Goal: Task Accomplishment & Management: Manage account settings

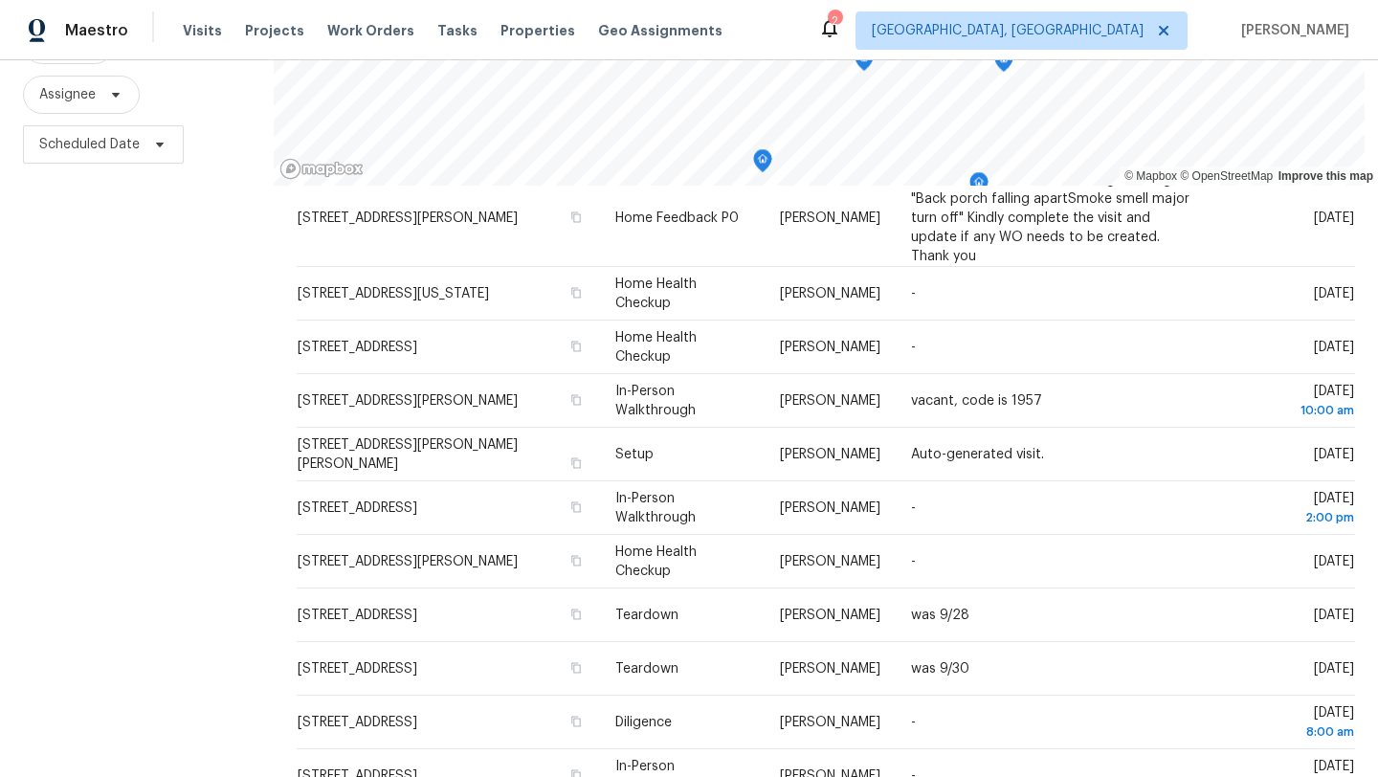
scroll to position [226, 0]
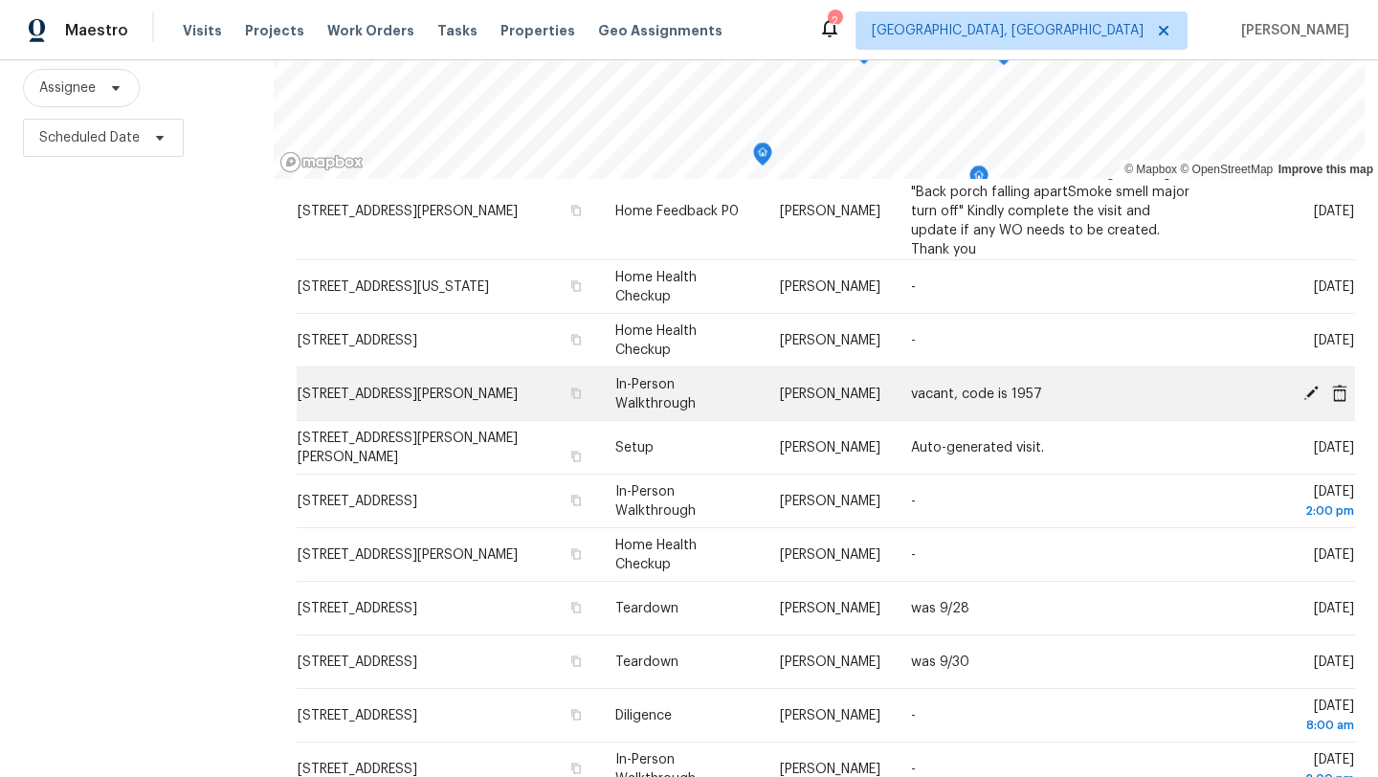
click at [1309, 384] on icon at bounding box center [1310, 392] width 17 height 17
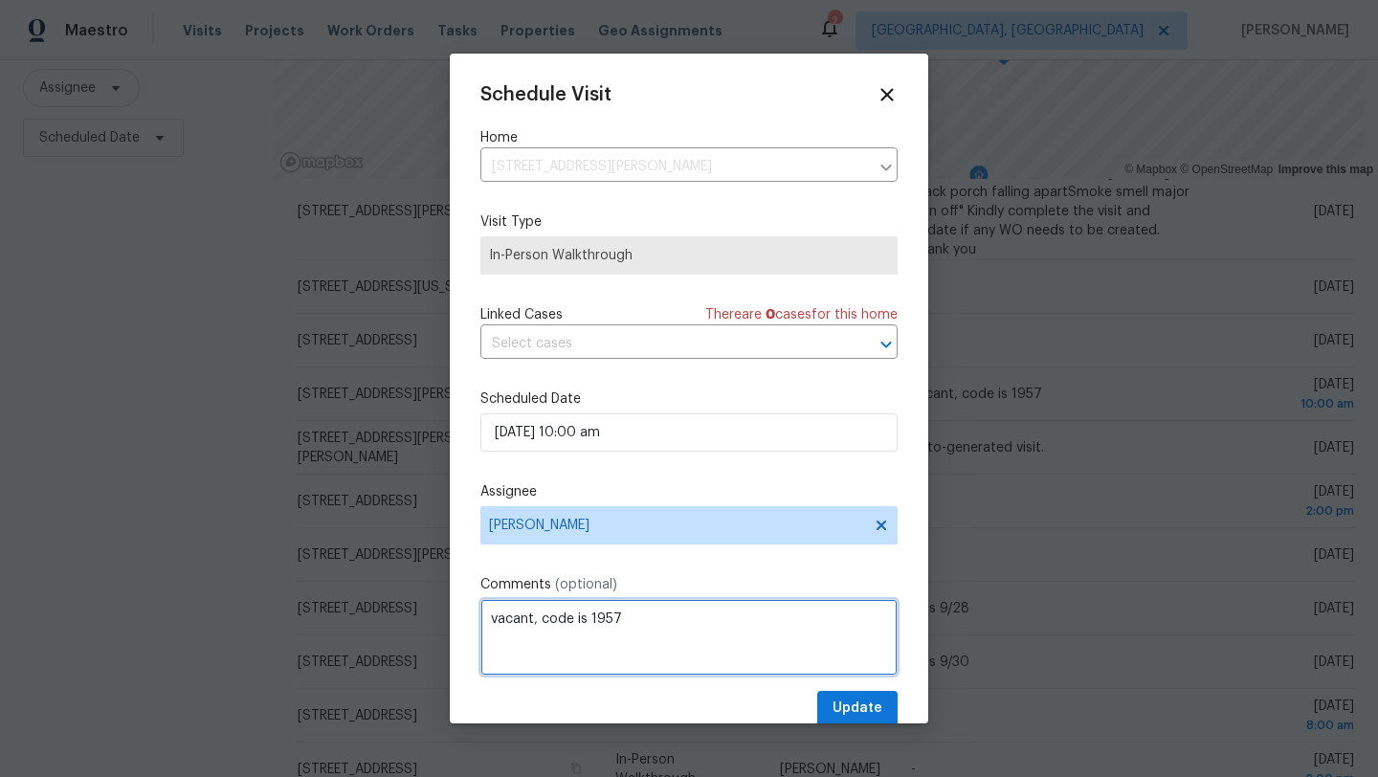
click at [480, 625] on textarea "vacant, code is 1957" at bounding box center [688, 637] width 417 height 77
type textarea "Becky. vacant, code is 1957"
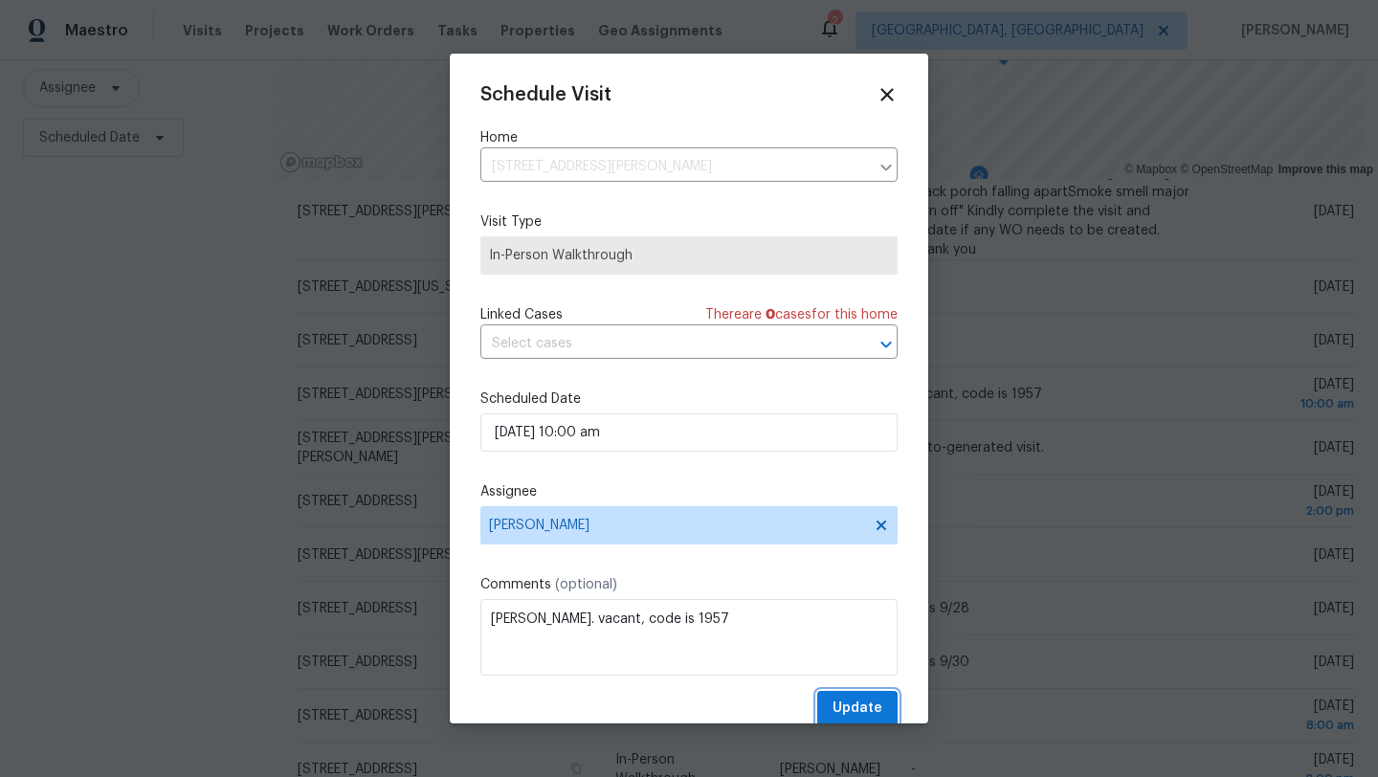
click at [876, 707] on span "Update" at bounding box center [857, 709] width 50 height 24
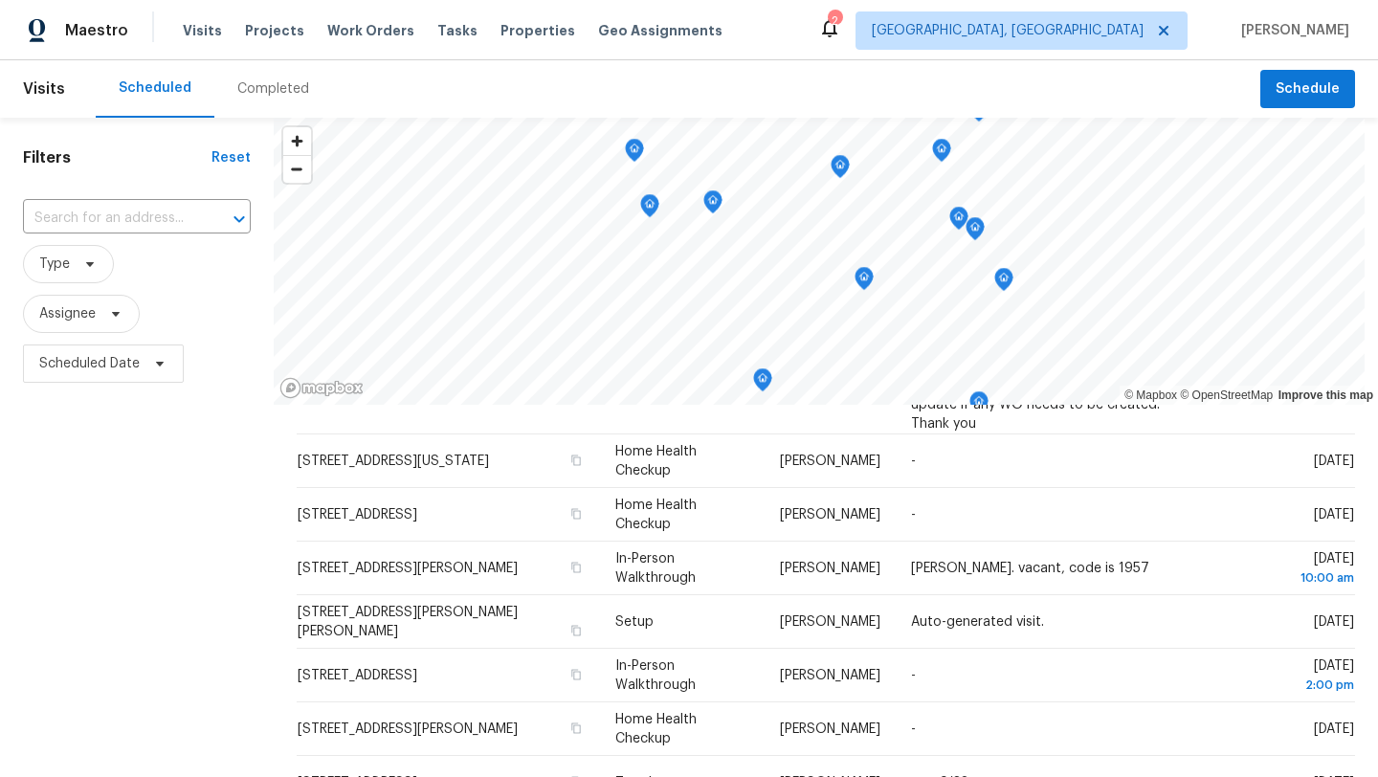
scroll to position [243, 0]
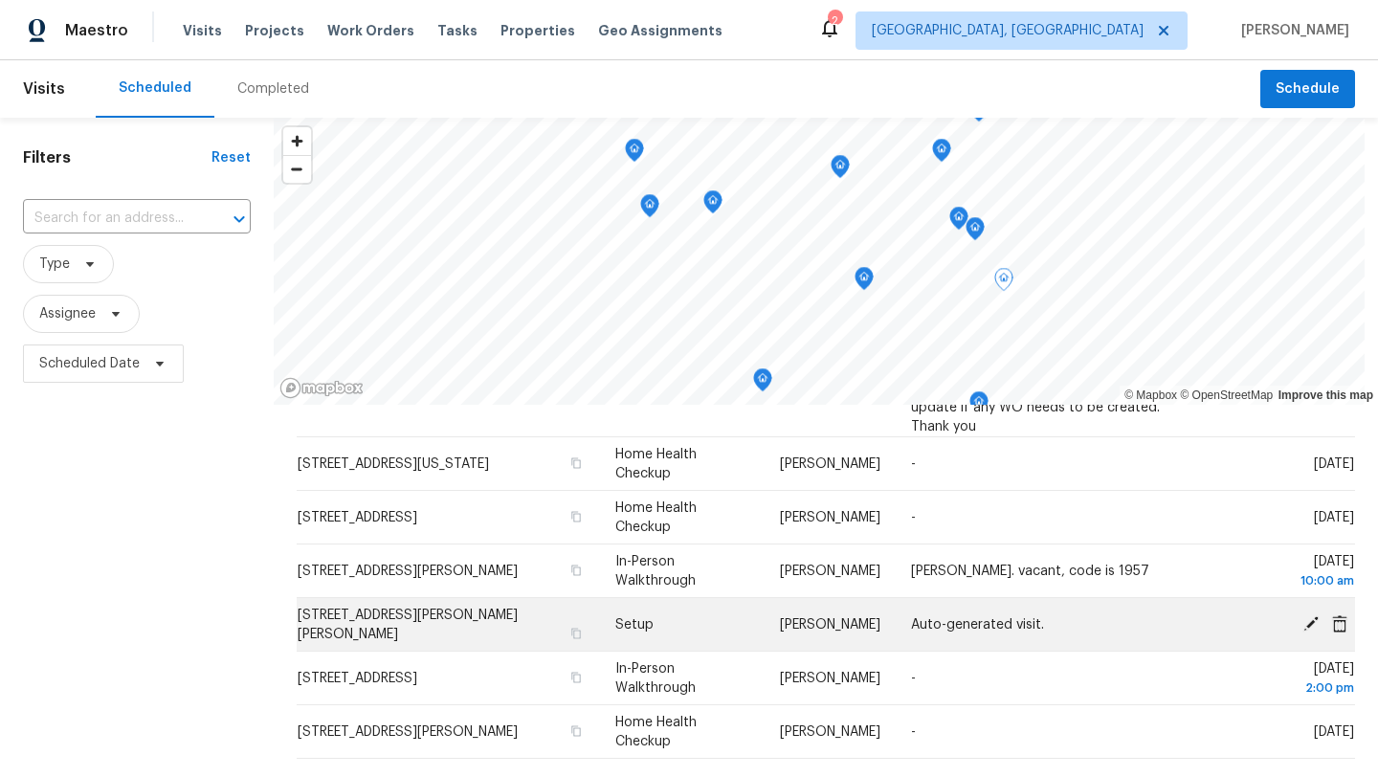
click at [1308, 614] on icon at bounding box center [1310, 622] width 17 height 17
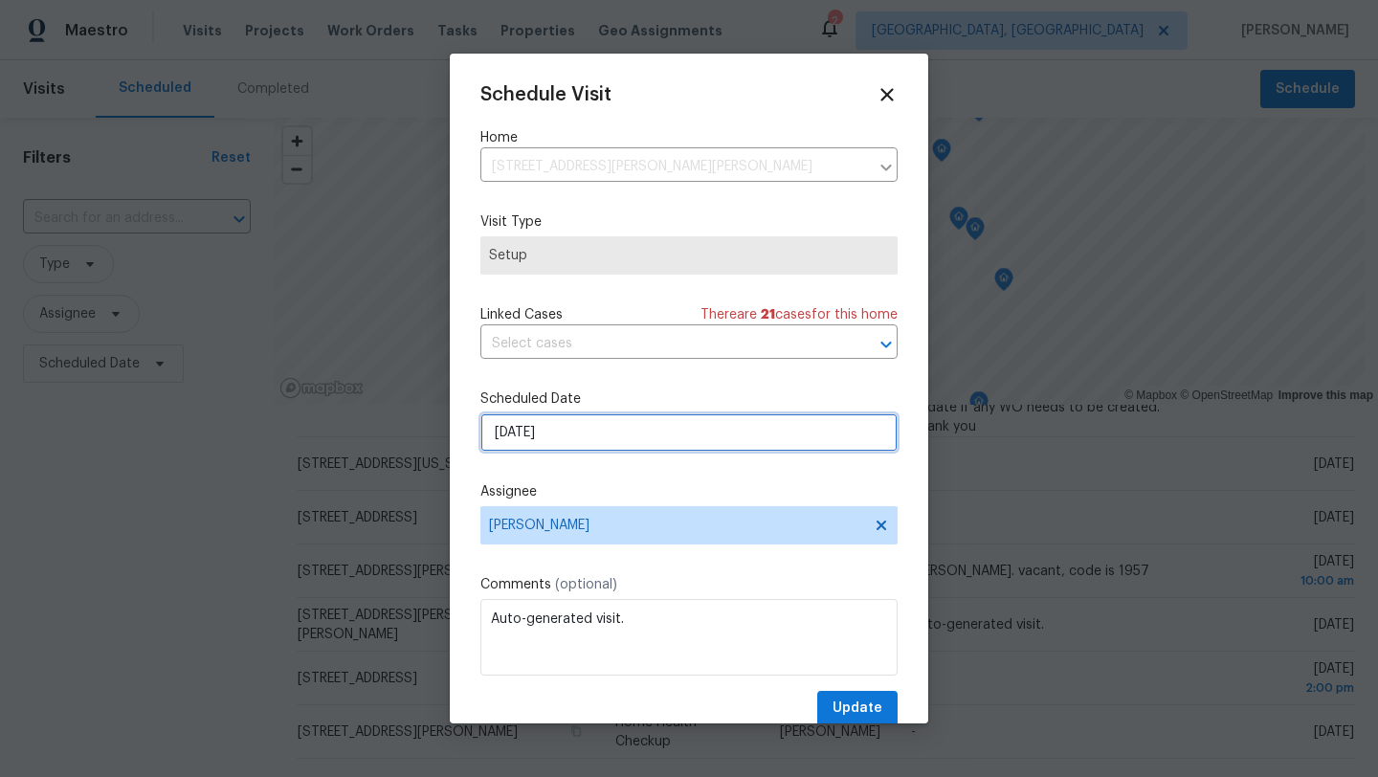
click at [543, 435] on input "9/30/2025" at bounding box center [688, 432] width 417 height 38
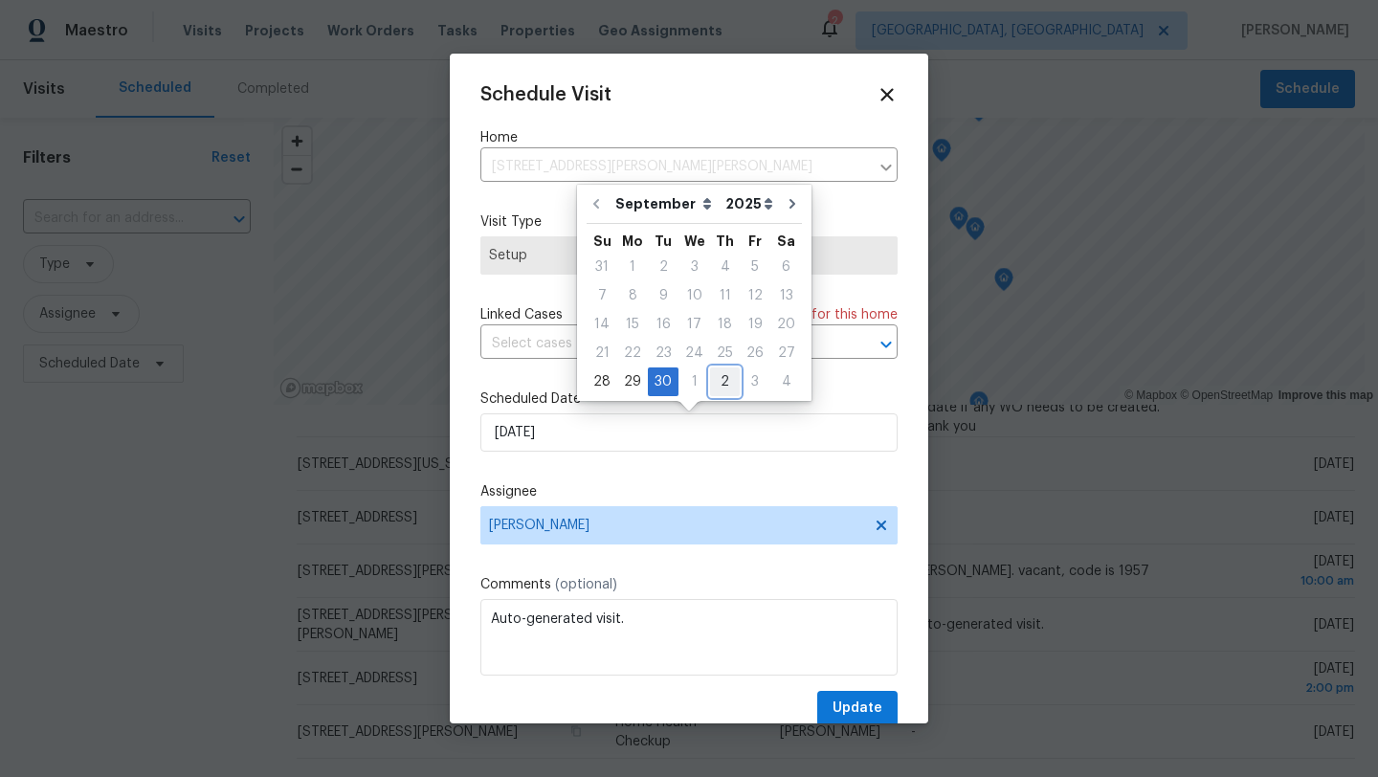
click at [716, 383] on div "2" at bounding box center [725, 381] width 30 height 27
type input "10/2/2025"
select select "9"
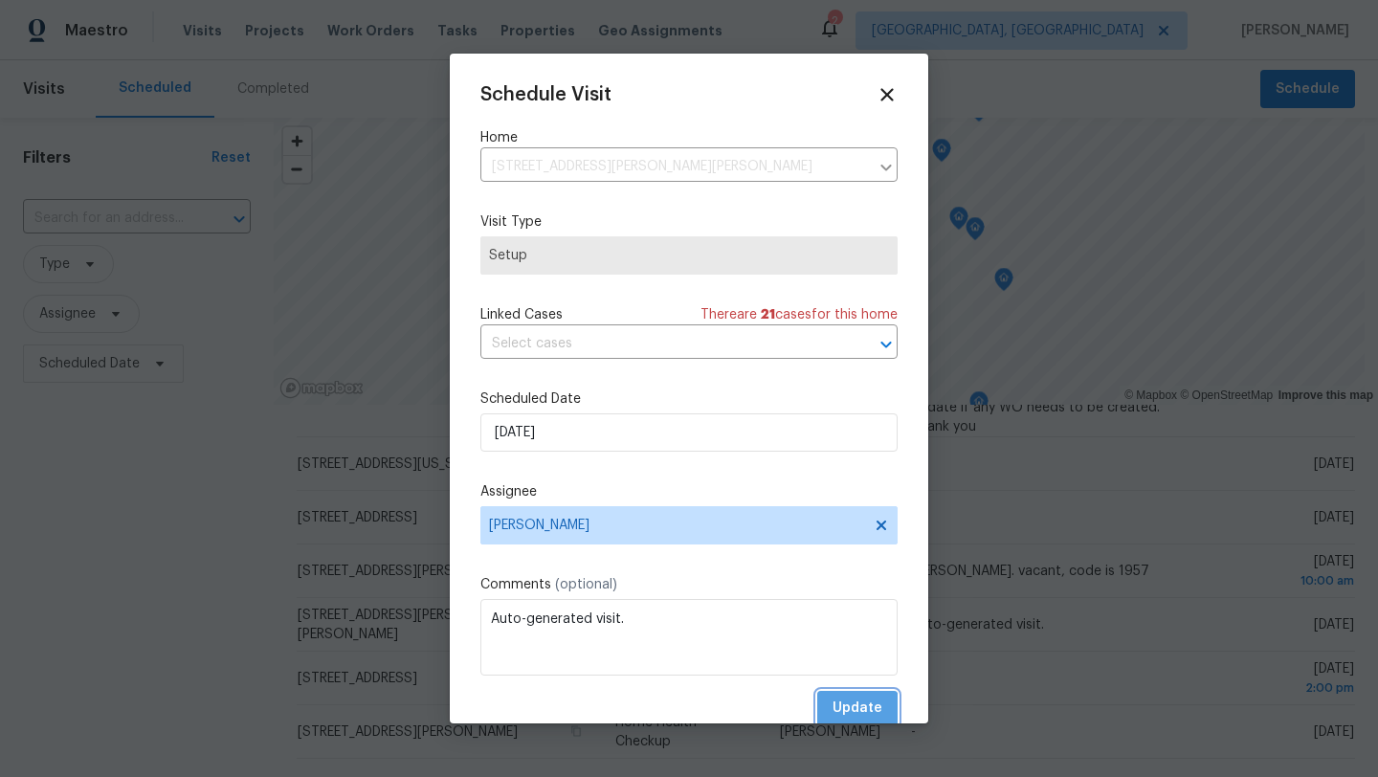
click at [853, 715] on span "Update" at bounding box center [857, 709] width 50 height 24
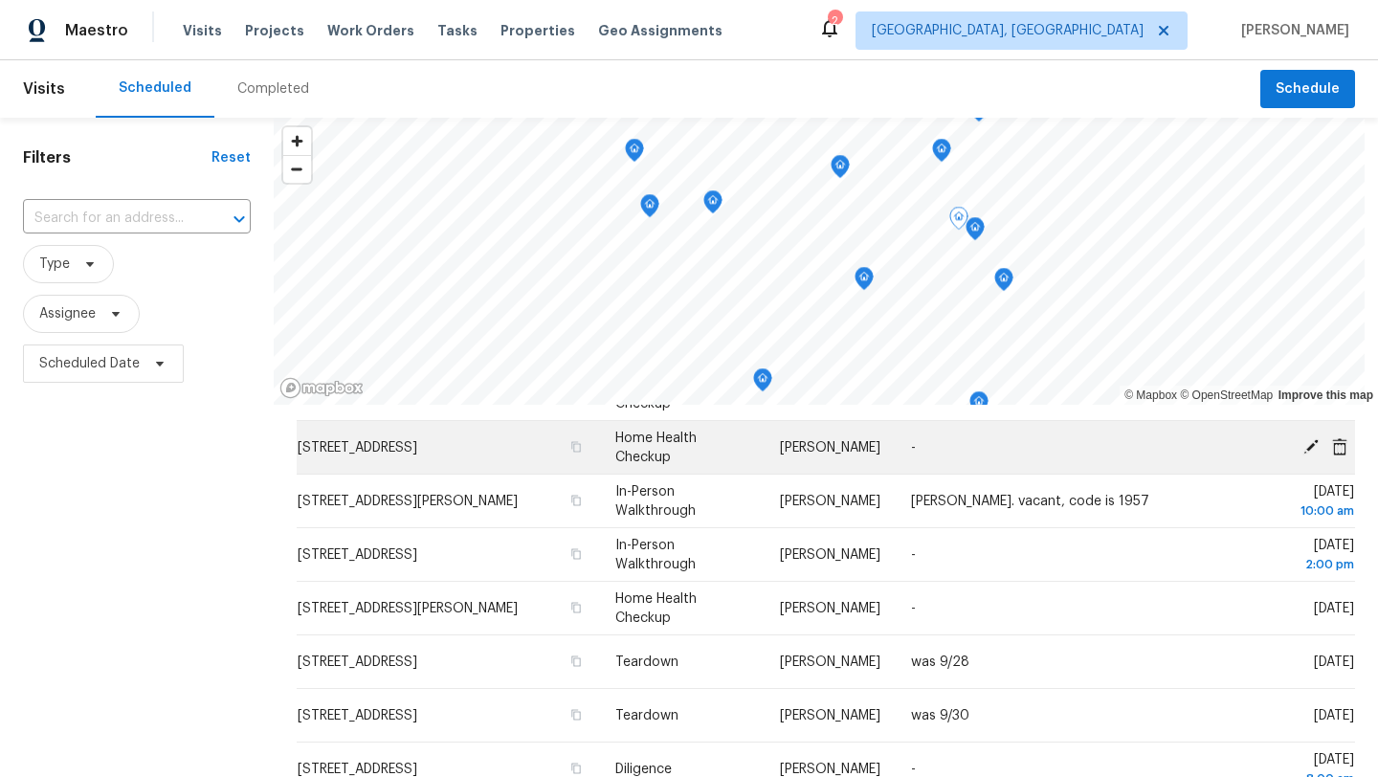
scroll to position [312, 0]
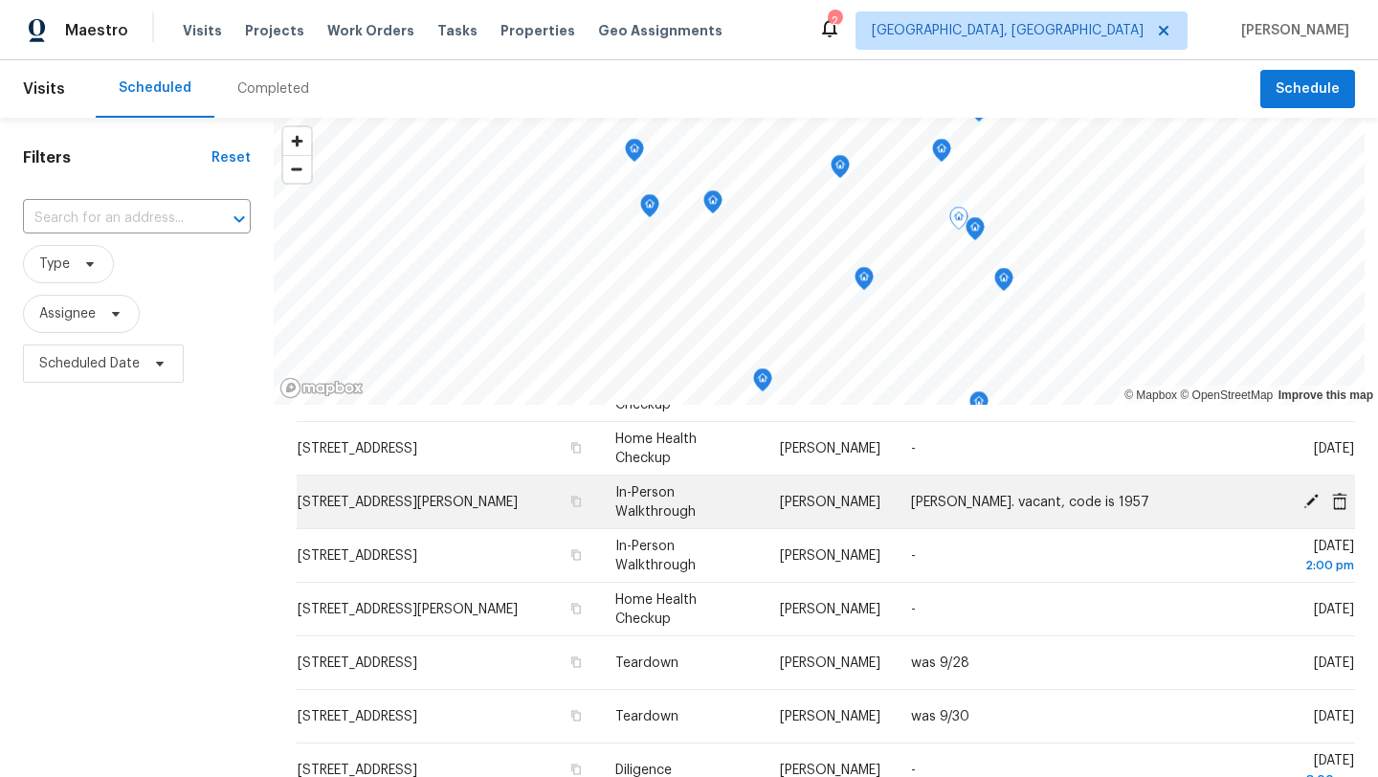
click at [1312, 493] on icon at bounding box center [1310, 500] width 15 height 15
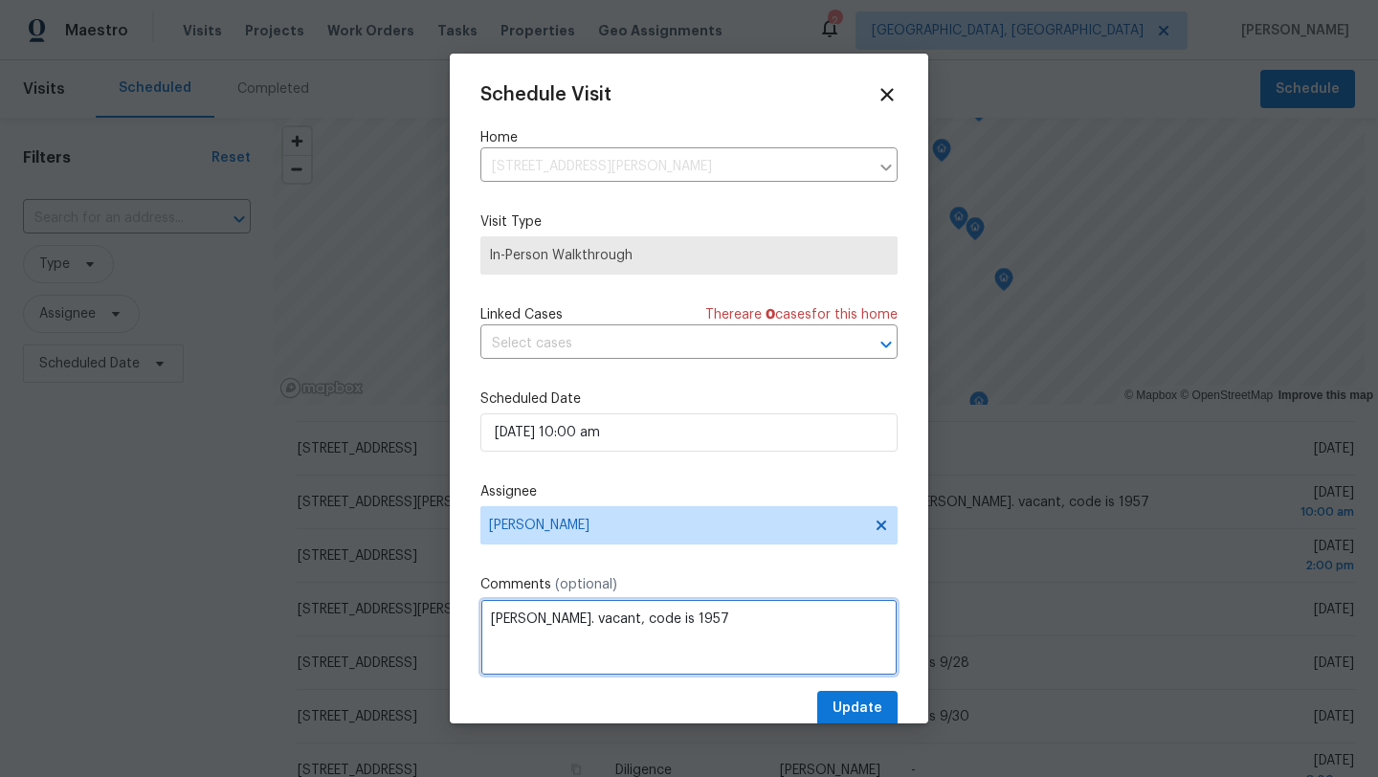
drag, startPoint x: 532, startPoint y: 620, endPoint x: 466, endPoint y: 624, distance: 66.1
click at [466, 624] on div "Schedule Visit Home 25911 Tryon Rd, Bedford, OH 44146 ​ Visit Type In-Person Wa…" at bounding box center [689, 389] width 478 height 670
type textarea "vacant, code is 1957"
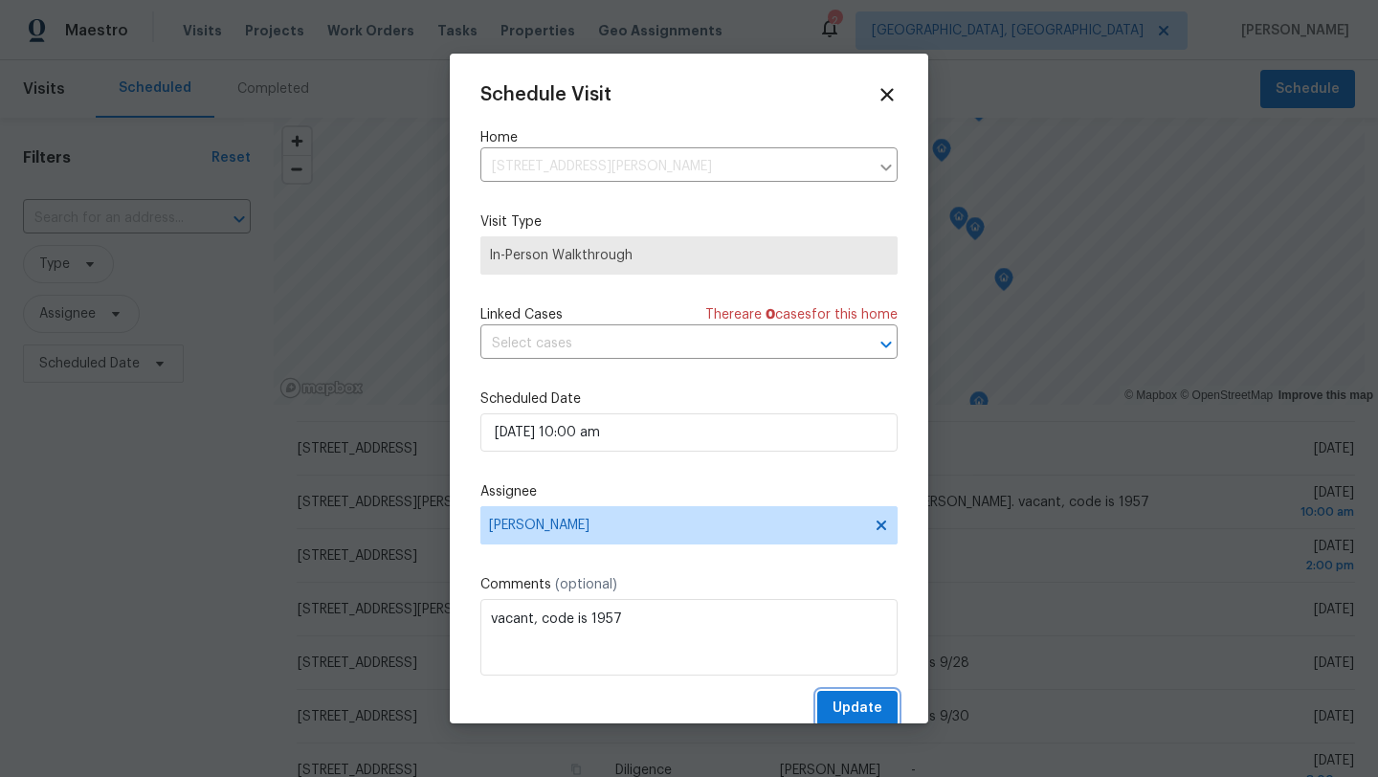
click at [859, 716] on span "Update" at bounding box center [857, 709] width 50 height 24
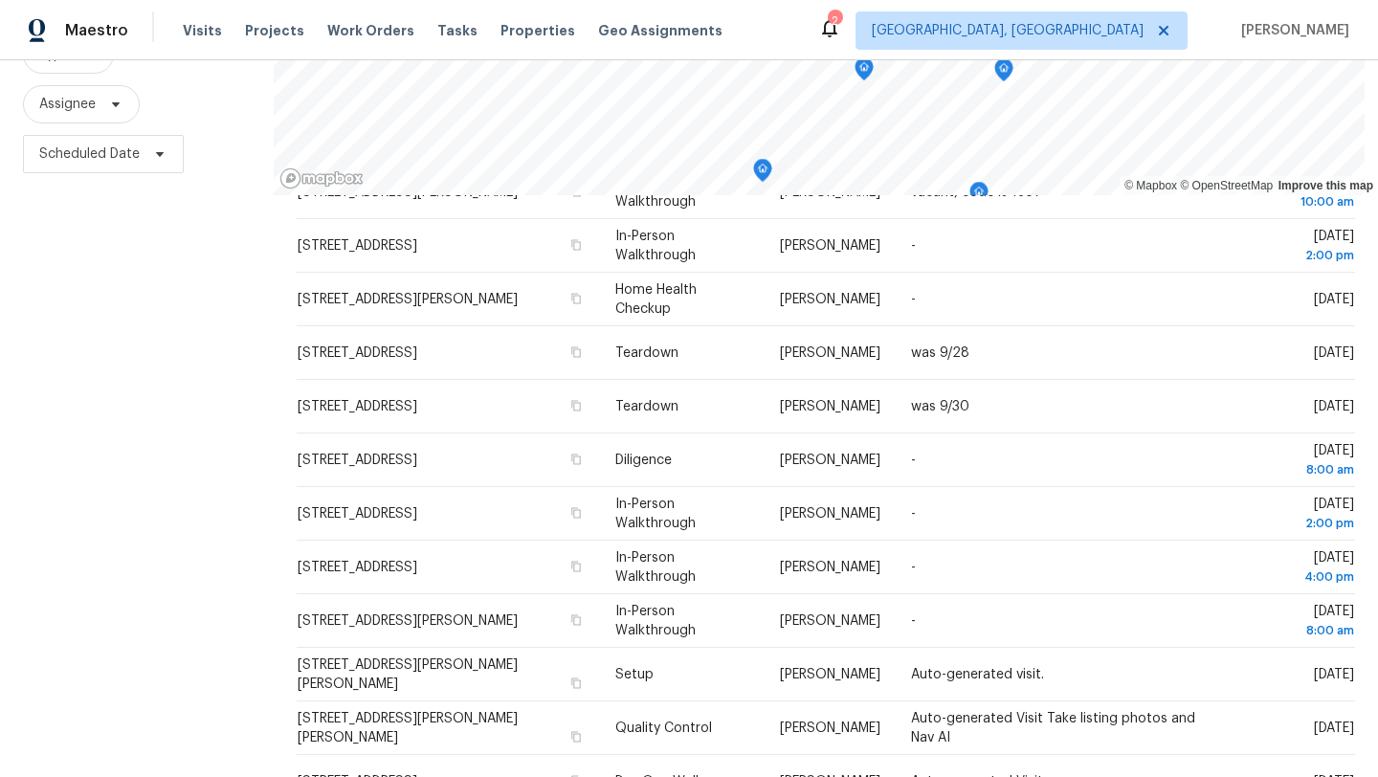
scroll to position [411, 0]
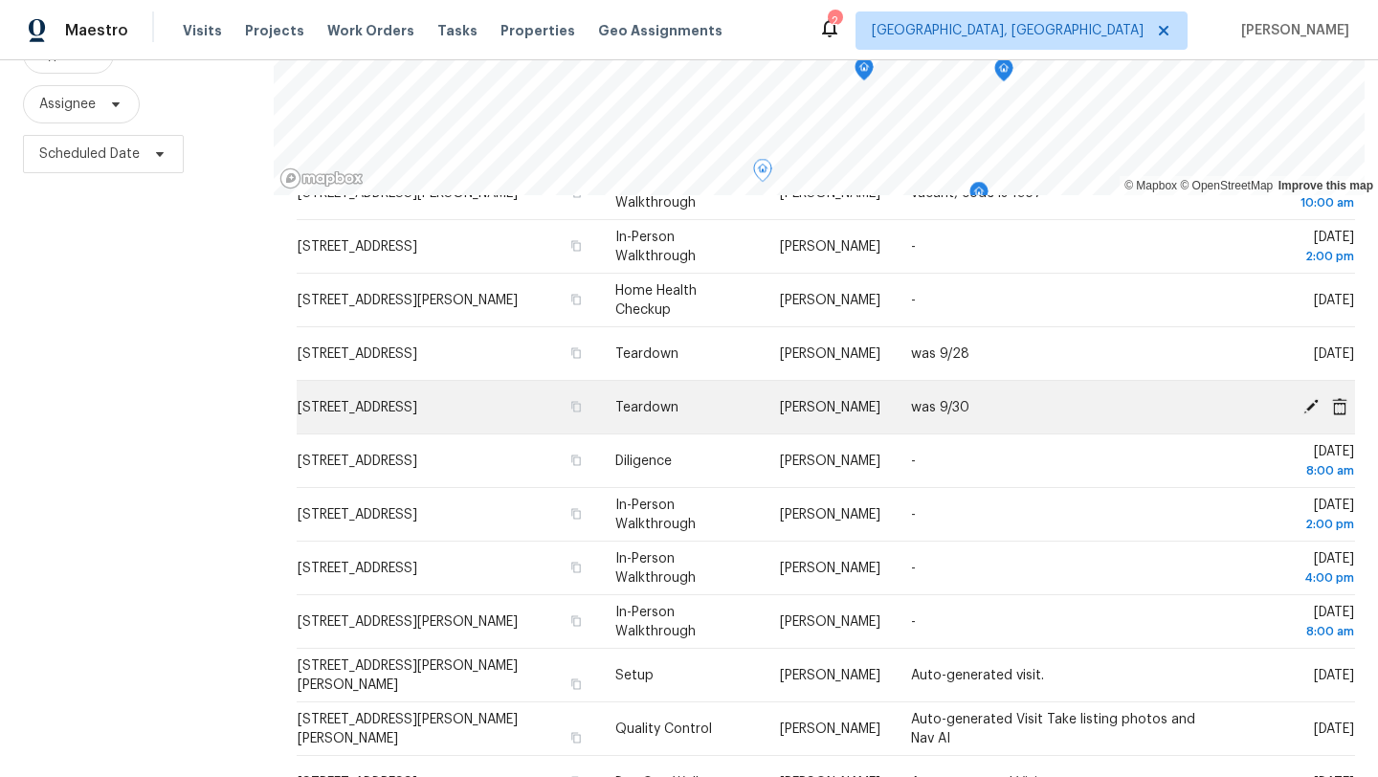
click at [1311, 397] on icon at bounding box center [1310, 405] width 17 height 17
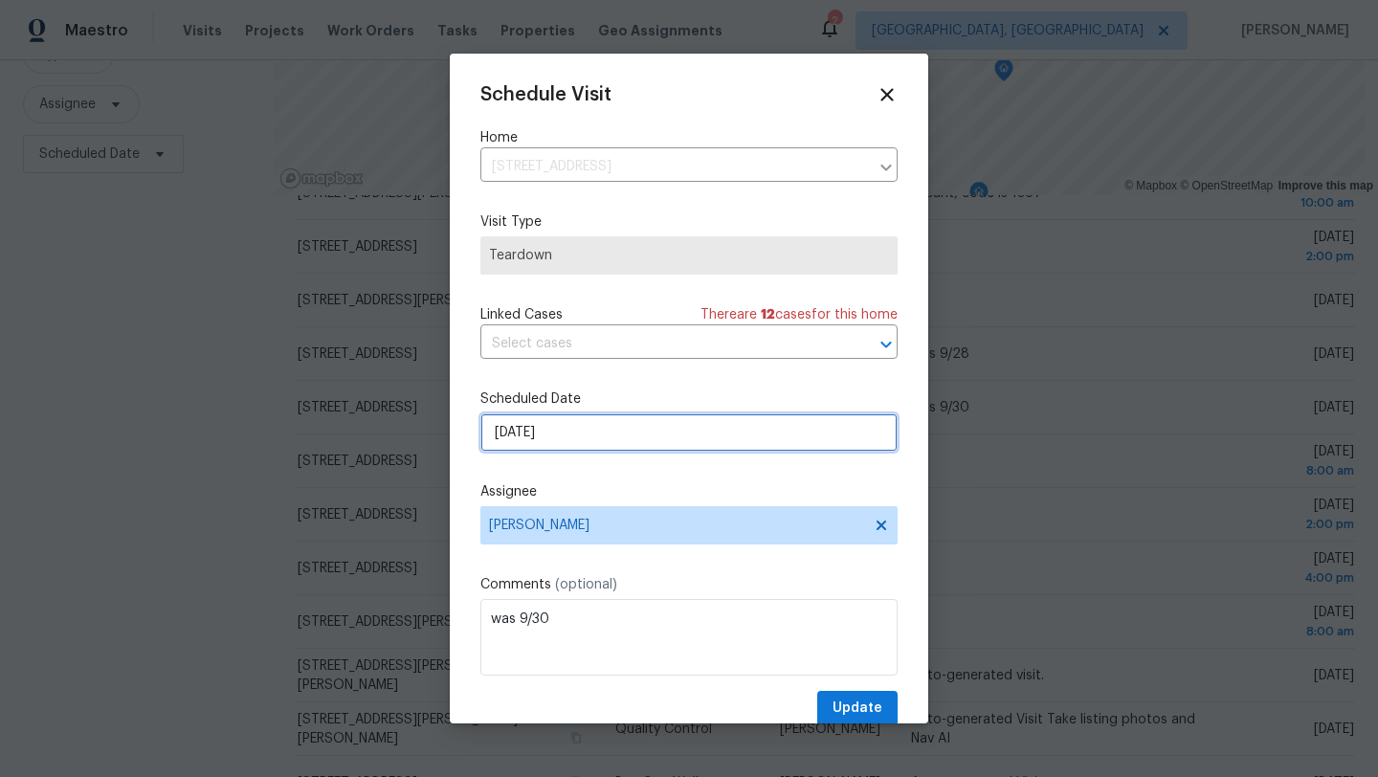
click at [570, 442] on input "9/30/2025" at bounding box center [688, 432] width 417 height 38
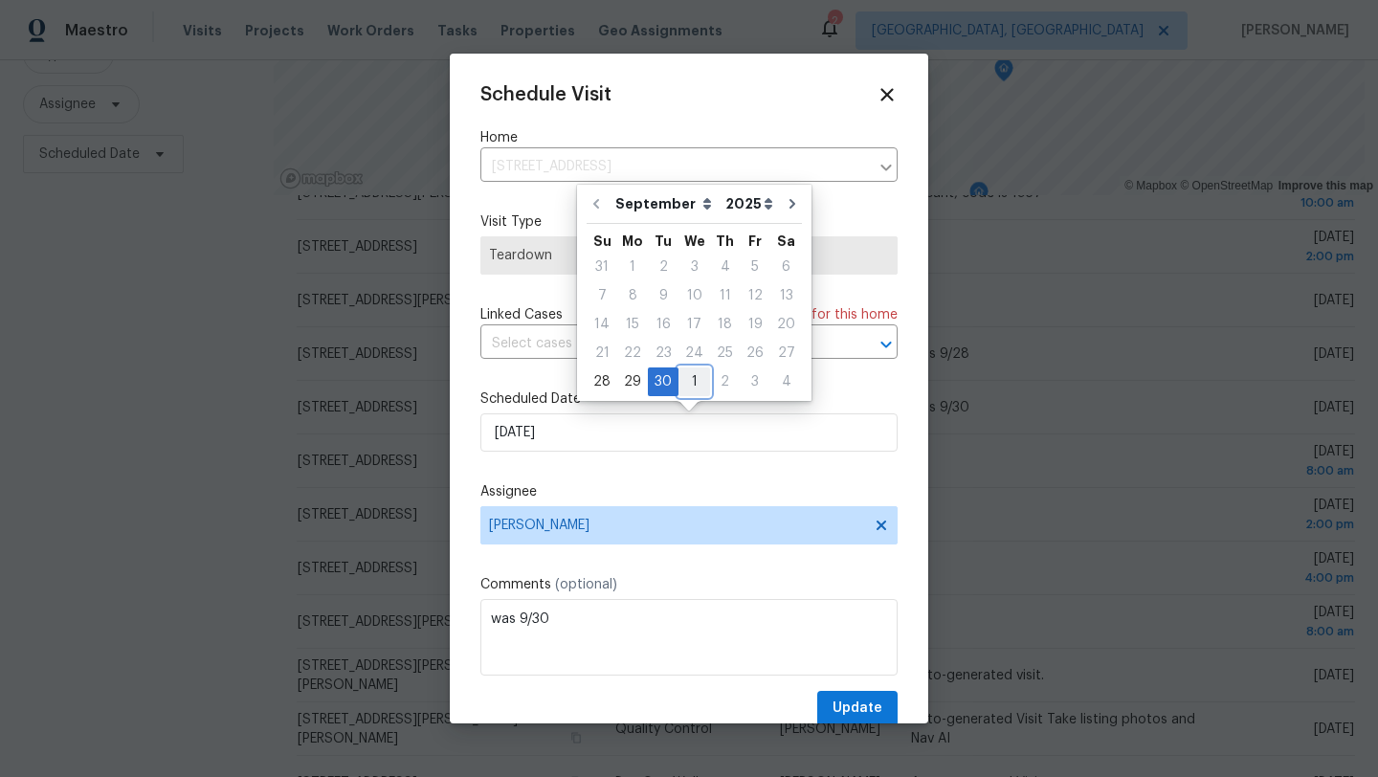
click at [685, 387] on div "1" at bounding box center [694, 381] width 32 height 27
type input "10/1/2025"
select select "9"
click at [834, 708] on button "Update" at bounding box center [857, 708] width 80 height 35
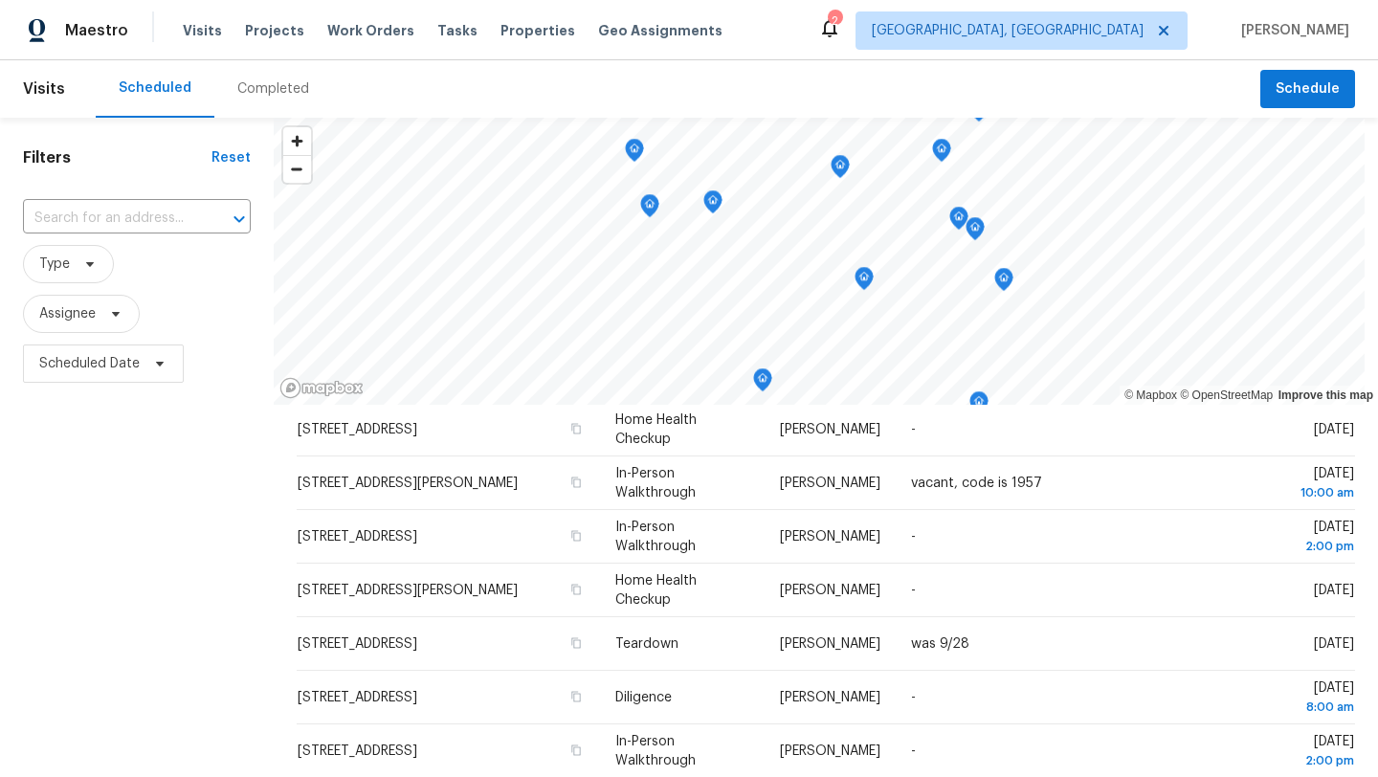
scroll to position [340, 0]
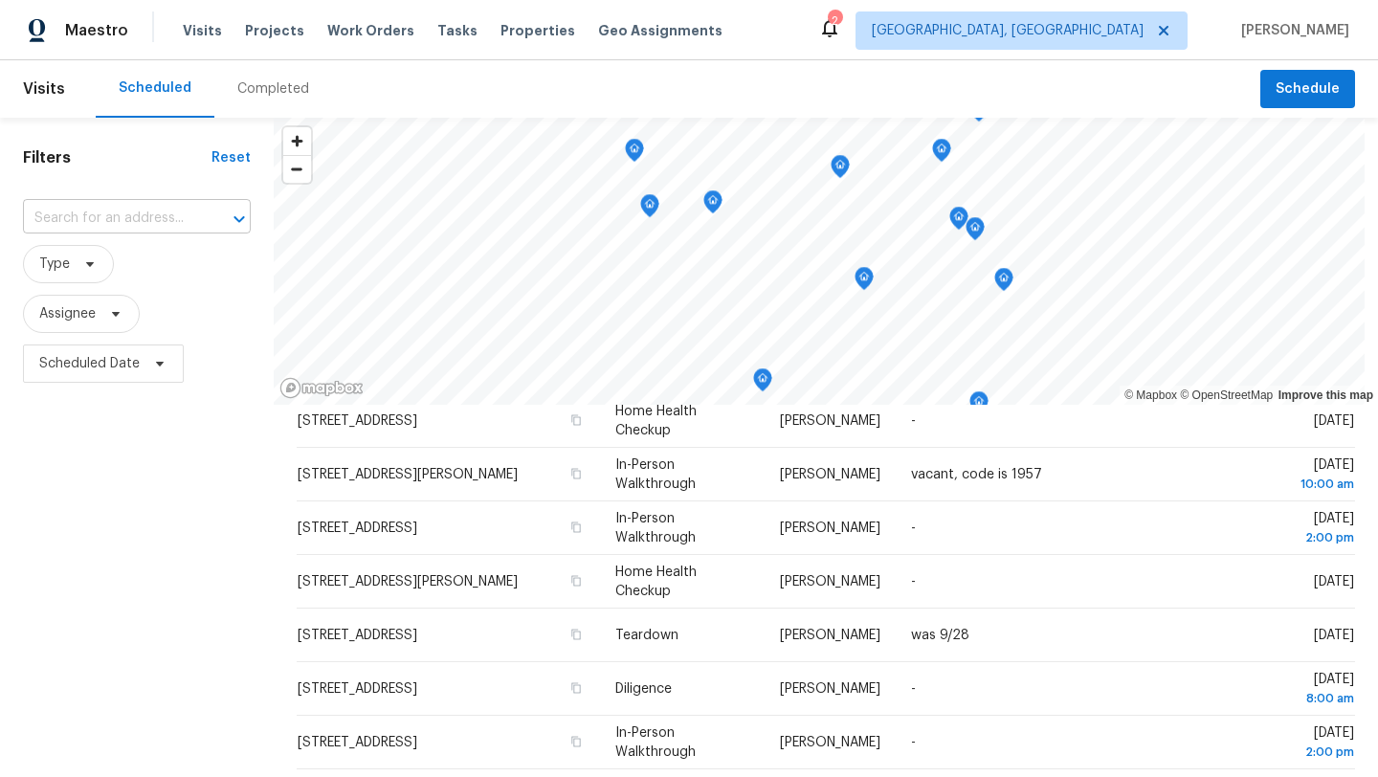
click at [96, 220] on input "text" at bounding box center [110, 219] width 174 height 30
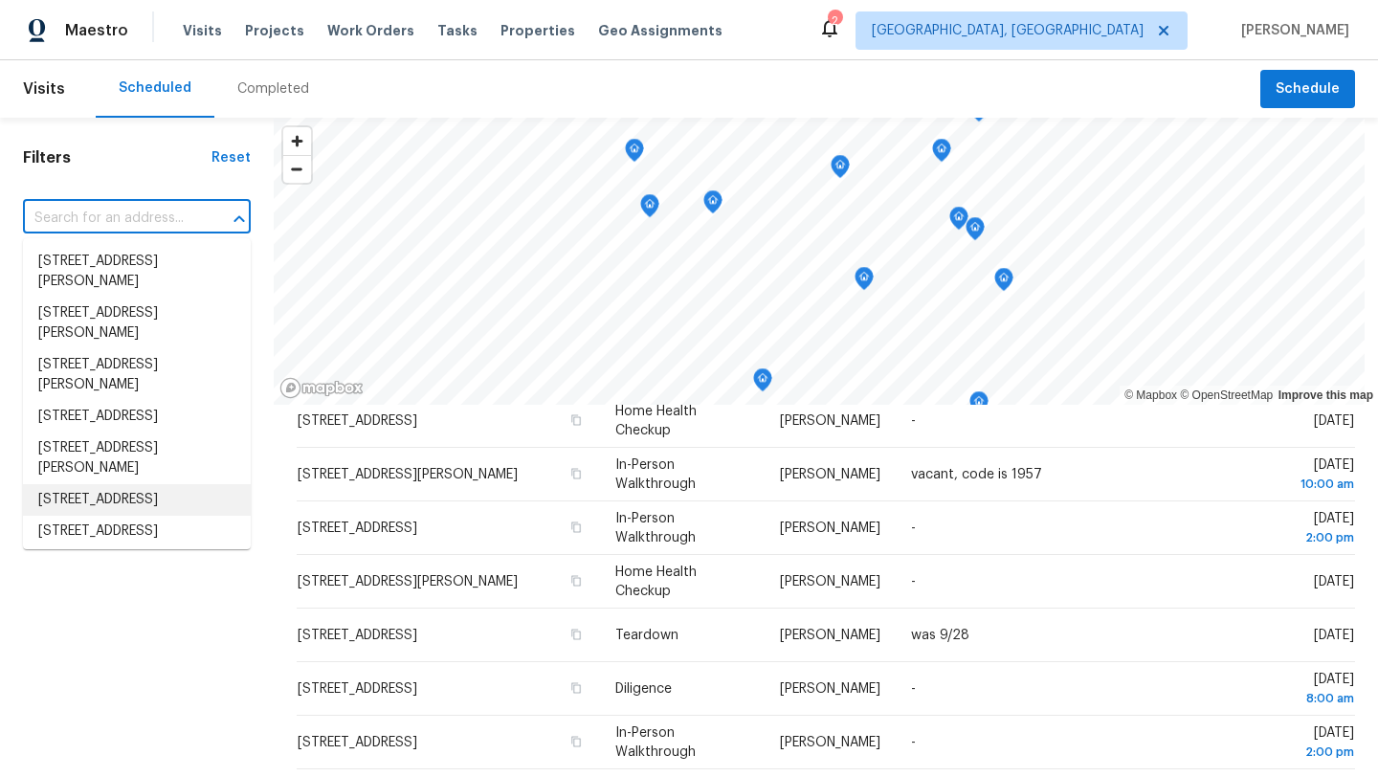
click at [92, 600] on div "Filters Reset ​ Type Assignee Scheduled Date" at bounding box center [137, 572] width 274 height 909
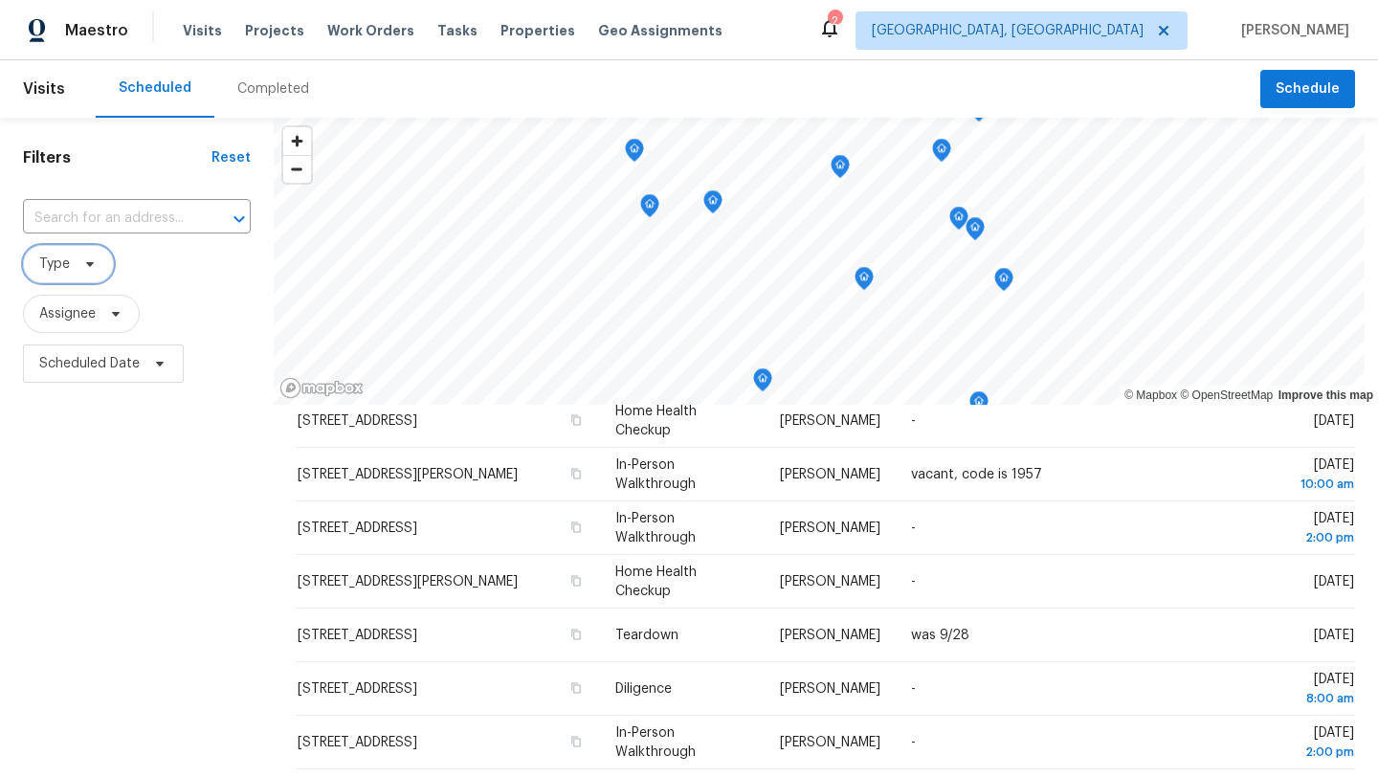
click at [90, 262] on icon at bounding box center [90, 264] width 8 height 5
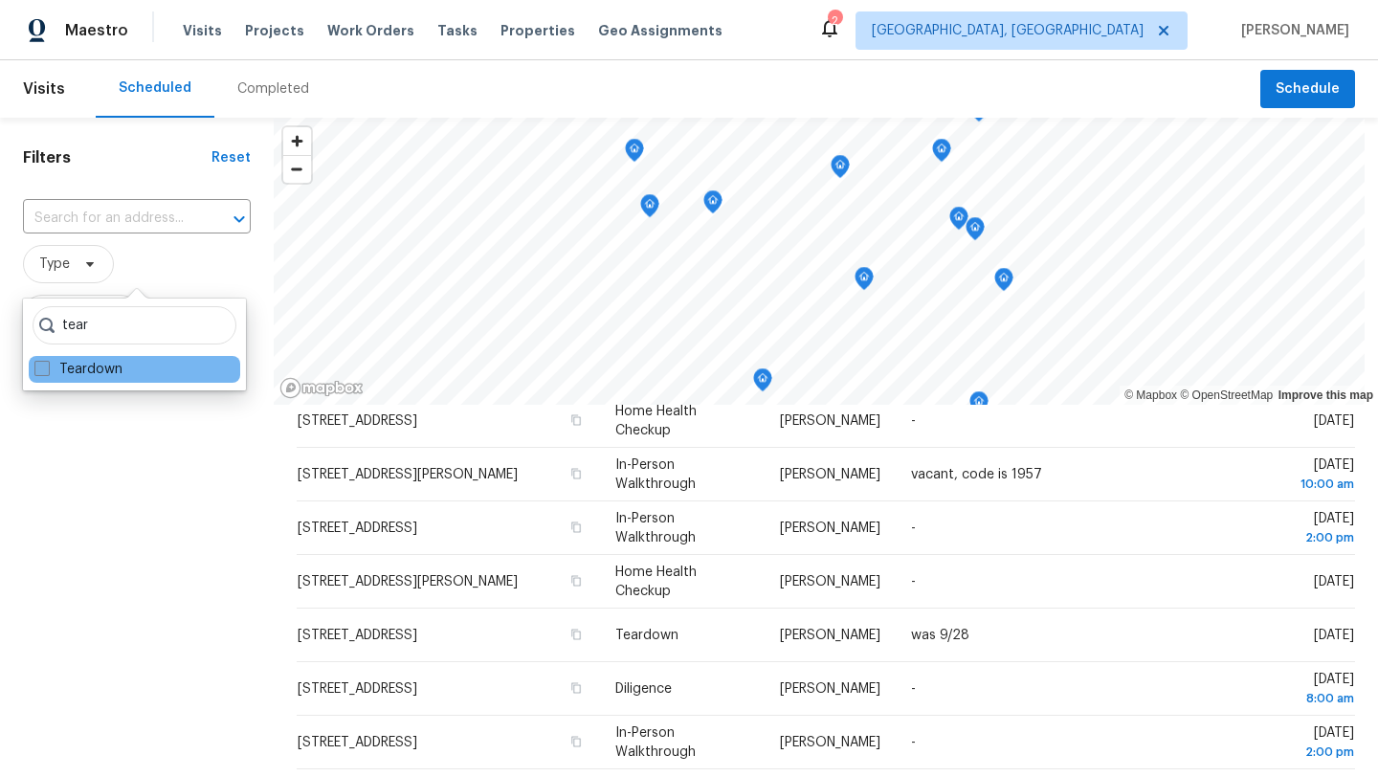
type input "tear"
click at [40, 365] on span at bounding box center [41, 368] width 15 height 15
click at [40, 365] on input "Teardown" at bounding box center [40, 366] width 12 height 12
checkbox input "true"
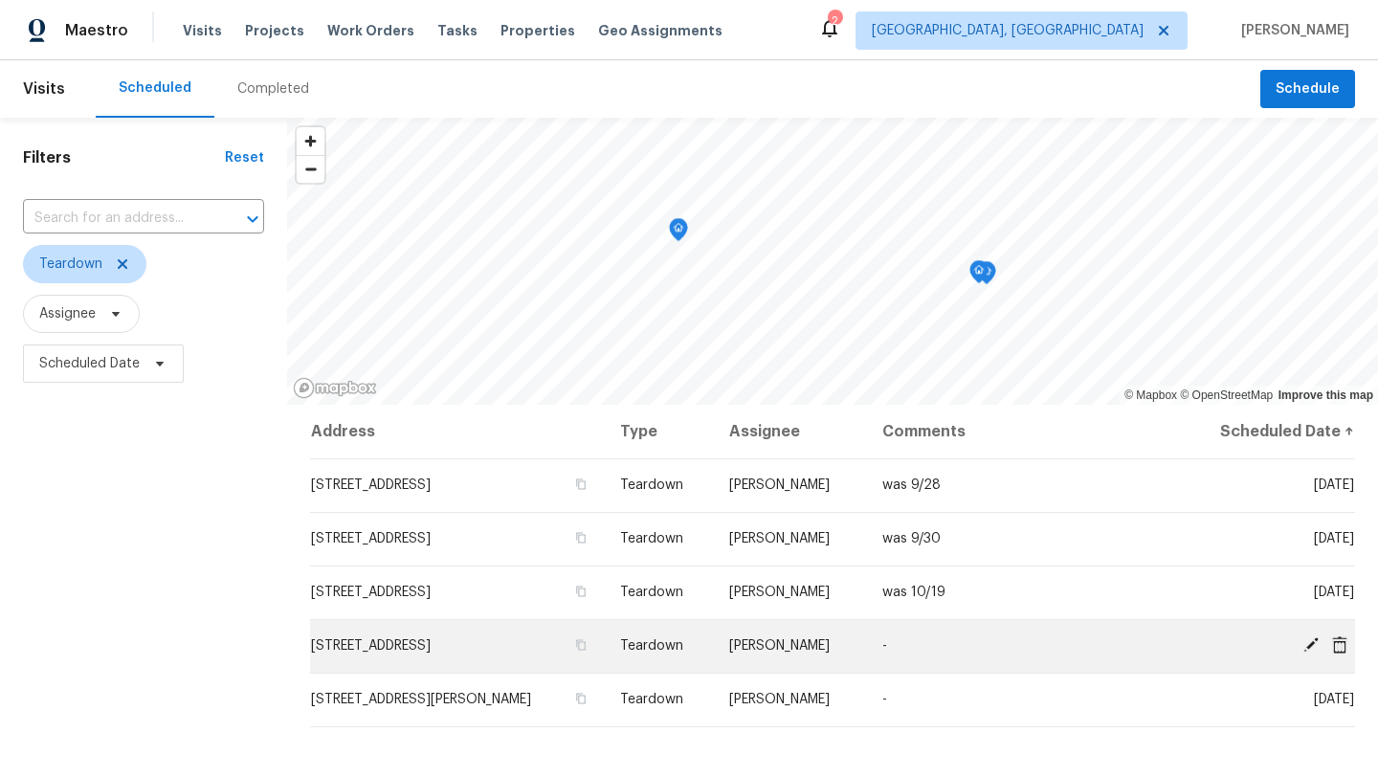
click at [1310, 646] on icon at bounding box center [1310, 644] width 15 height 15
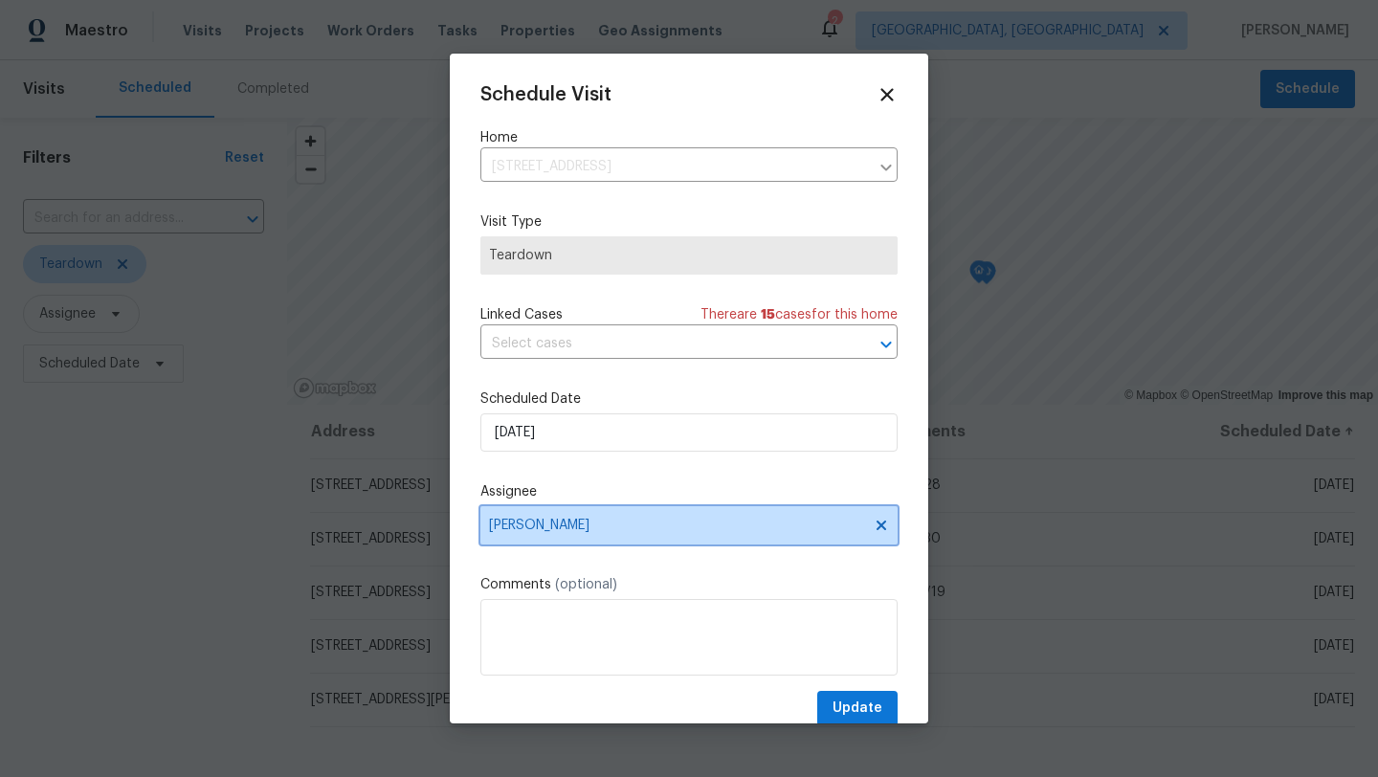
click at [527, 526] on span "[PERSON_NAME]" at bounding box center [676, 525] width 375 height 15
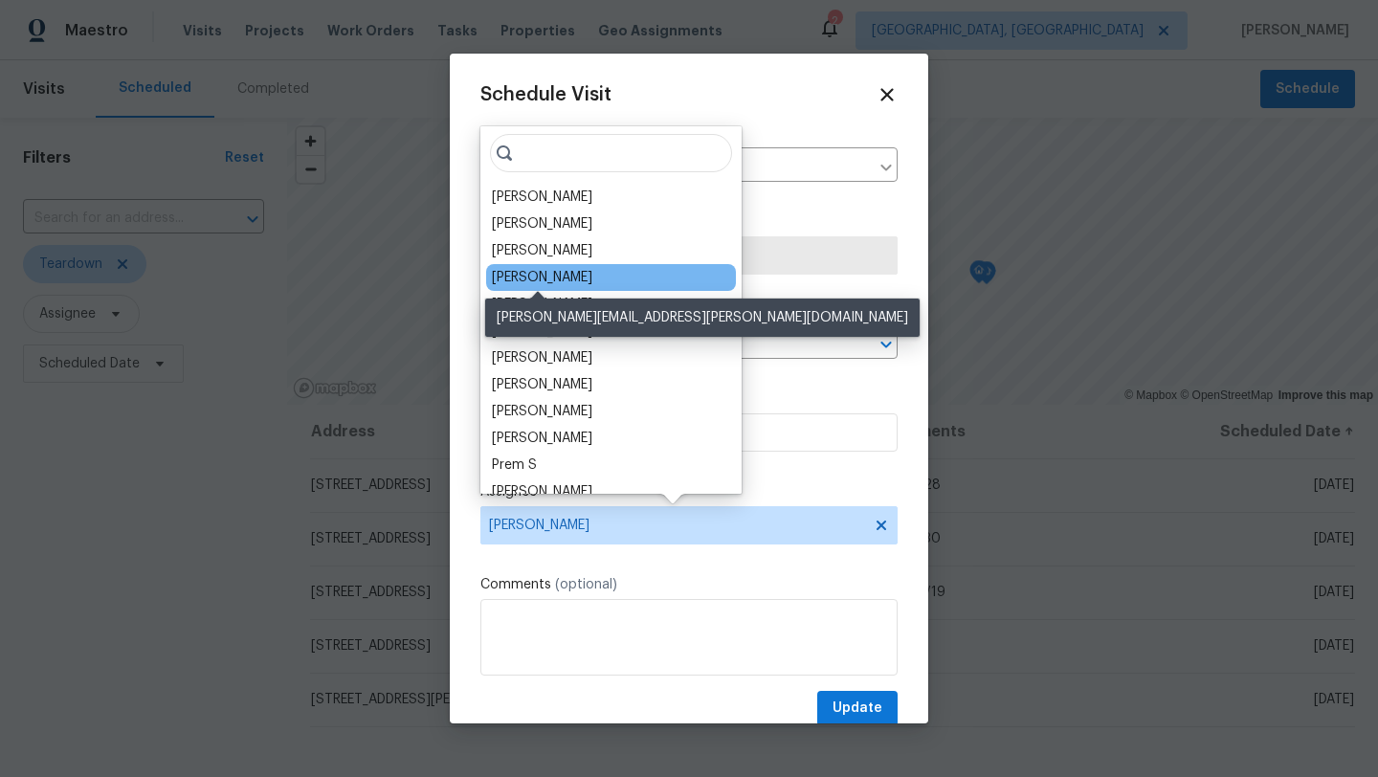
click at [548, 276] on div "[PERSON_NAME]" at bounding box center [542, 277] width 100 height 19
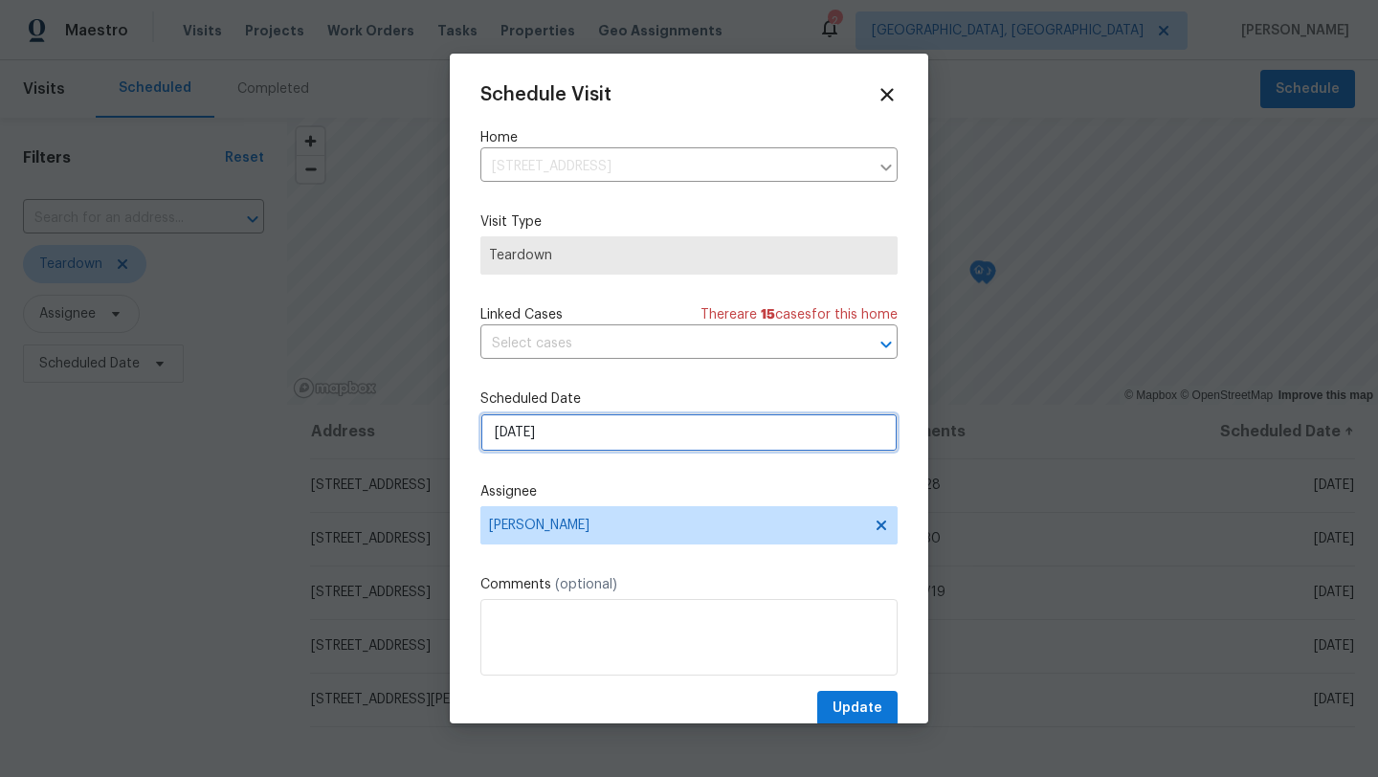
select select "9"
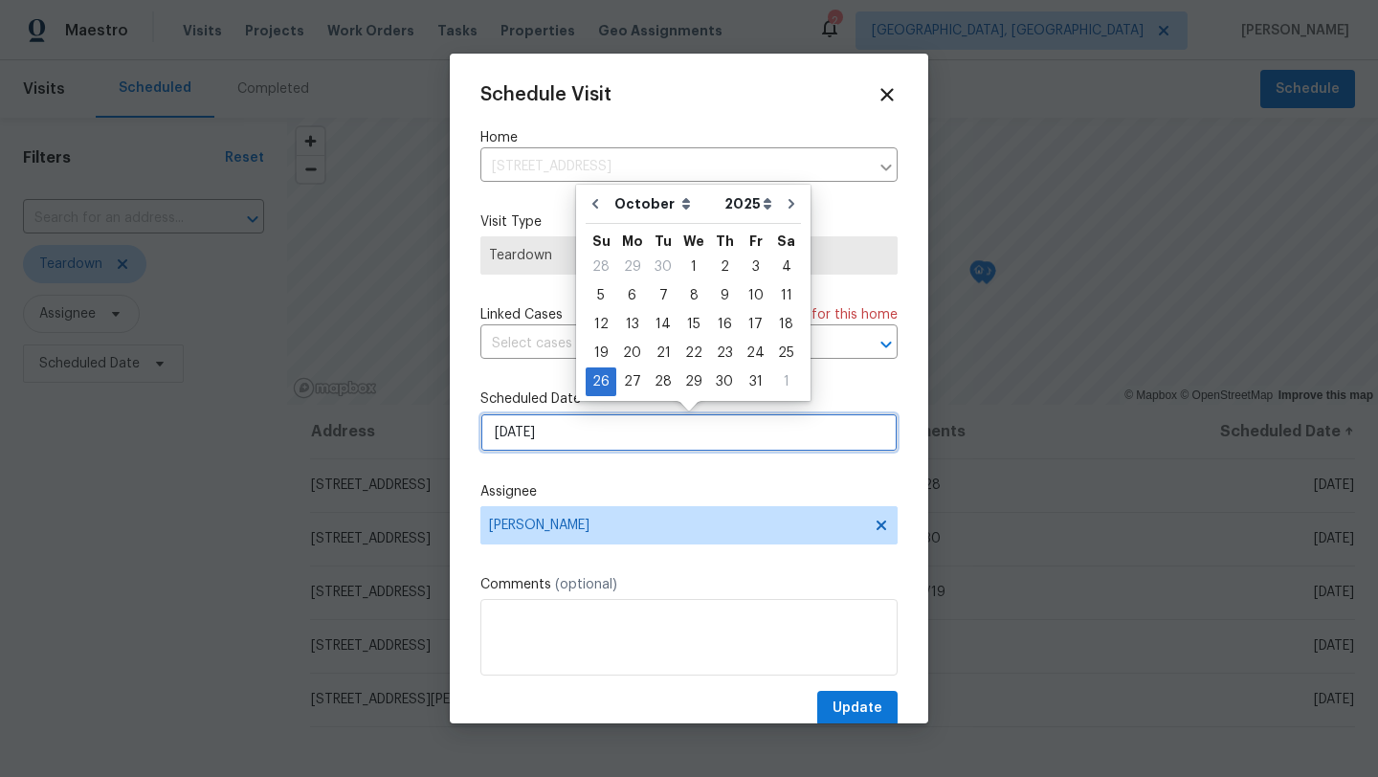
click at [523, 445] on input "10/26/2025" at bounding box center [688, 432] width 417 height 38
click at [715, 382] on div "30" at bounding box center [724, 381] width 31 height 27
type input "10/30/2025"
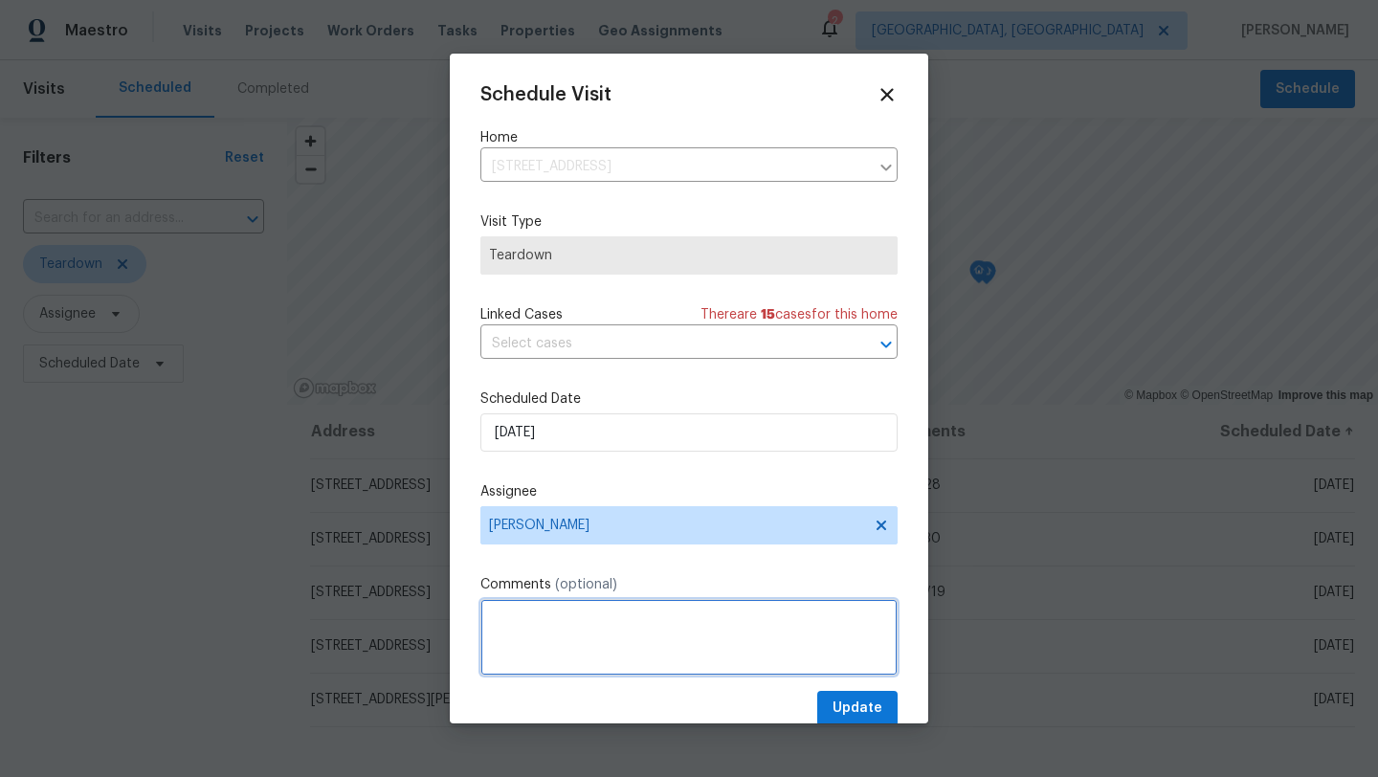
click at [524, 623] on textarea at bounding box center [688, 637] width 417 height 77
type textarea "was 10/26"
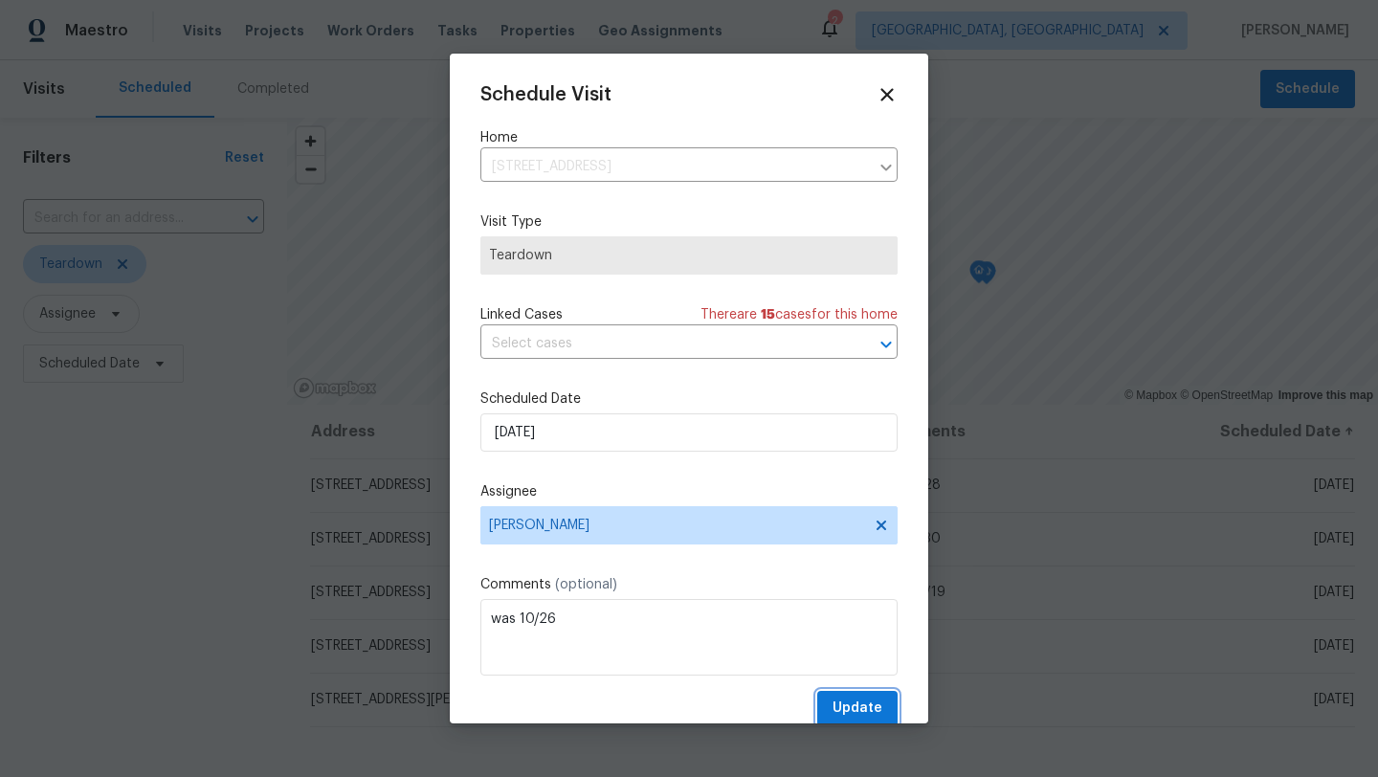
click at [869, 706] on span "Update" at bounding box center [857, 709] width 50 height 24
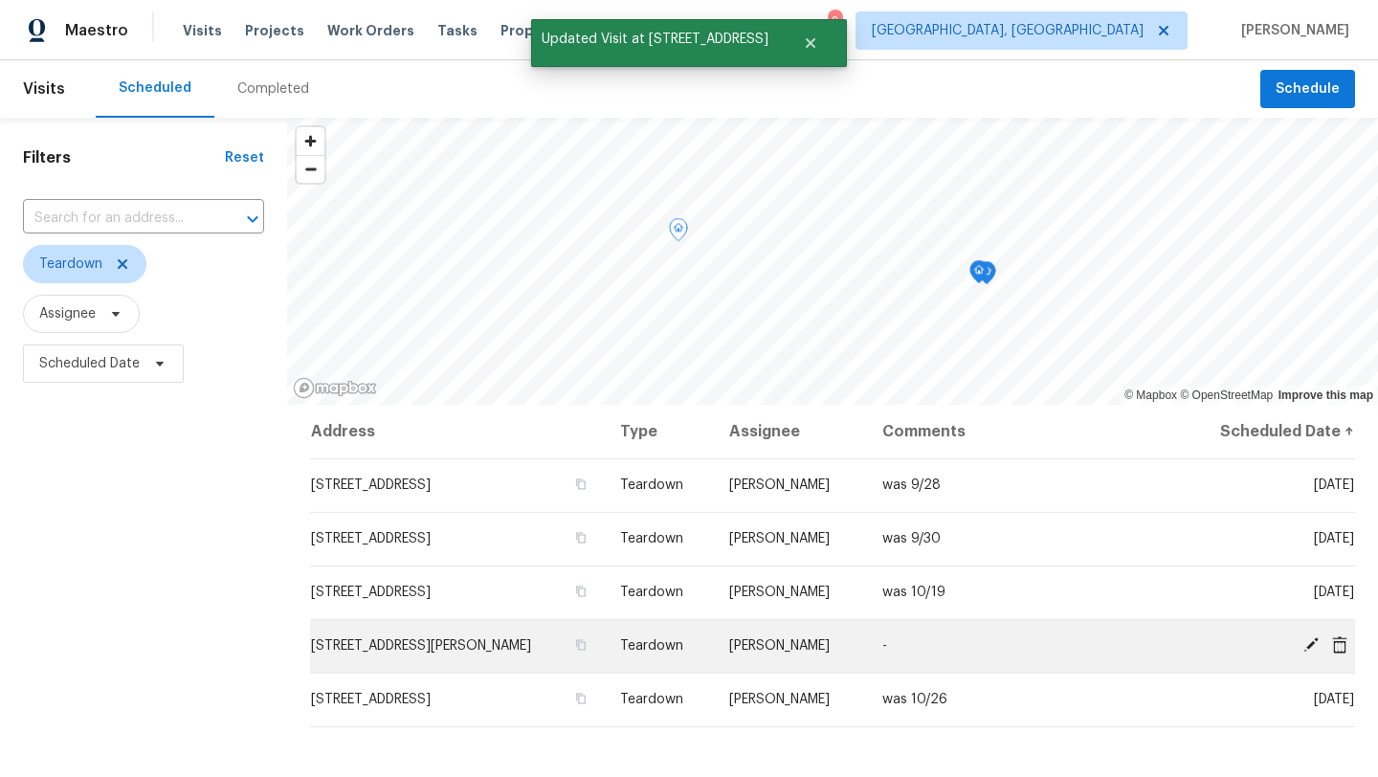
click at [1312, 647] on icon at bounding box center [1310, 644] width 17 height 17
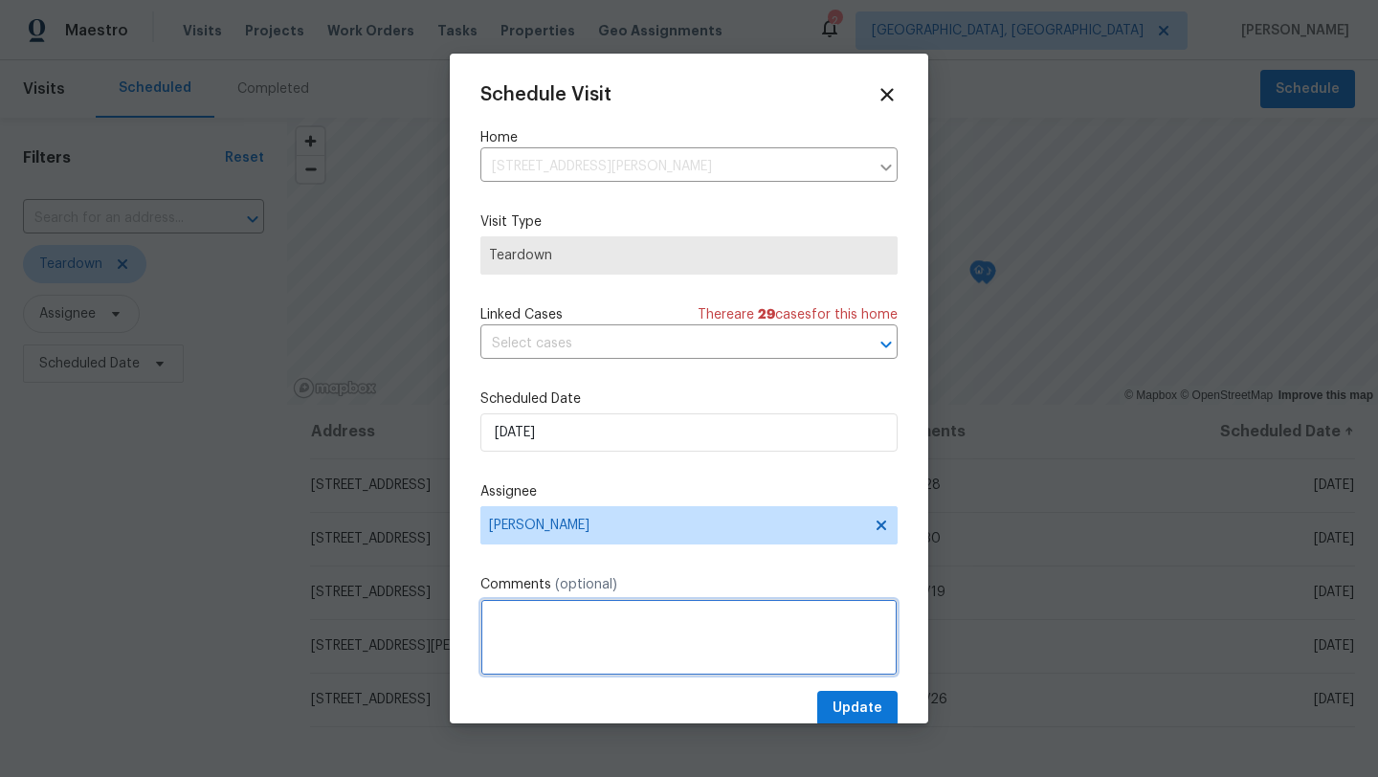
click at [492, 620] on textarea at bounding box center [688, 637] width 417 height 77
type textarea "was 10/28"
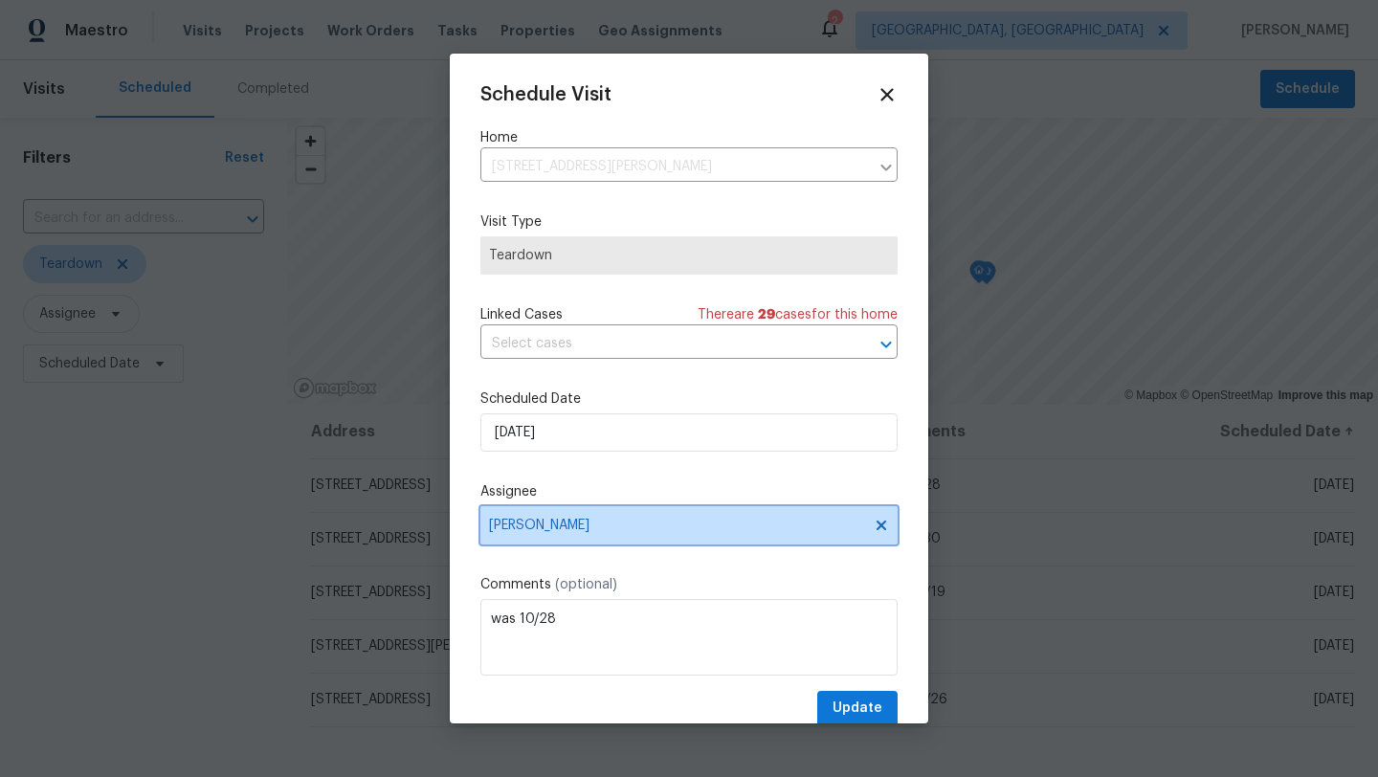
click at [546, 522] on span "[PERSON_NAME]" at bounding box center [676, 525] width 375 height 15
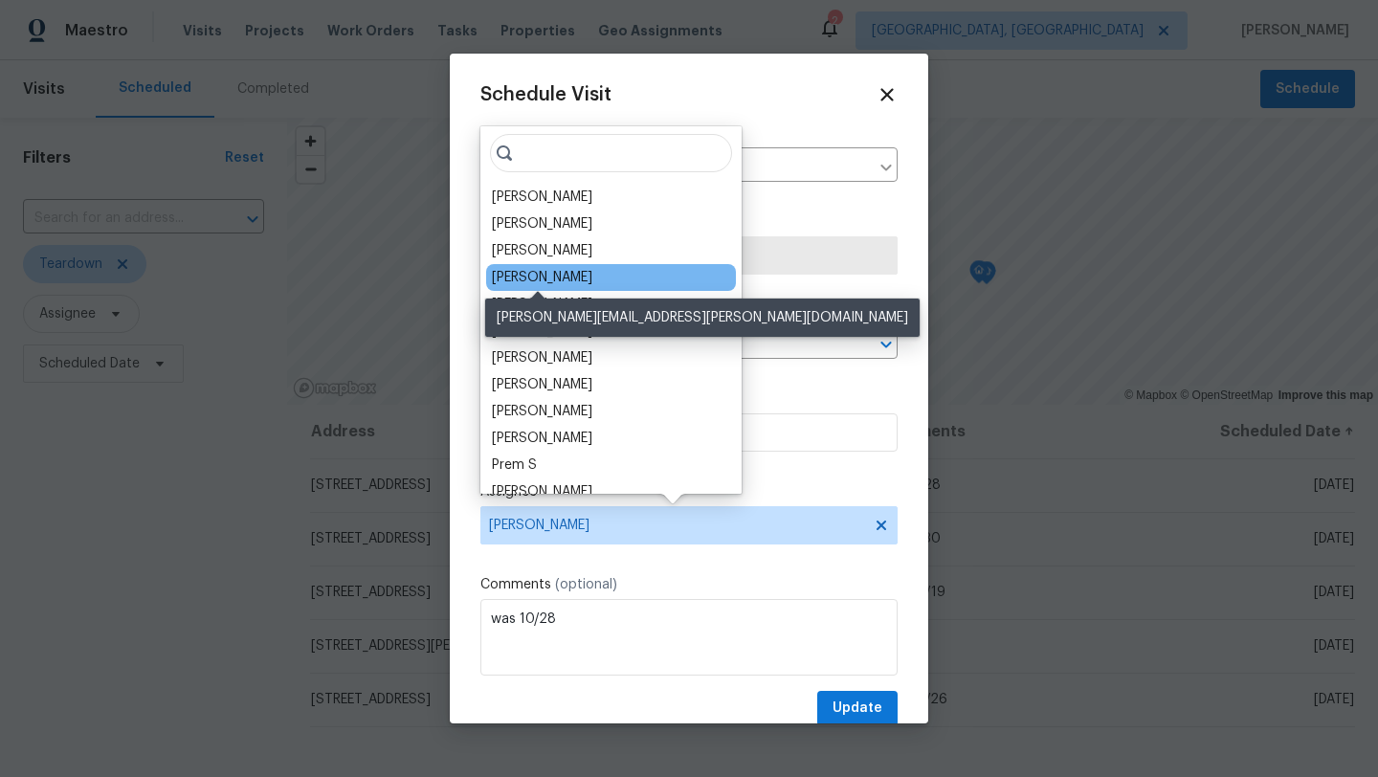
click at [561, 273] on div "Marissa Casias" at bounding box center [542, 277] width 100 height 19
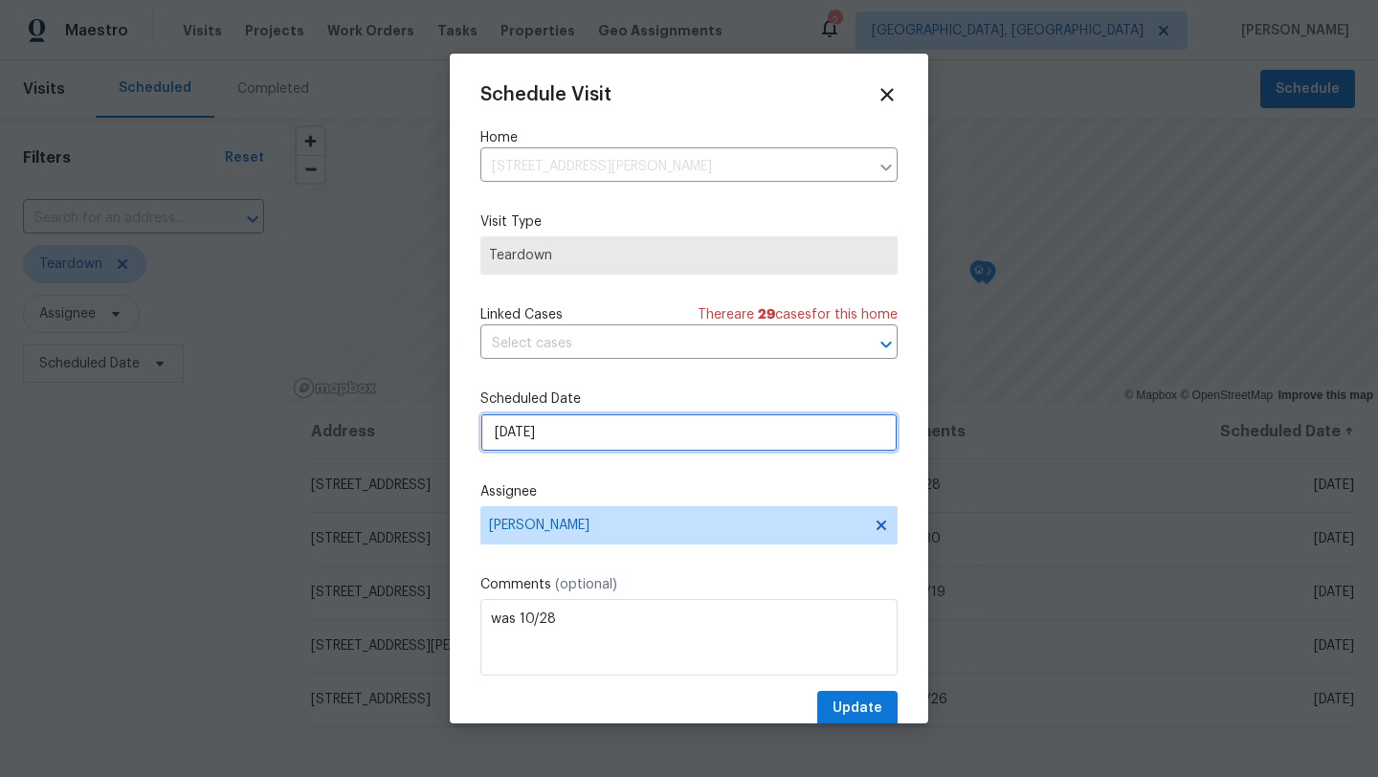
select select "9"
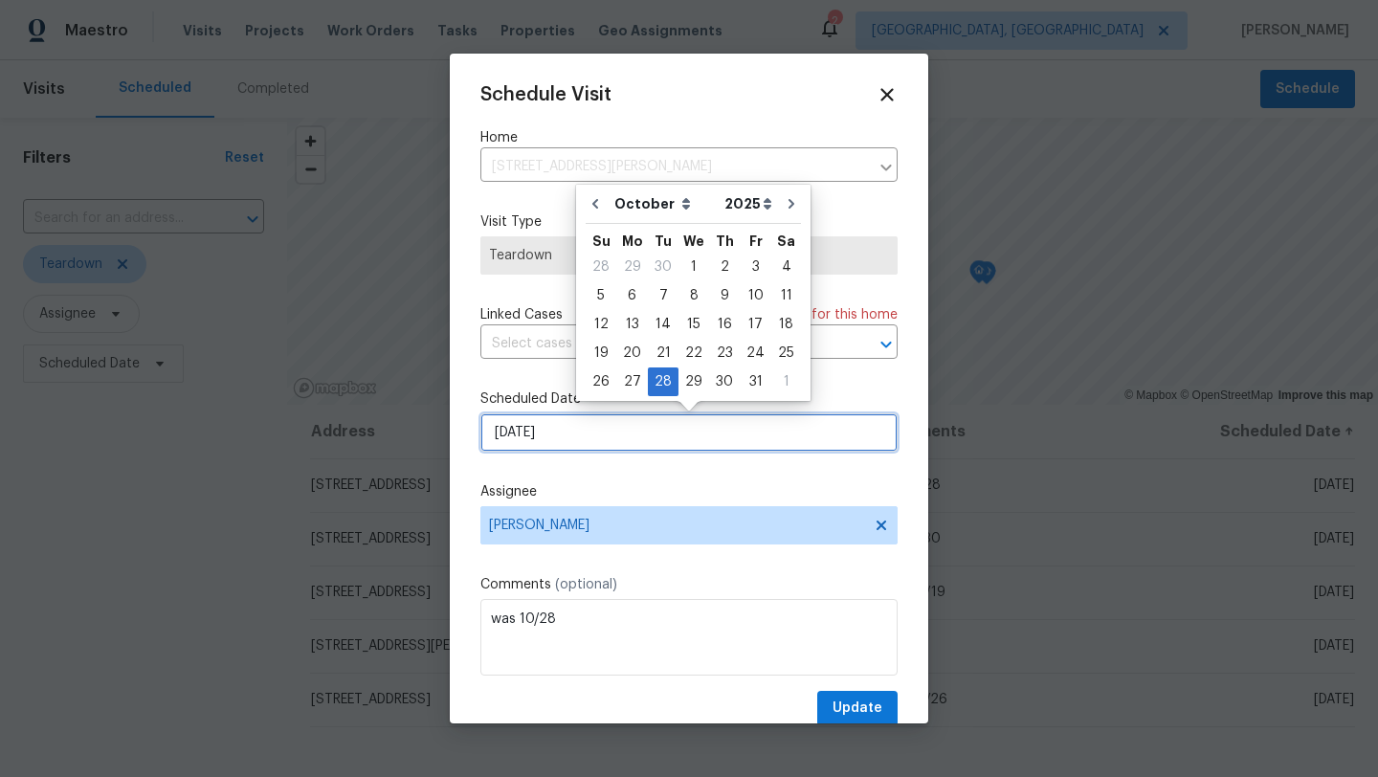
click at [549, 414] on input "10/28/2025" at bounding box center [688, 432] width 417 height 38
click at [685, 377] on div "29" at bounding box center [693, 381] width 31 height 27
type input "10/29/2025"
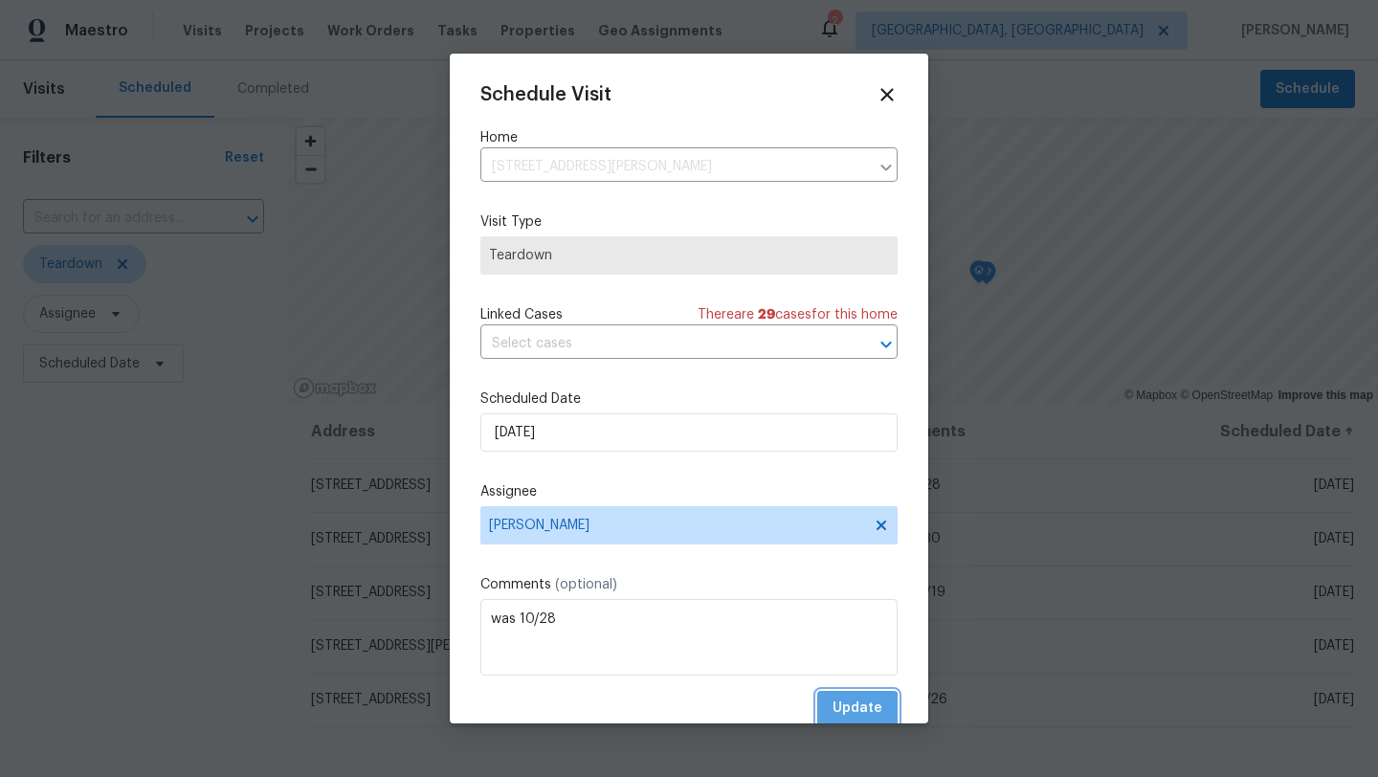
click at [858, 712] on span "Update" at bounding box center [857, 709] width 50 height 24
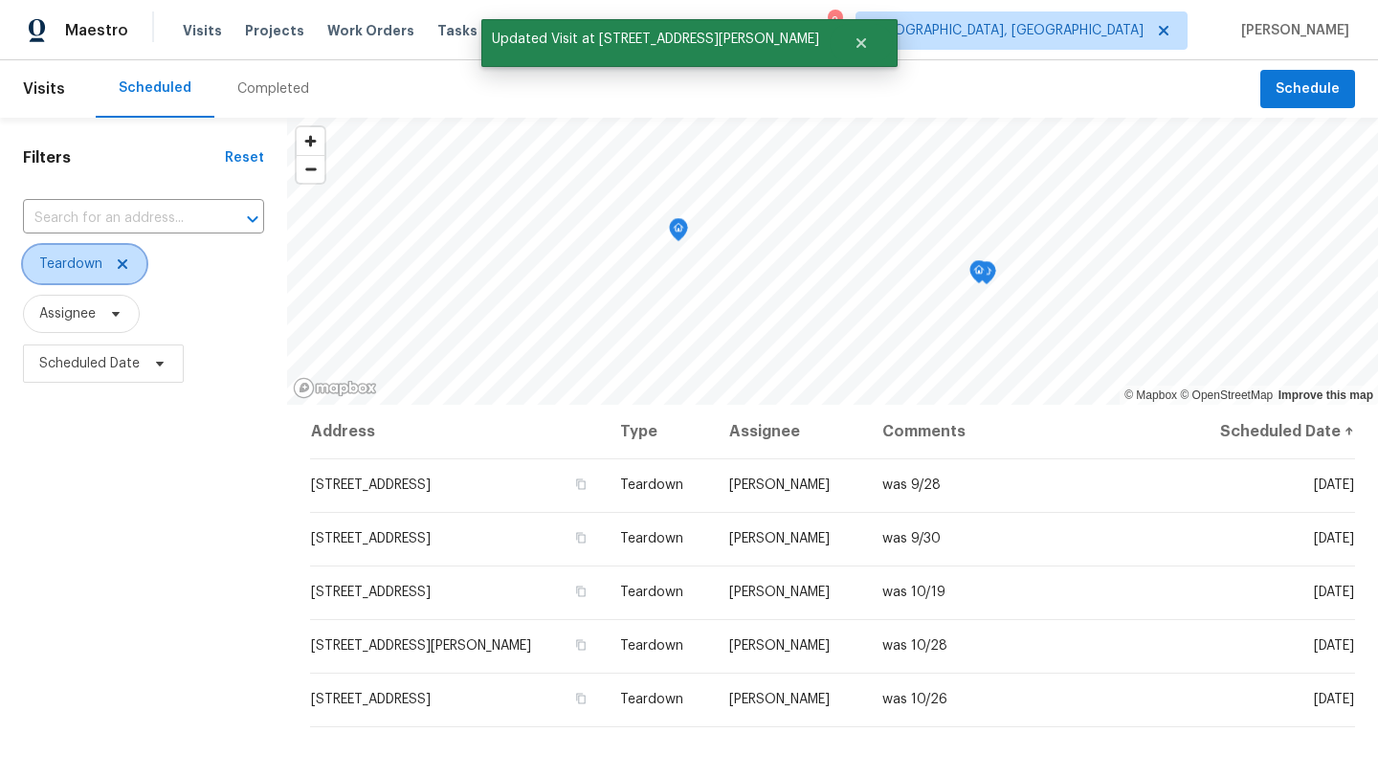
click at [119, 260] on icon at bounding box center [122, 263] width 15 height 15
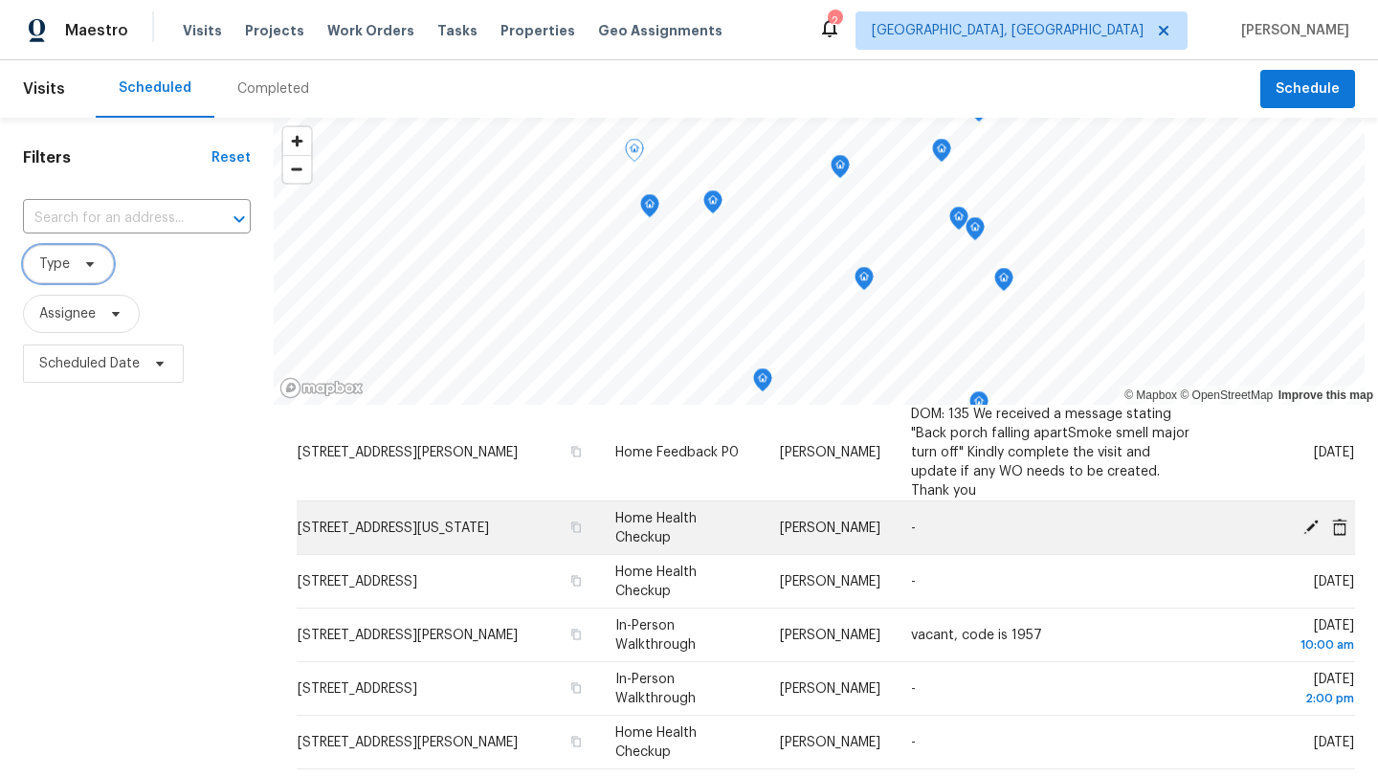
scroll to position [181, 0]
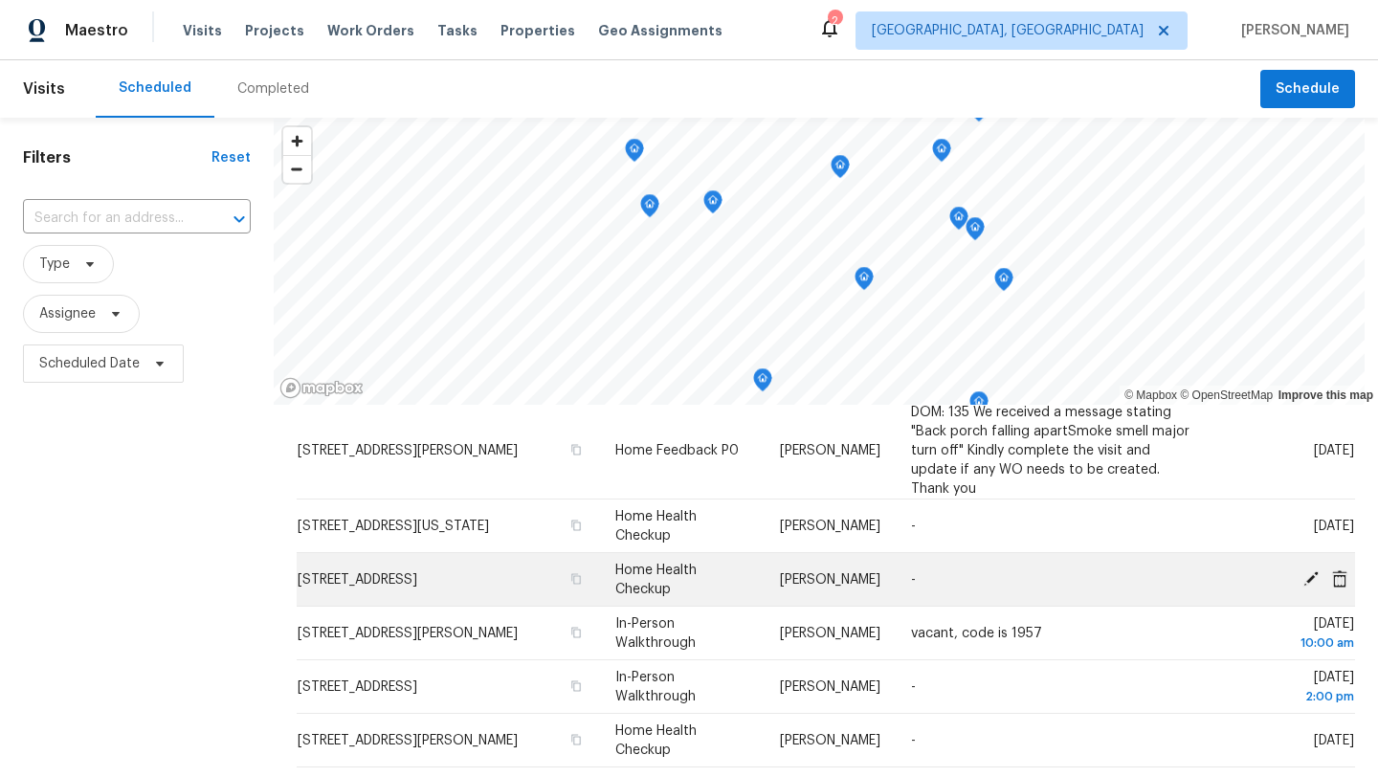
click at [1343, 569] on icon at bounding box center [1339, 577] width 15 height 17
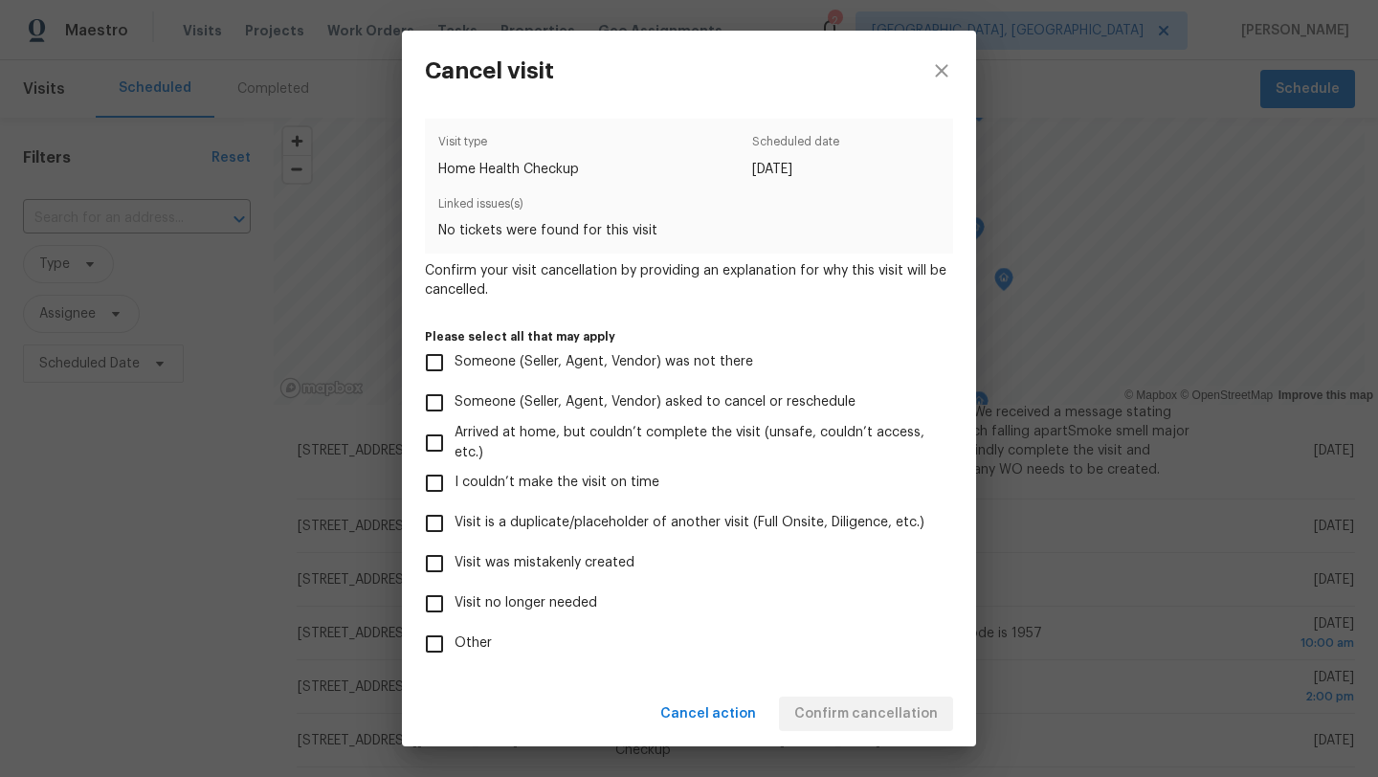
click at [432, 607] on input "Visit no longer needed" at bounding box center [434, 604] width 40 height 40
checkbox input "true"
click at [436, 643] on input "Other" at bounding box center [434, 644] width 40 height 40
checkbox input "true"
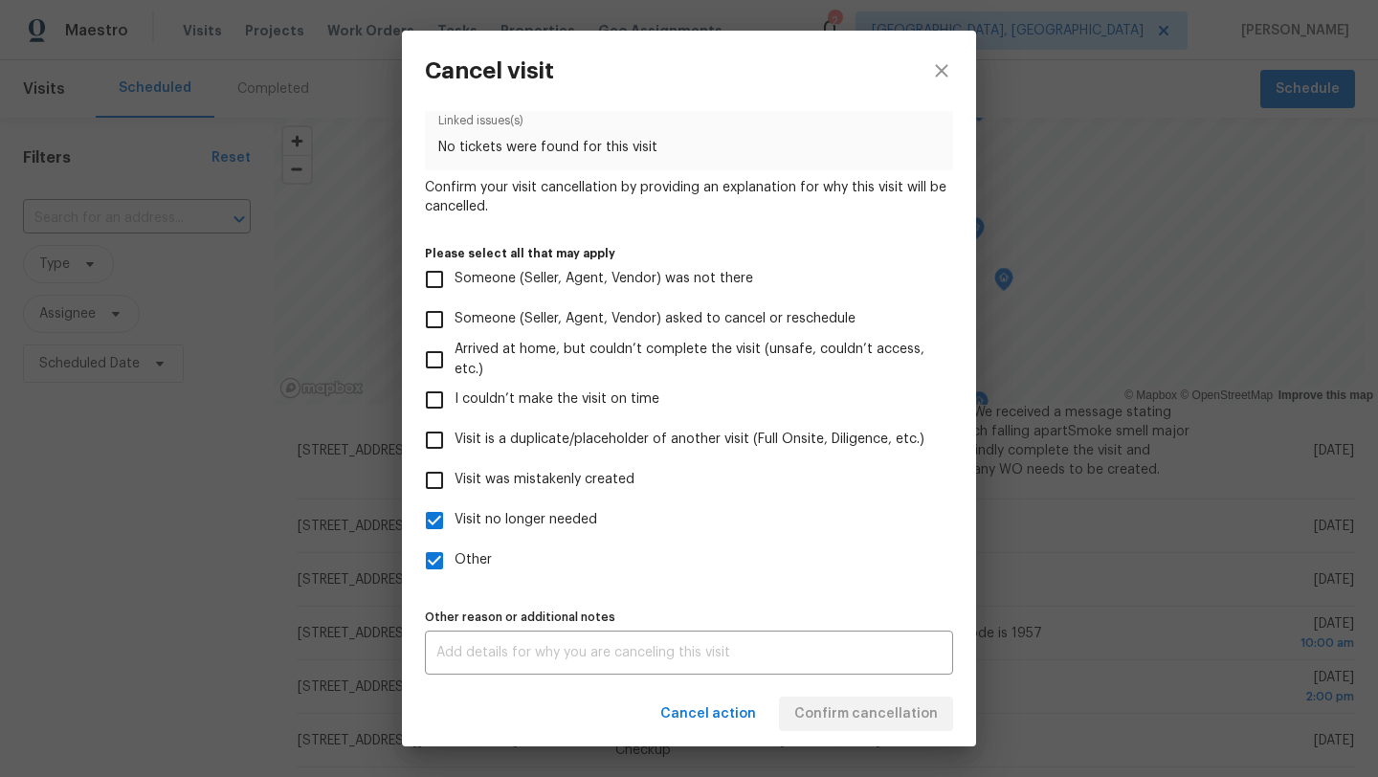
scroll to position [84, 0]
click at [507, 645] on textarea at bounding box center [688, 651] width 505 height 13
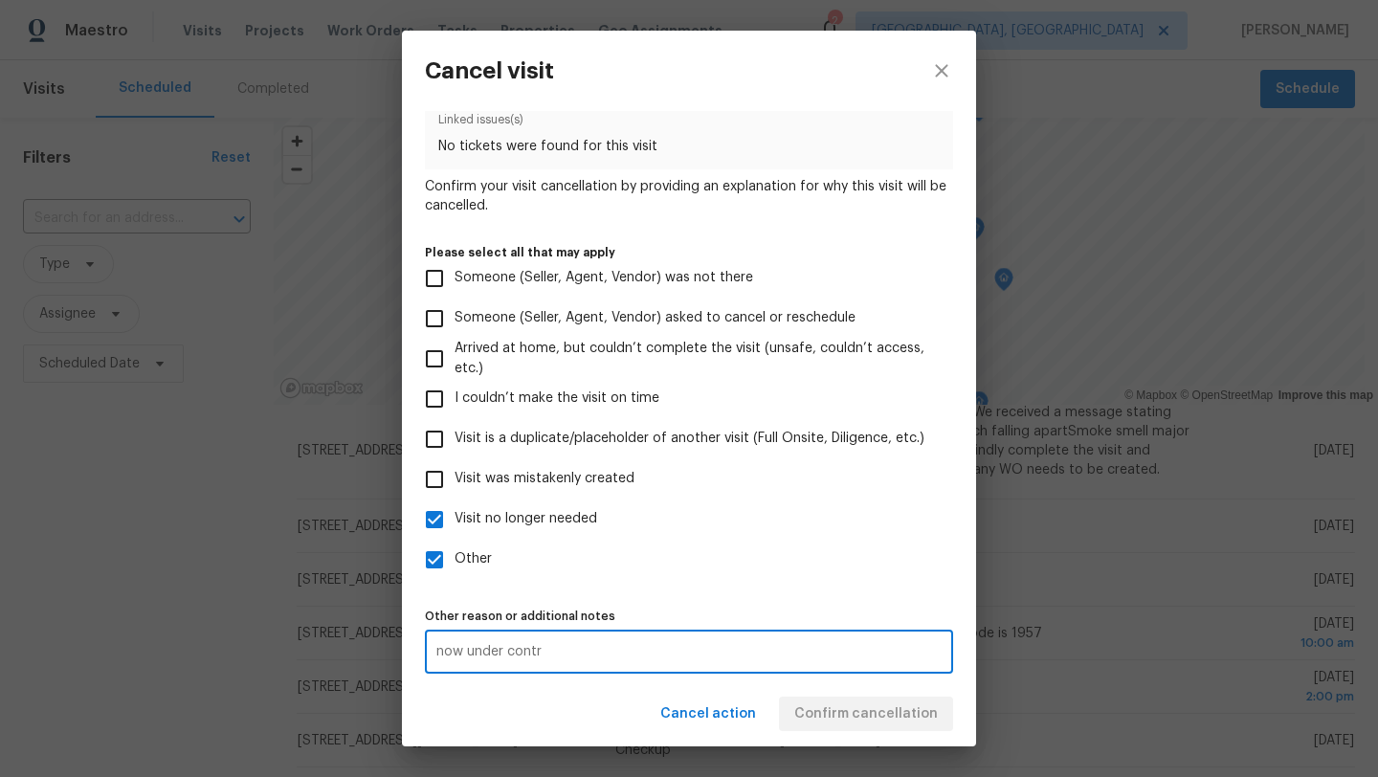
click at [747, 591] on div "Visit type Home Health Checkup Scheduled date 9/29/2025 Linked issues(s) No tic…" at bounding box center [689, 353] width 528 height 639
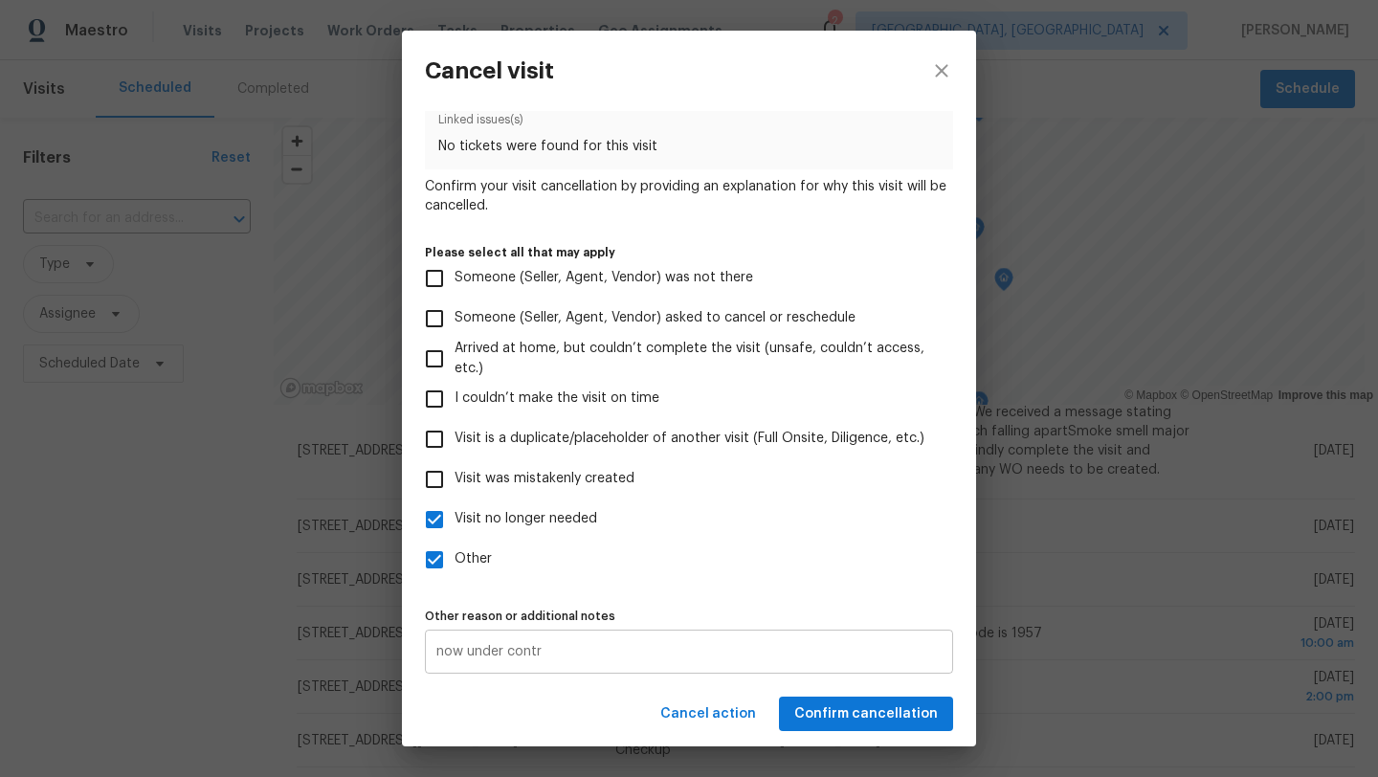
click at [560, 664] on div "now under contr x Other reason or additional notes" at bounding box center [689, 652] width 528 height 44
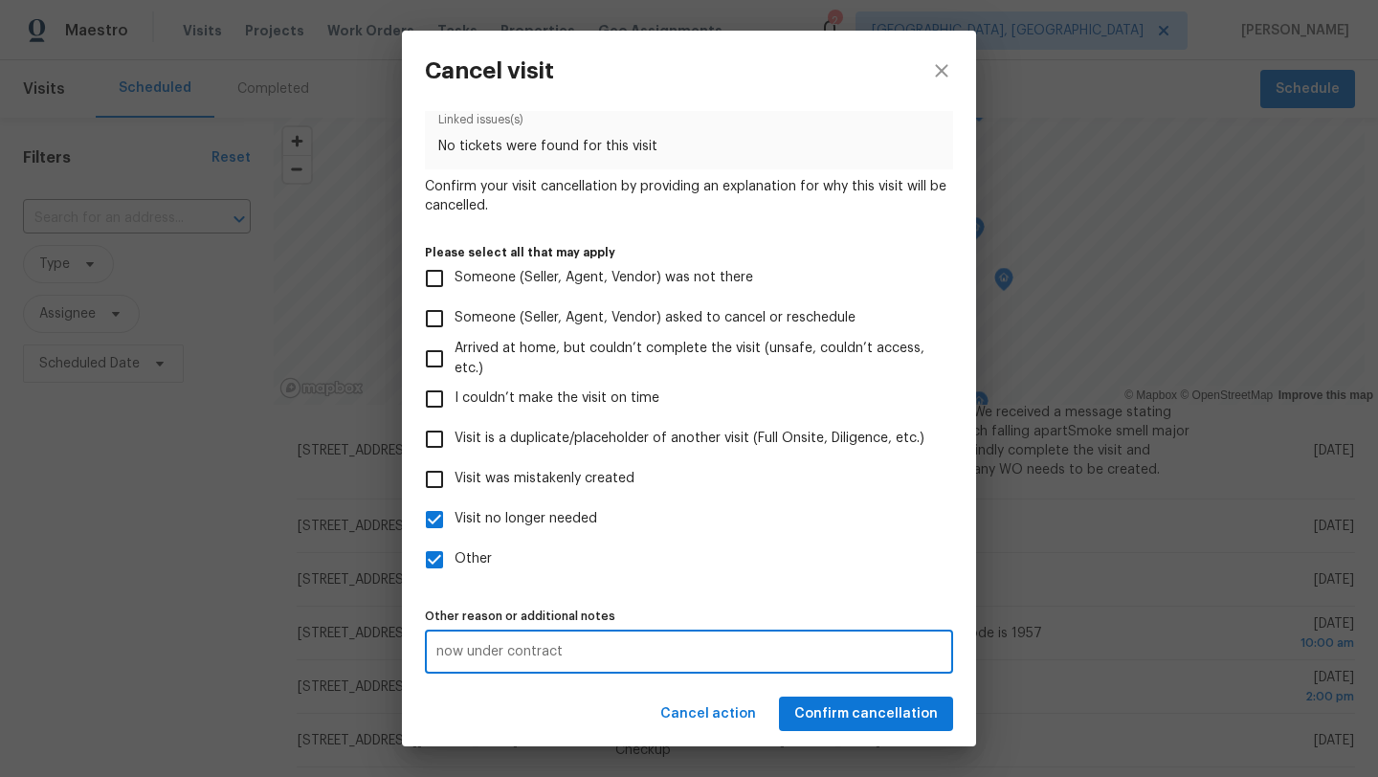
type textarea "now under contract"
click at [860, 715] on span "Confirm cancellation" at bounding box center [866, 714] width 144 height 24
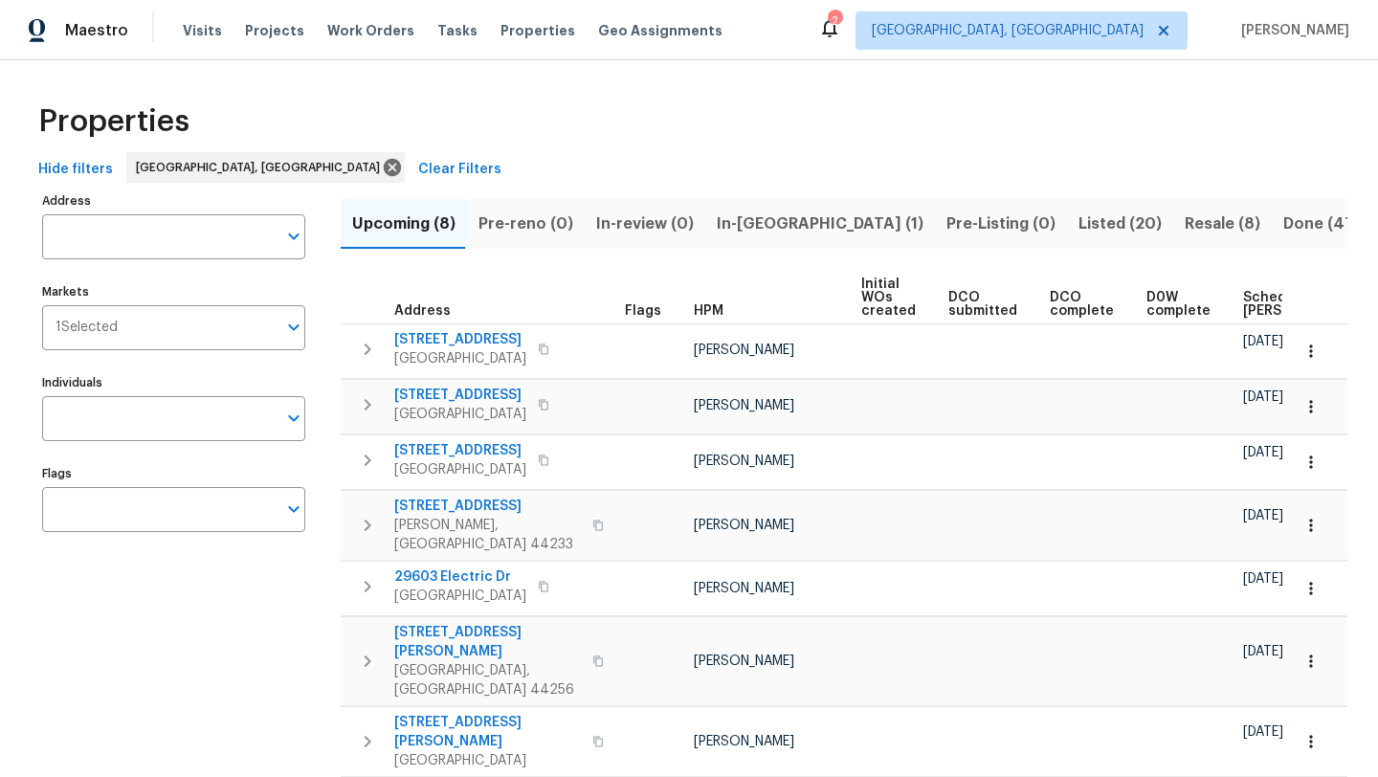
click at [1245, 299] on span "Scheduled COE" at bounding box center [1297, 304] width 108 height 27
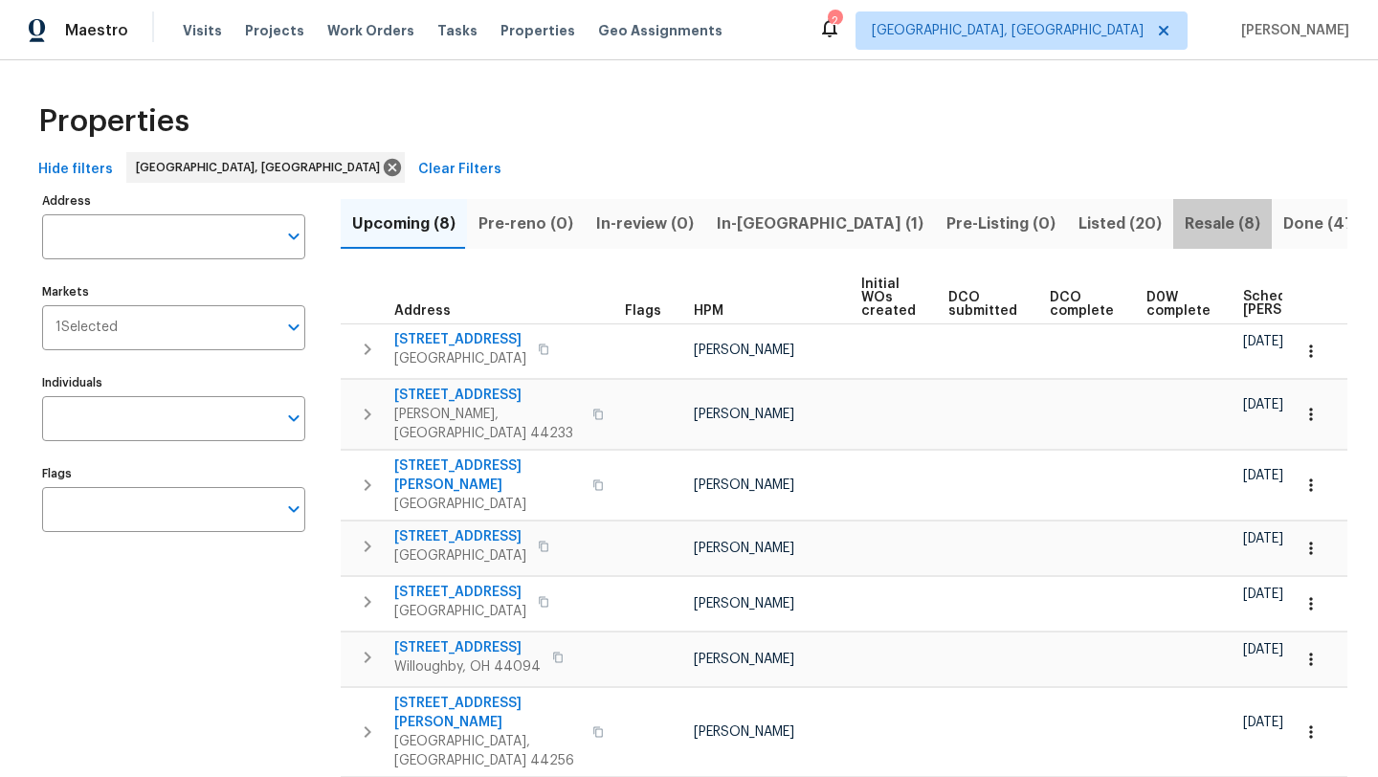
click at [1185, 224] on span "Resale (8)" at bounding box center [1223, 223] width 76 height 27
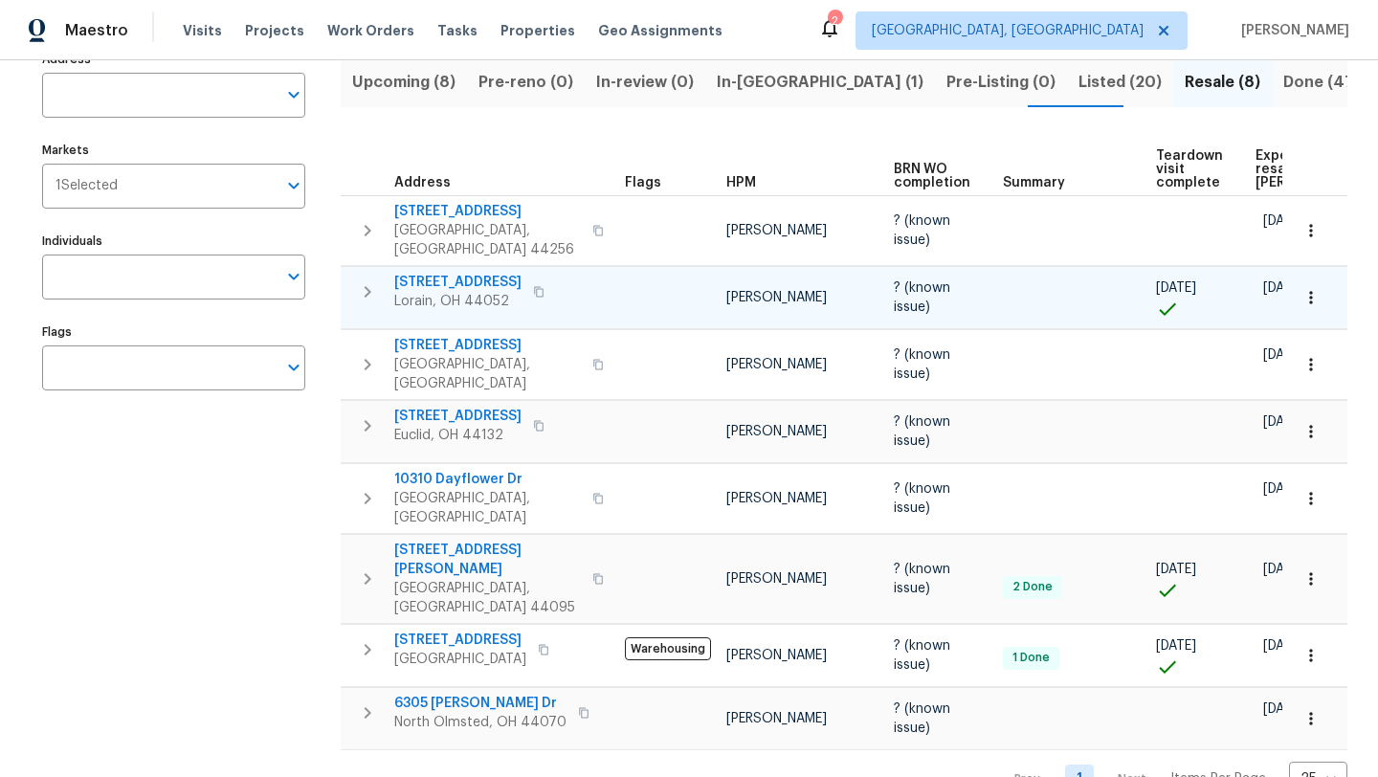
scroll to position [141, 0]
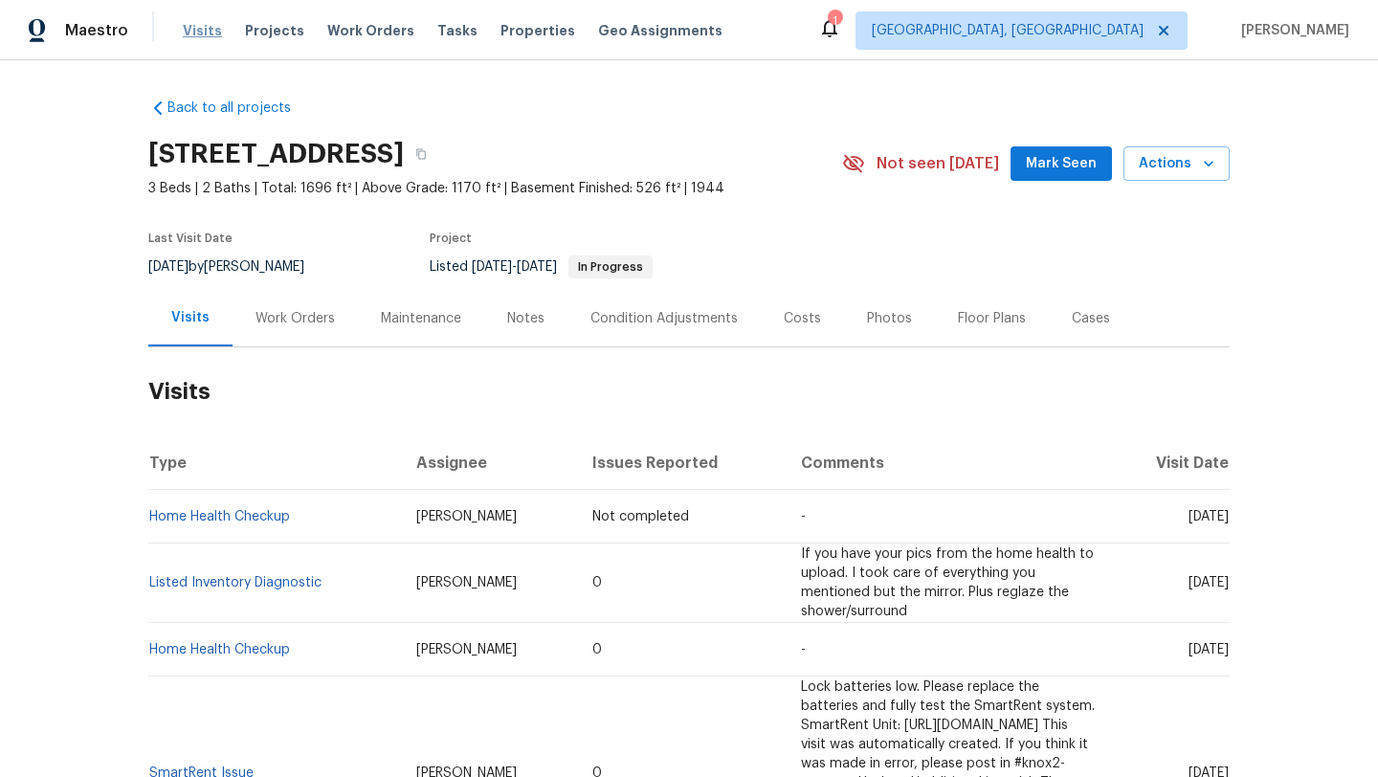
scroll to position [58, 0]
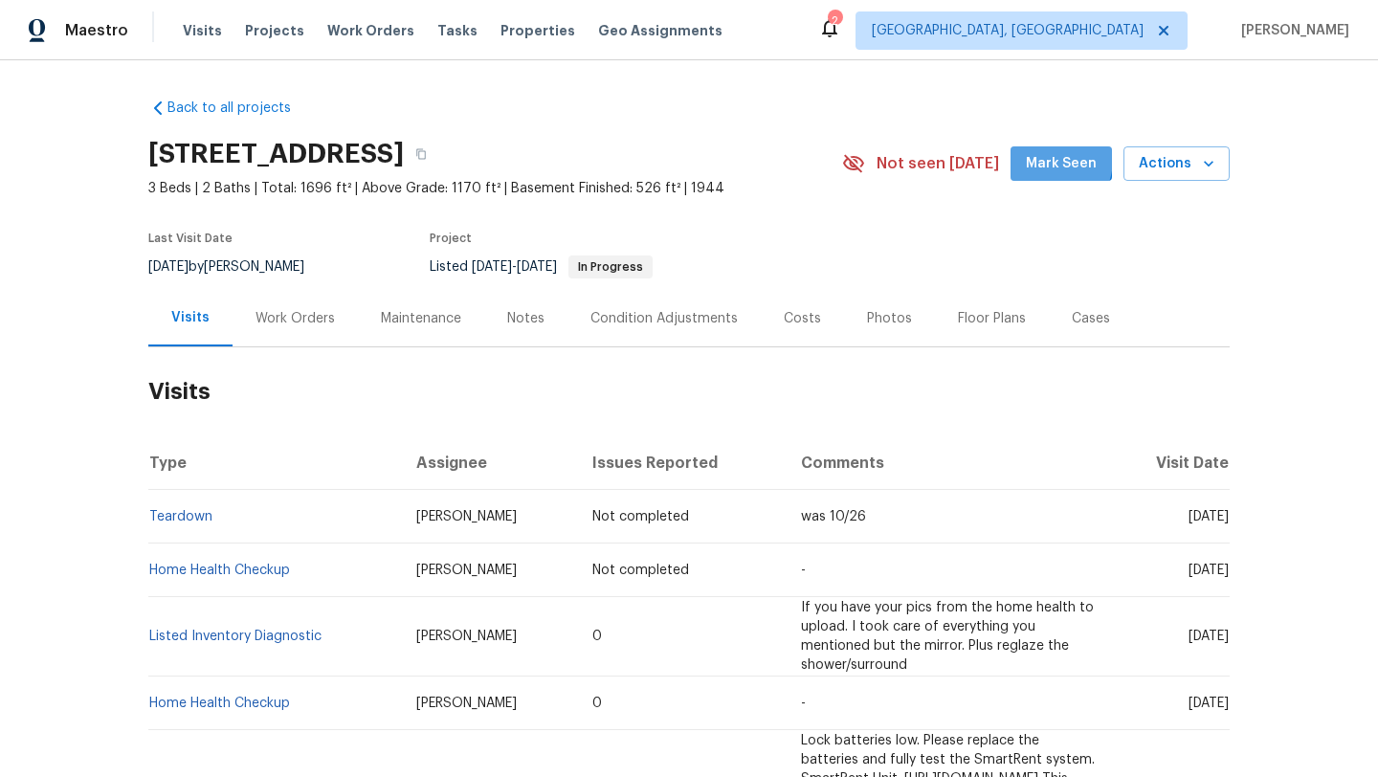
click at [1049, 159] on span "Mark Seen" at bounding box center [1061, 164] width 71 height 24
click at [290, 318] on div "Work Orders" at bounding box center [294, 318] width 79 height 19
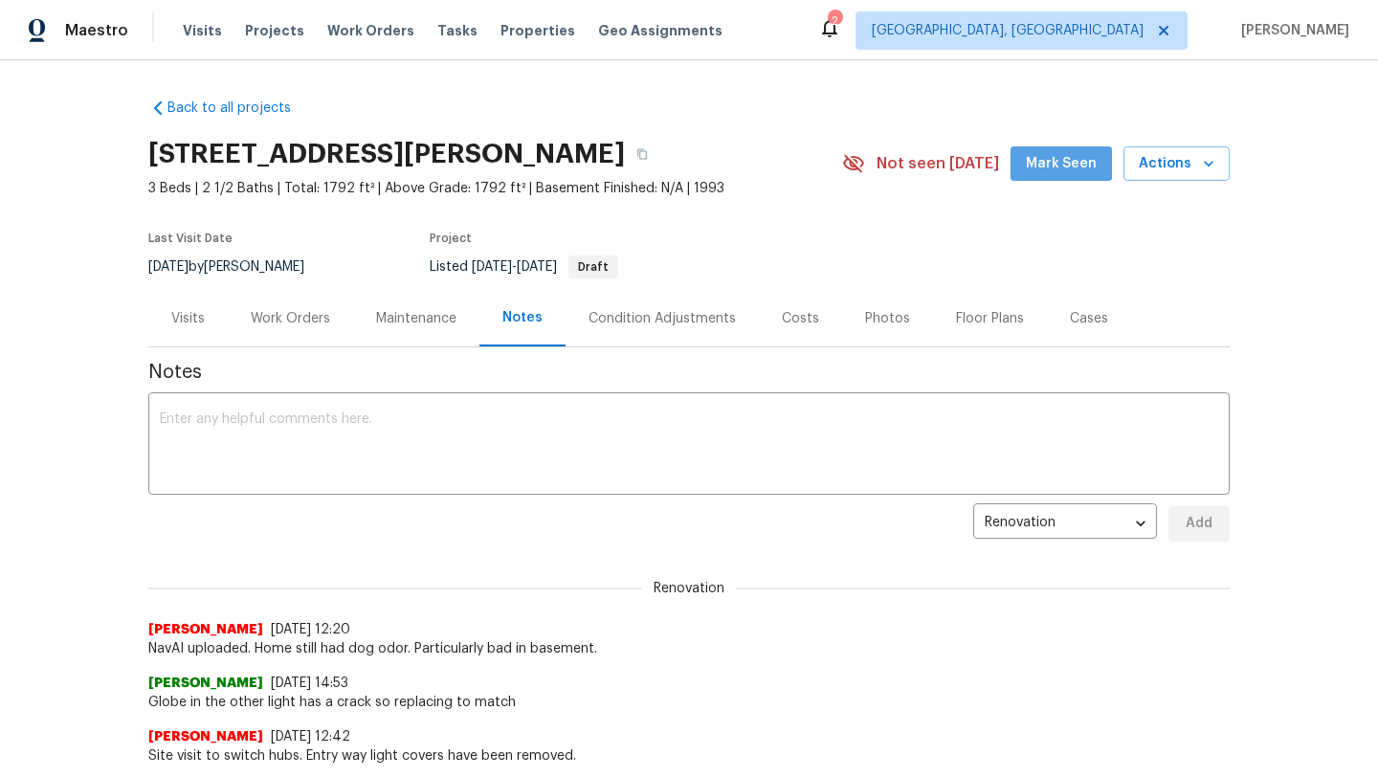
click at [1065, 152] on span "Mark Seen" at bounding box center [1061, 164] width 71 height 24
click at [184, 315] on div "Visits" at bounding box center [187, 318] width 33 height 19
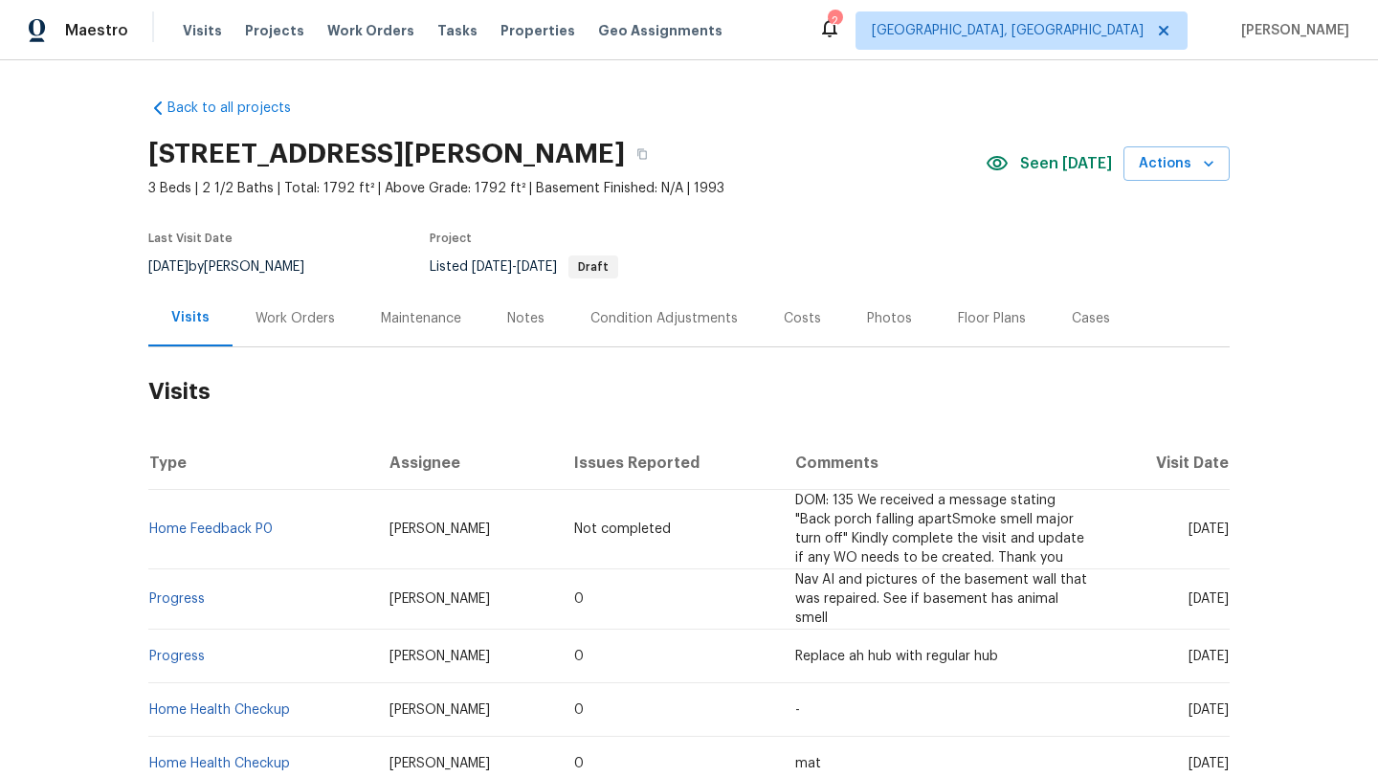
click at [297, 321] on div "Work Orders" at bounding box center [294, 318] width 79 height 19
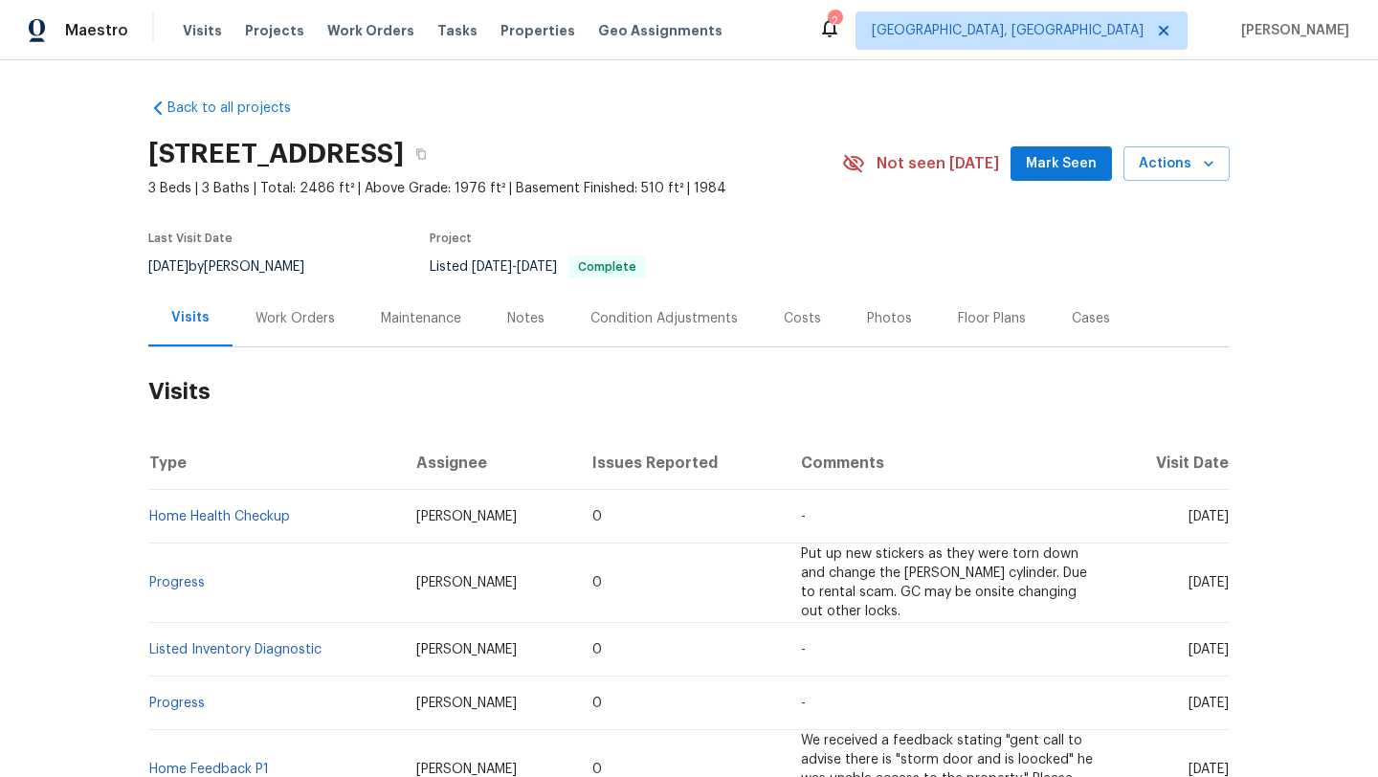
click at [1077, 170] on span "Mark Seen" at bounding box center [1061, 164] width 71 height 24
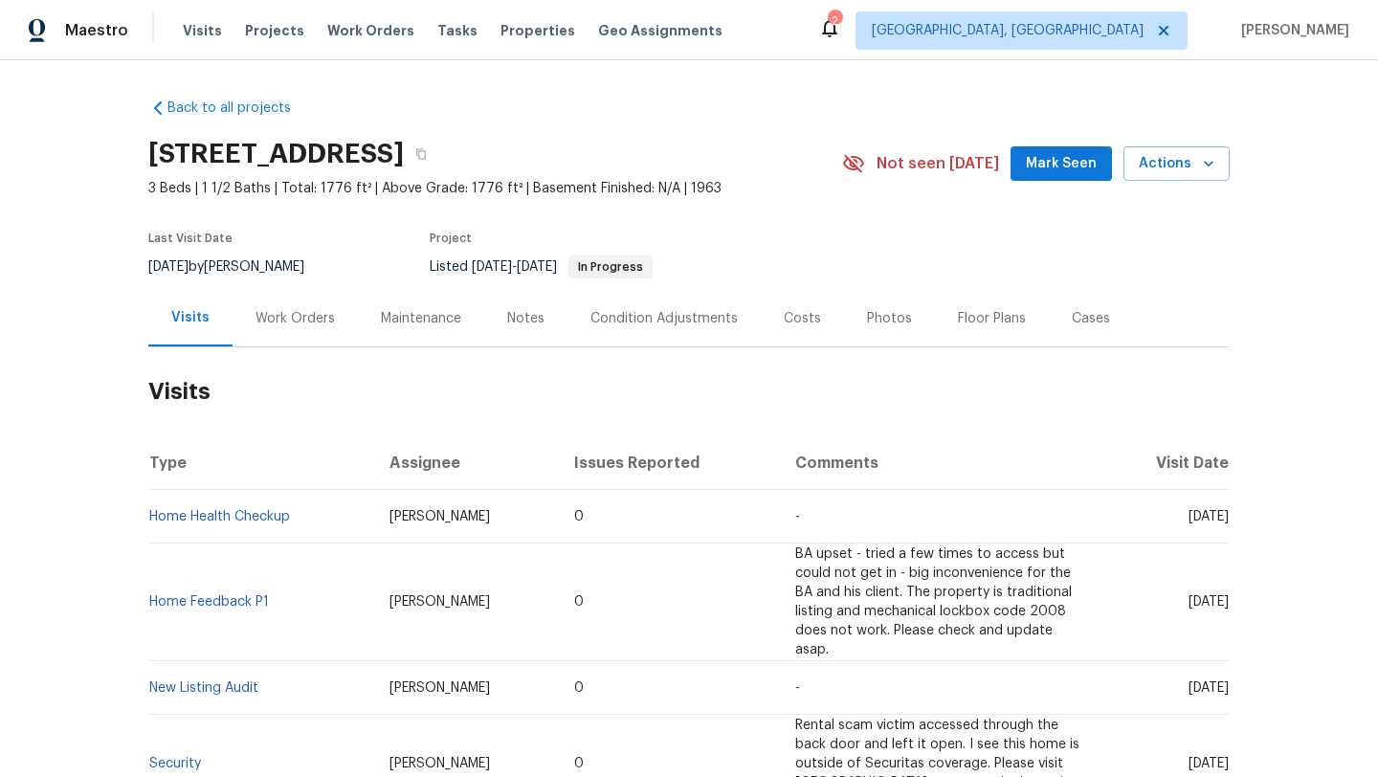
click at [1059, 167] on span "Mark Seen" at bounding box center [1061, 164] width 71 height 24
click at [281, 314] on div "Work Orders" at bounding box center [294, 318] width 79 height 19
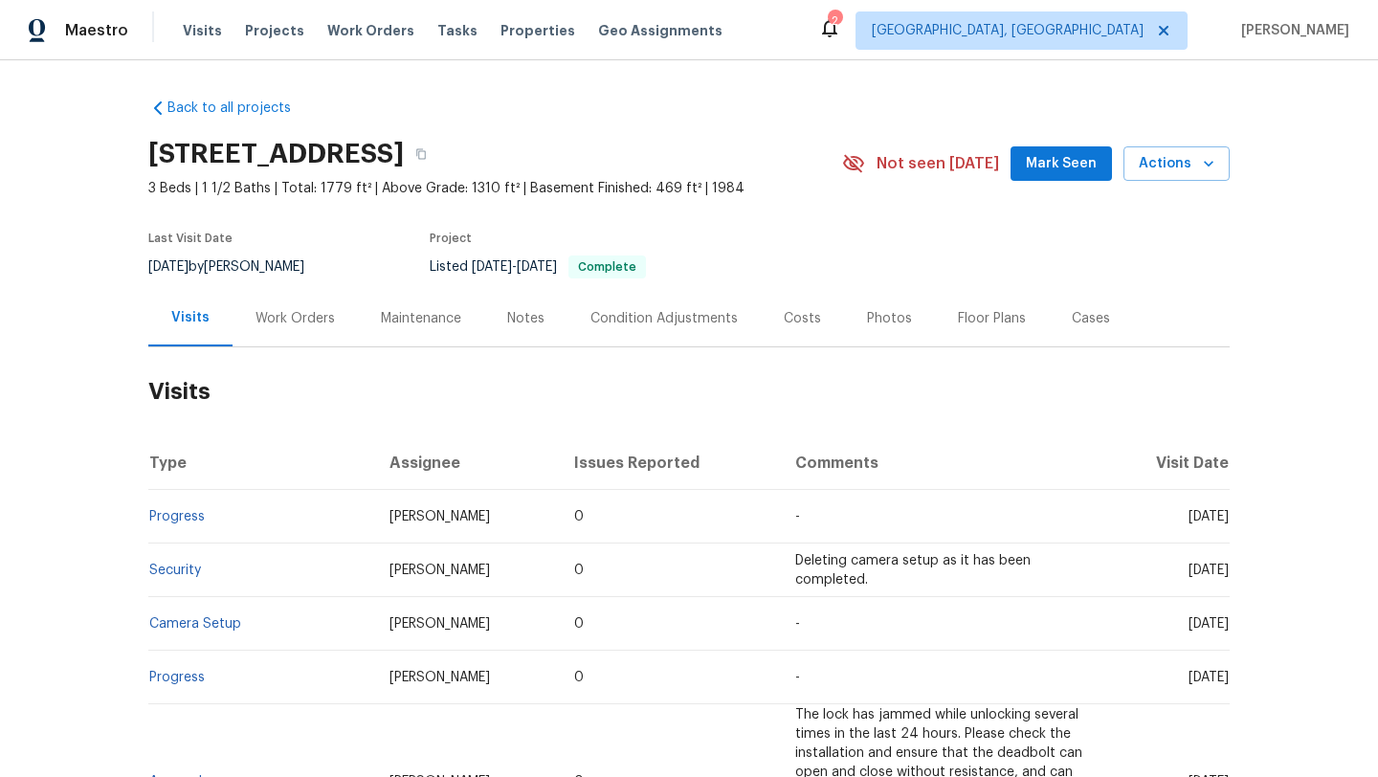
click at [1029, 168] on button "Mark Seen" at bounding box center [1060, 163] width 101 height 35
click at [287, 306] on div "Work Orders" at bounding box center [295, 318] width 125 height 56
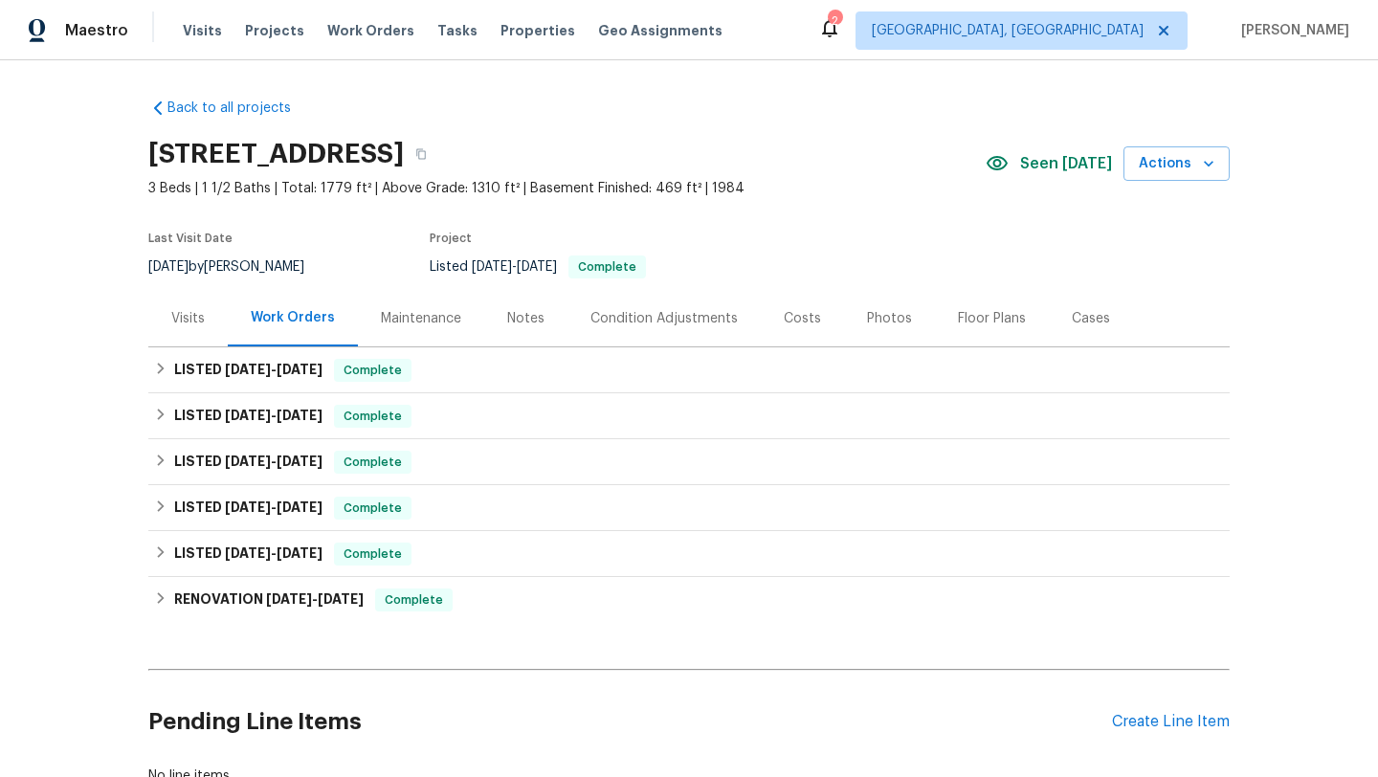
click at [201, 330] on div "Visits" at bounding box center [187, 318] width 79 height 56
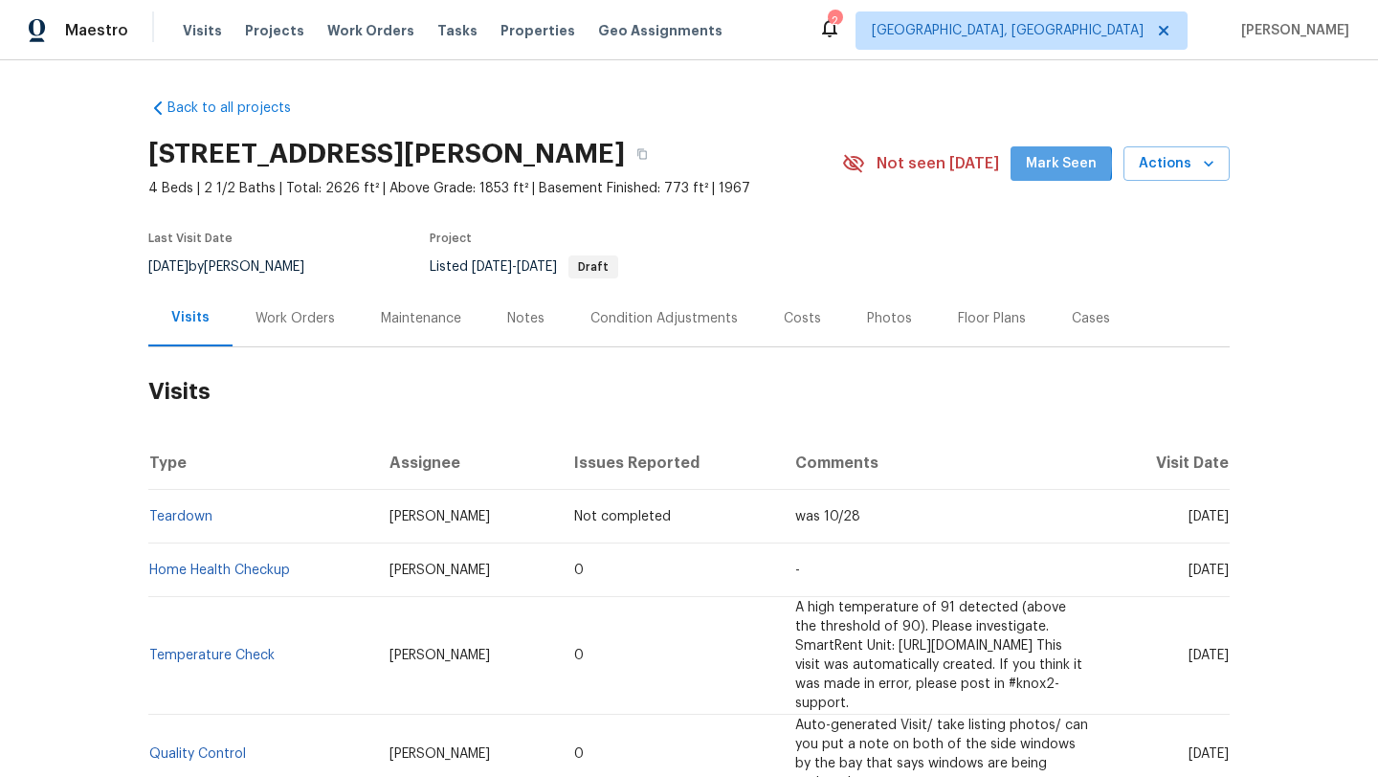
click at [1045, 163] on span "Mark Seen" at bounding box center [1061, 164] width 71 height 24
click at [284, 331] on div "Work Orders" at bounding box center [295, 318] width 125 height 56
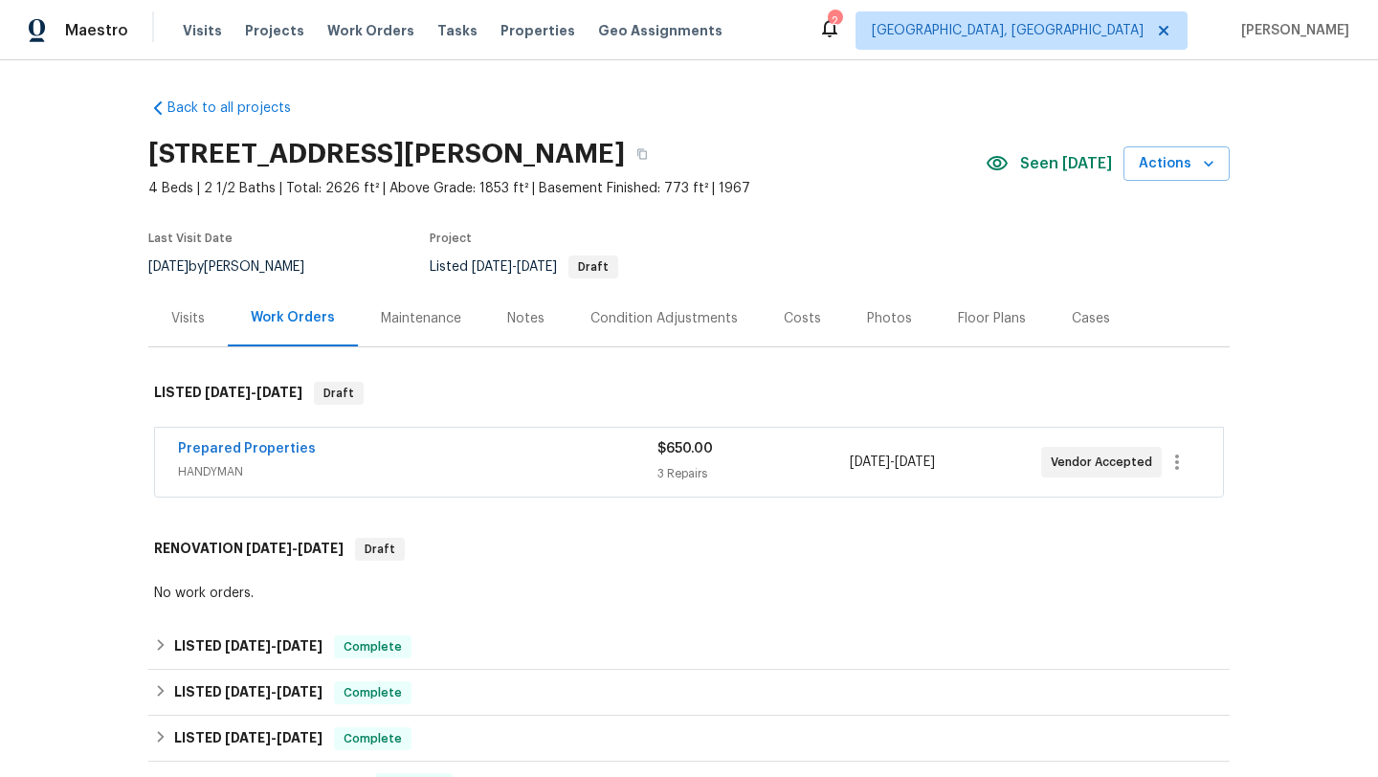
click at [191, 326] on div "Visits" at bounding box center [187, 318] width 33 height 19
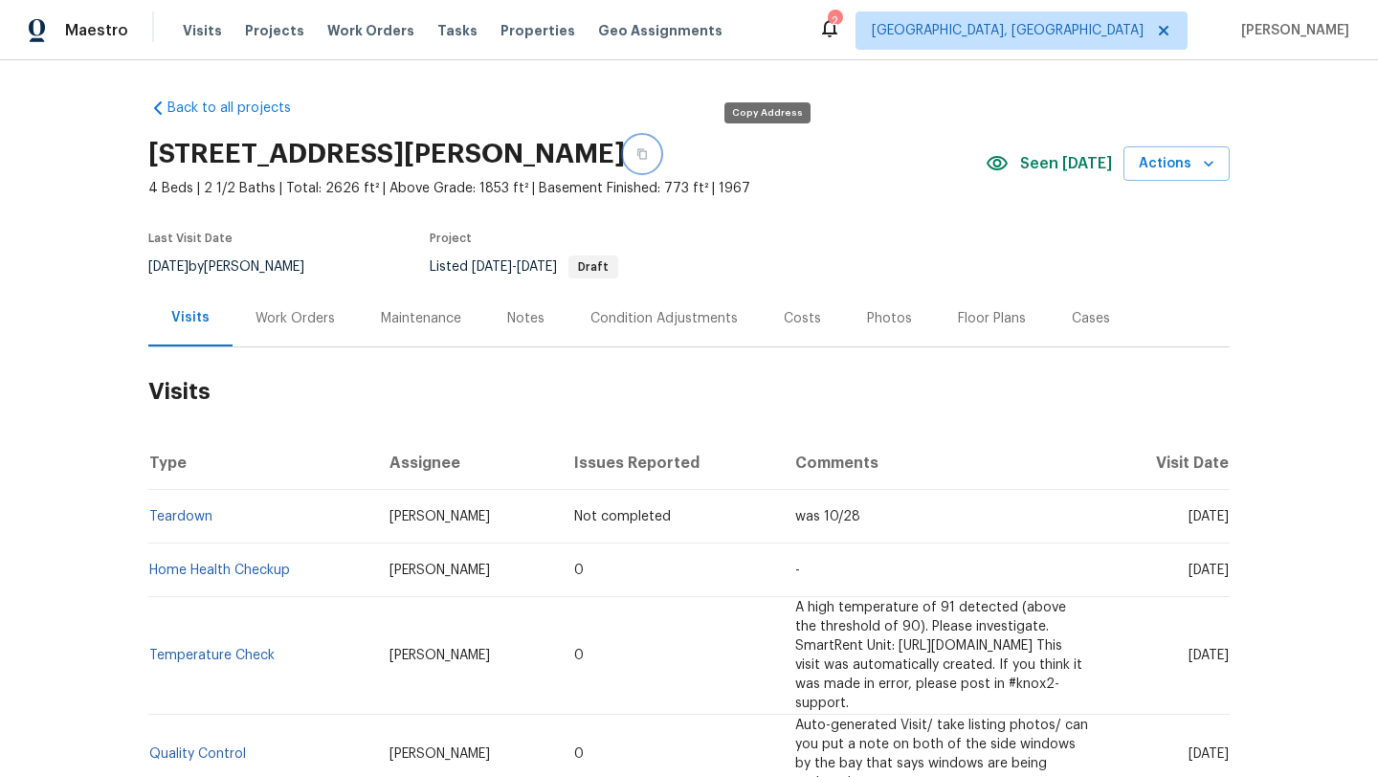
click at [647, 158] on icon "button" at bounding box center [642, 154] width 10 height 11
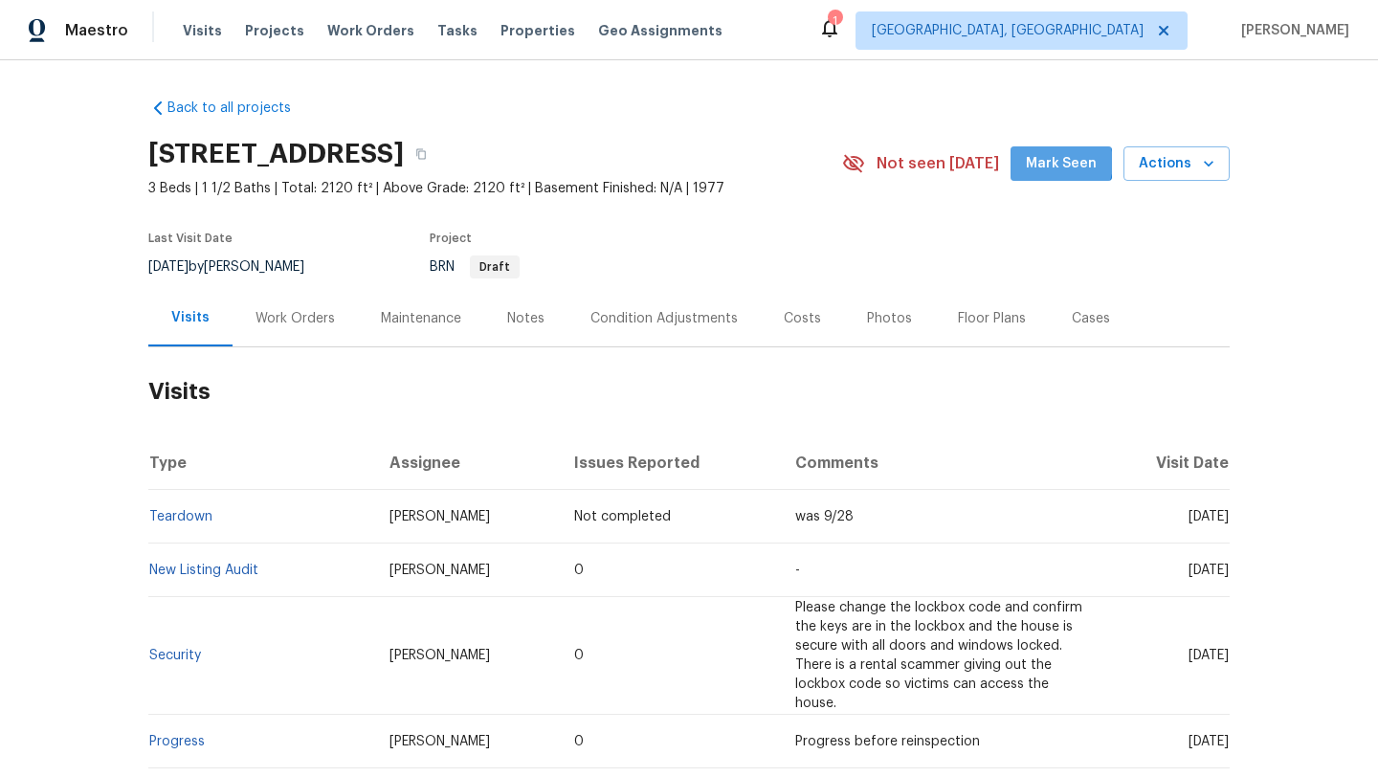
click at [1062, 163] on span "Mark Seen" at bounding box center [1061, 164] width 71 height 24
click at [319, 318] on div "Work Orders" at bounding box center [294, 318] width 79 height 19
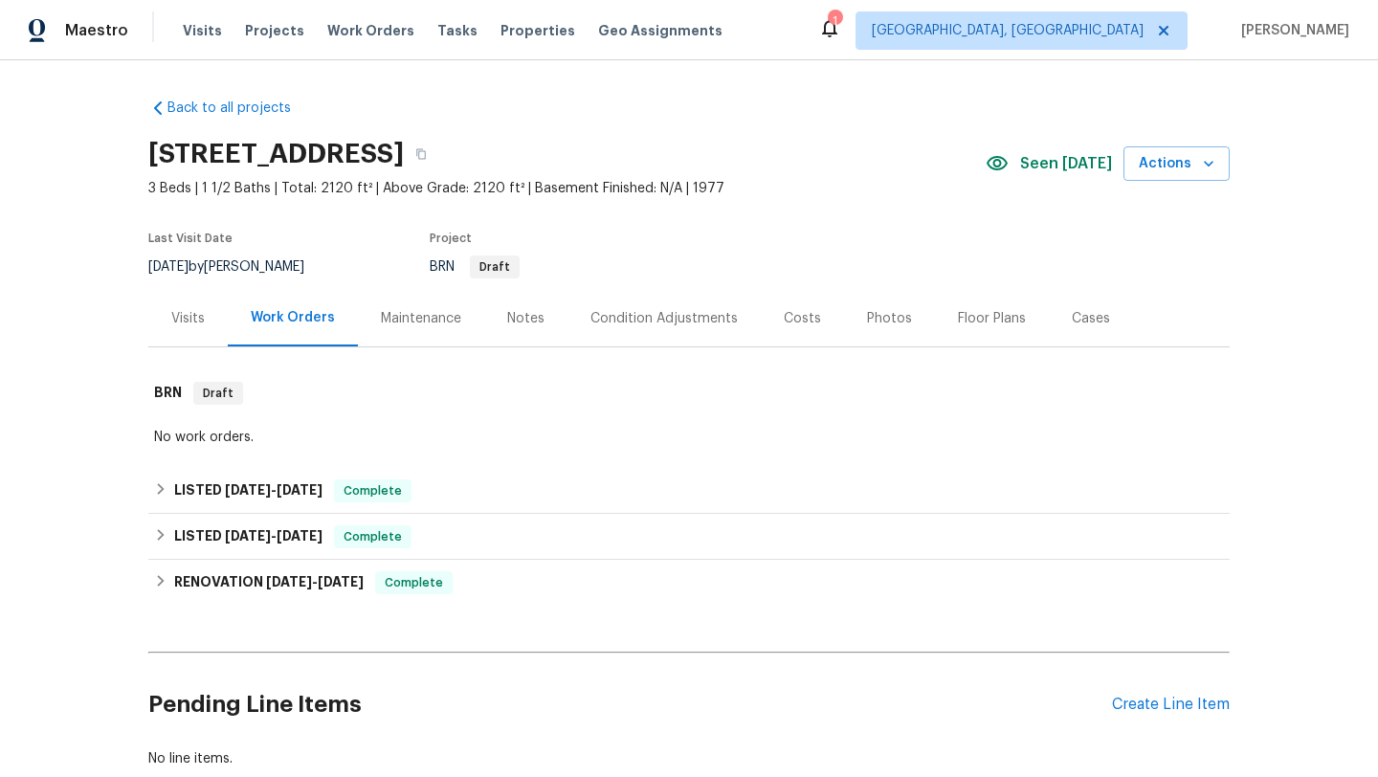
click at [206, 325] on div "Visits" at bounding box center [187, 318] width 79 height 56
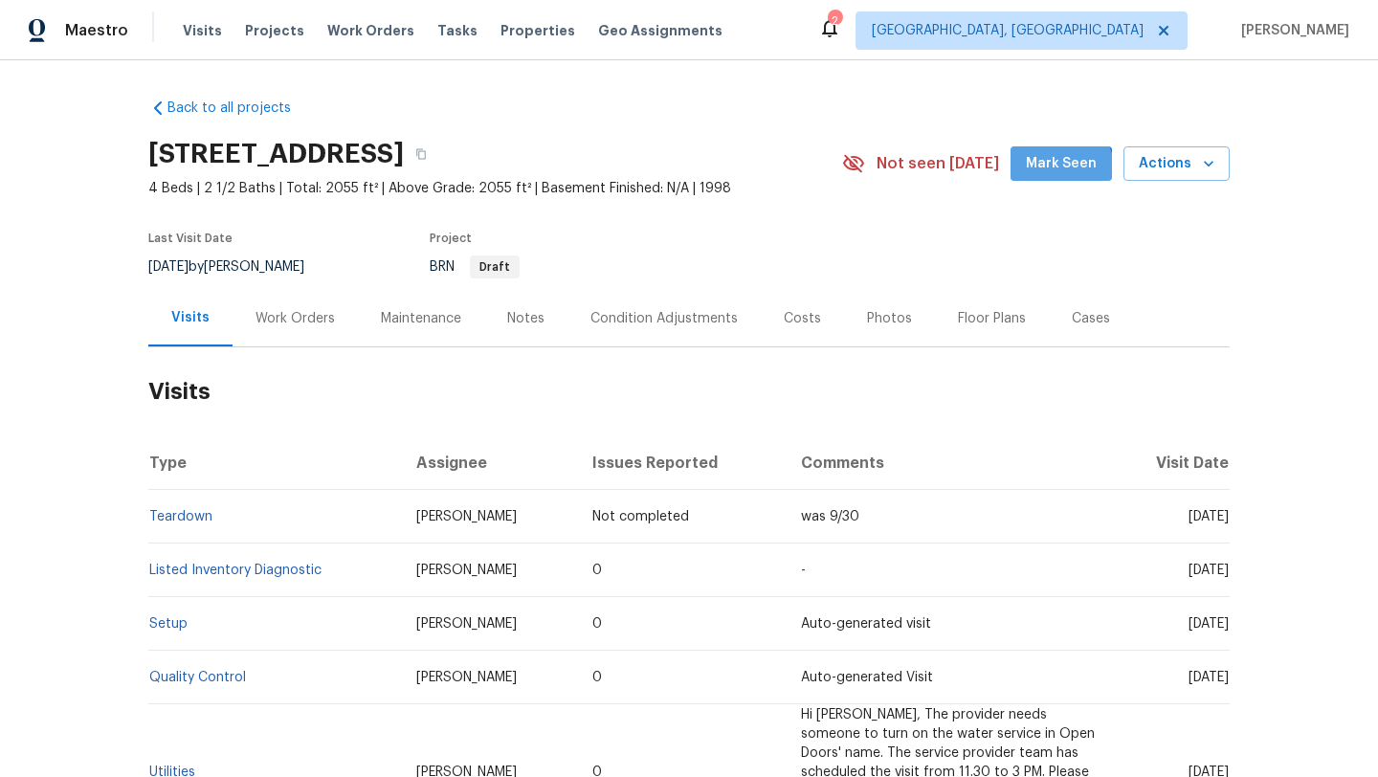
click at [1058, 169] on span "Mark Seen" at bounding box center [1061, 164] width 71 height 24
click at [271, 327] on div "Work Orders" at bounding box center [295, 318] width 125 height 56
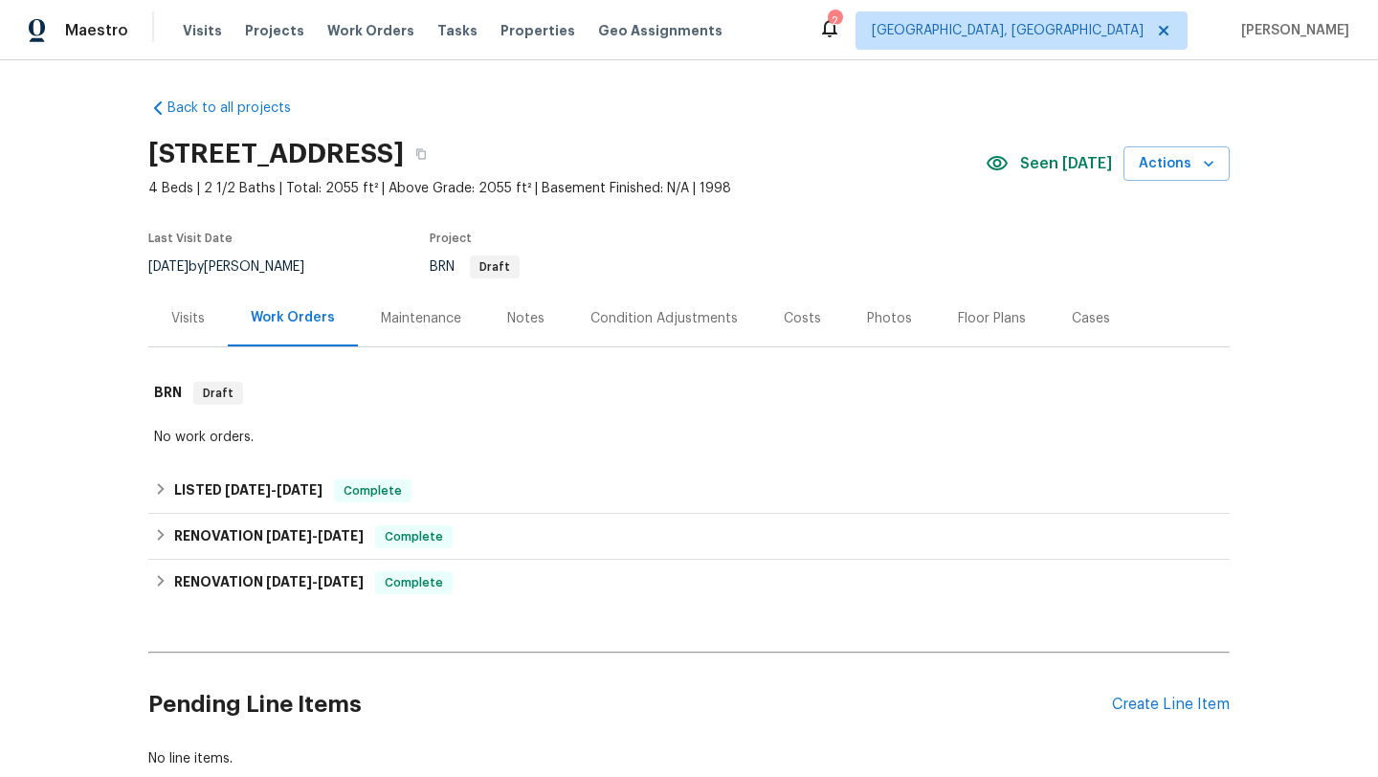
click at [202, 310] on div "Visits" at bounding box center [187, 318] width 33 height 19
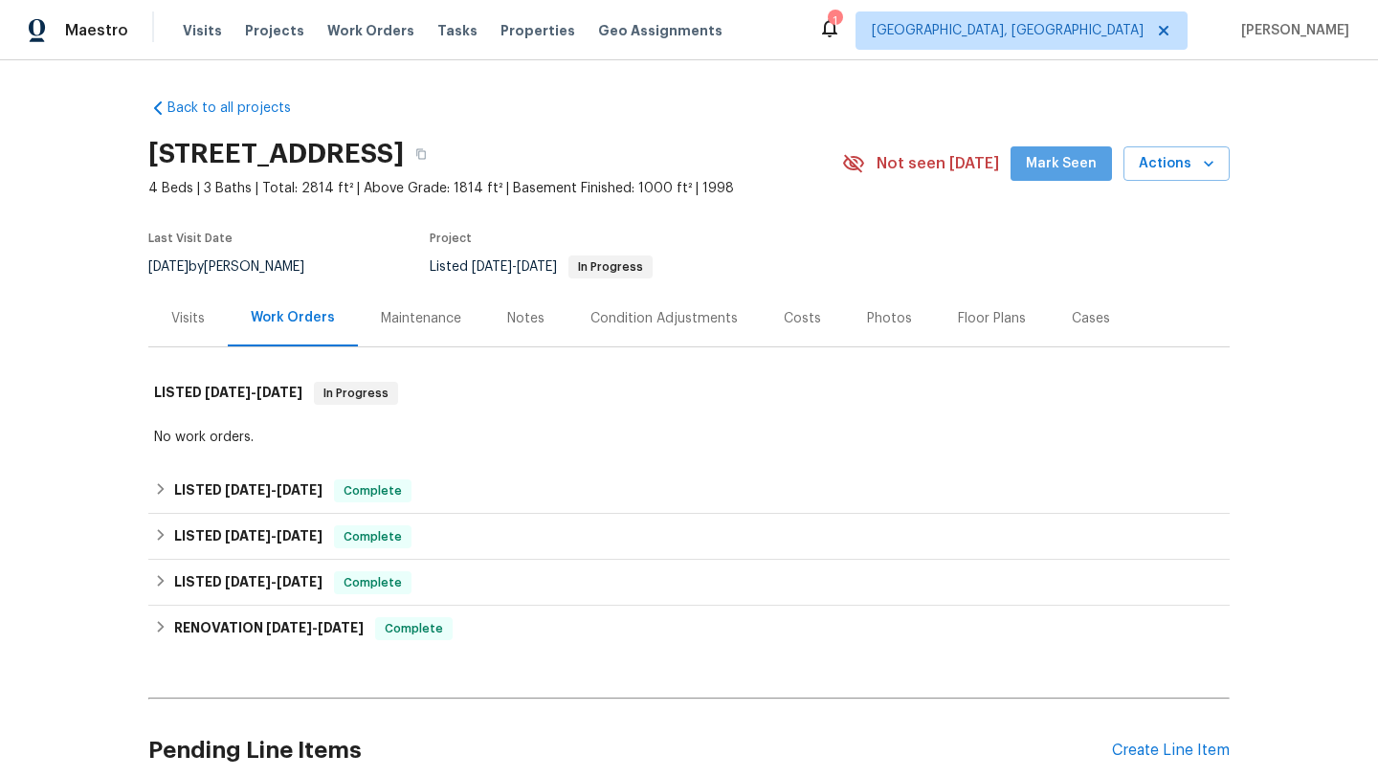
click at [1090, 146] on button "Mark Seen" at bounding box center [1060, 163] width 101 height 35
click at [192, 329] on div "Visits" at bounding box center [187, 318] width 79 height 56
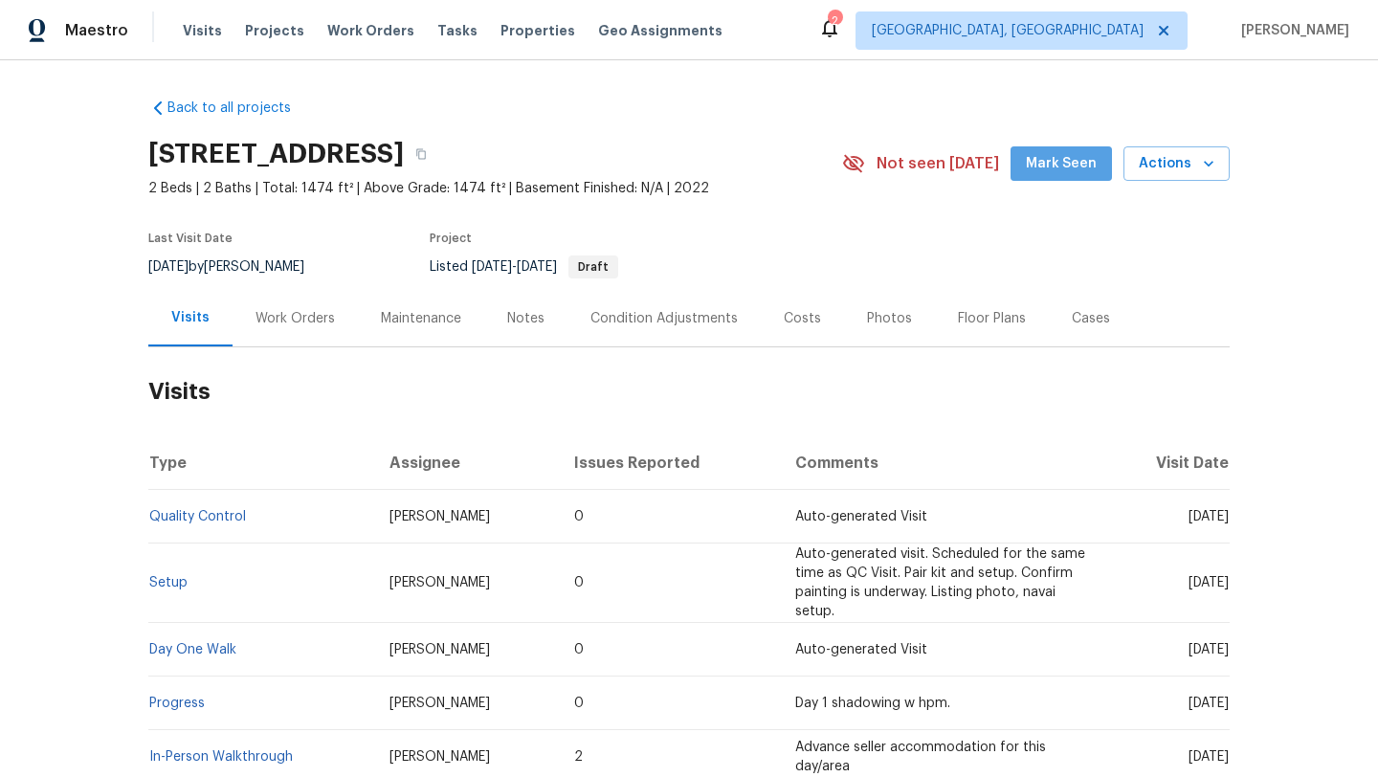
click at [1075, 171] on span "Mark Seen" at bounding box center [1061, 164] width 71 height 24
click at [265, 312] on div "Work Orders" at bounding box center [294, 318] width 79 height 19
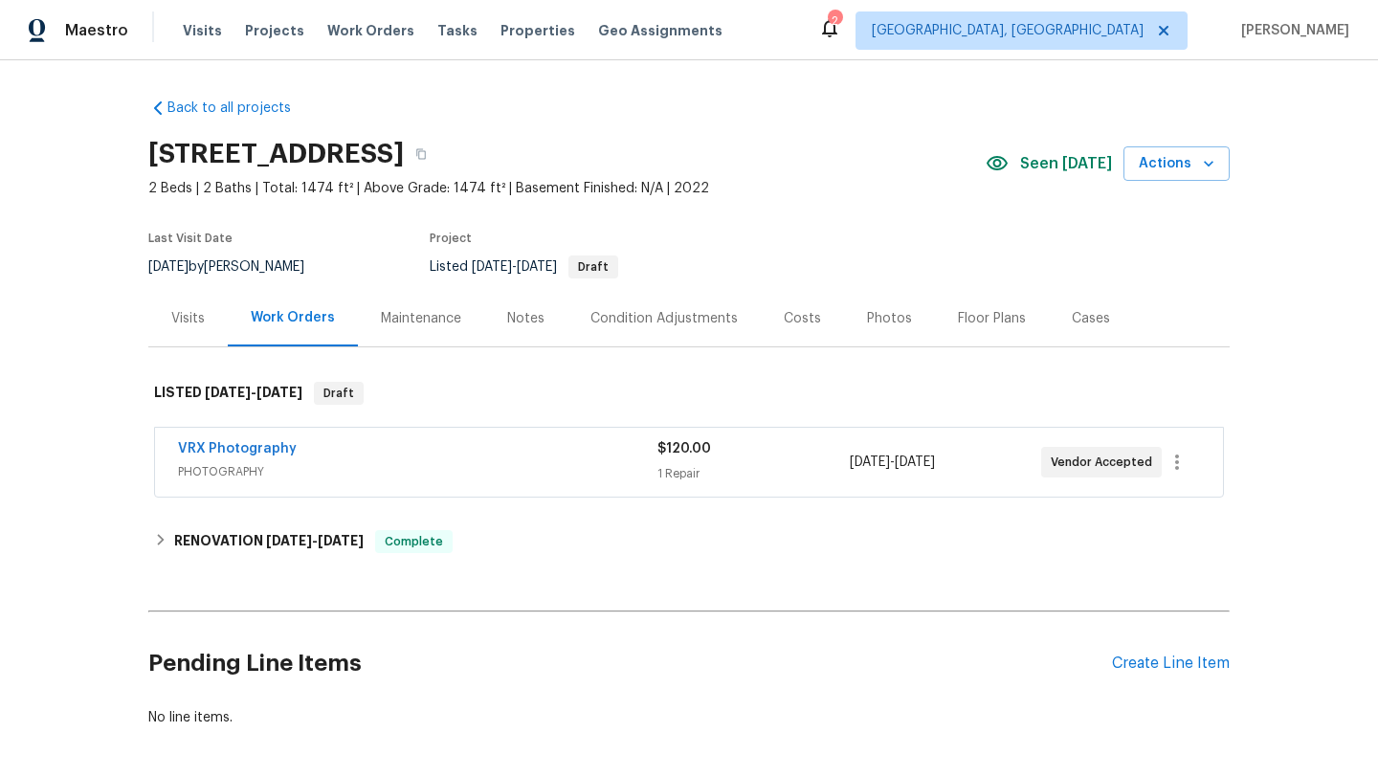
click at [198, 316] on div "Visits" at bounding box center [187, 318] width 33 height 19
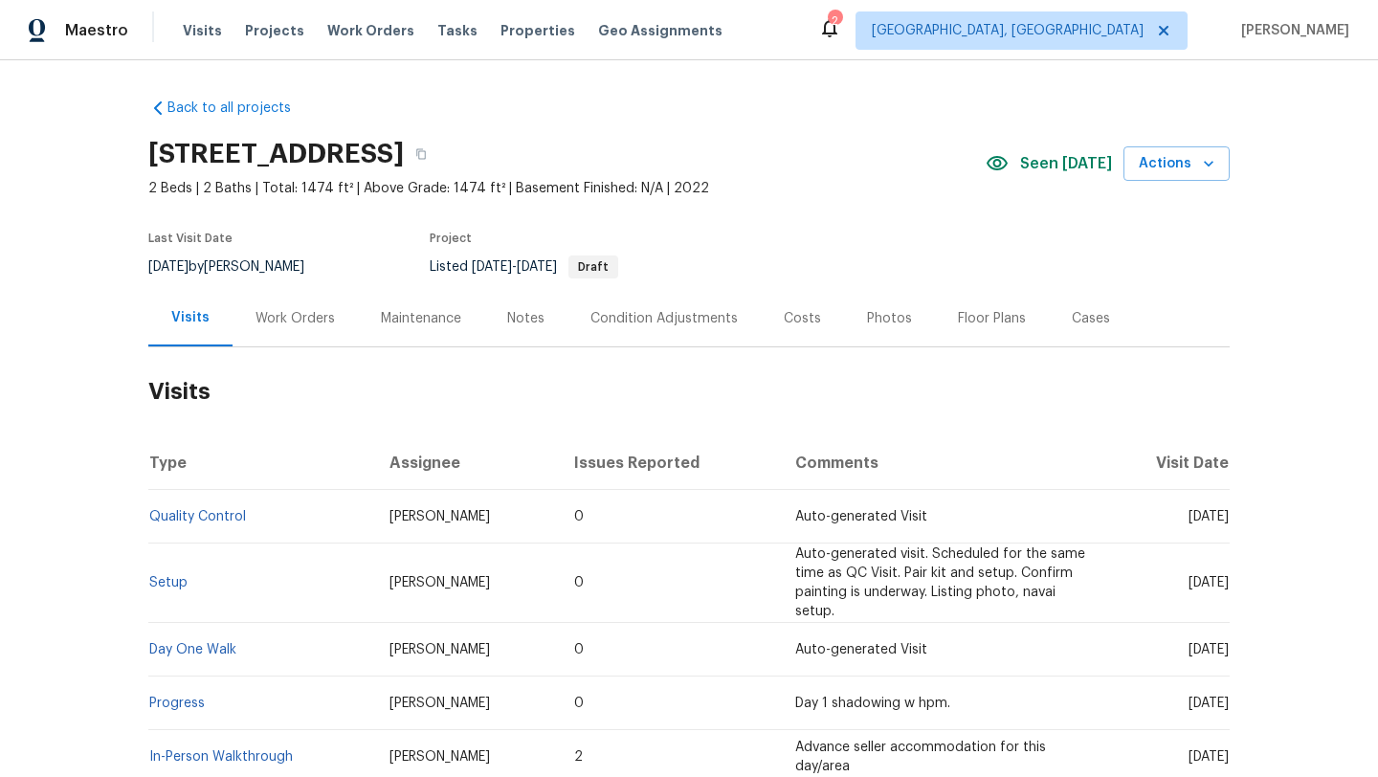
click at [880, 322] on div "Photos" at bounding box center [889, 318] width 45 height 19
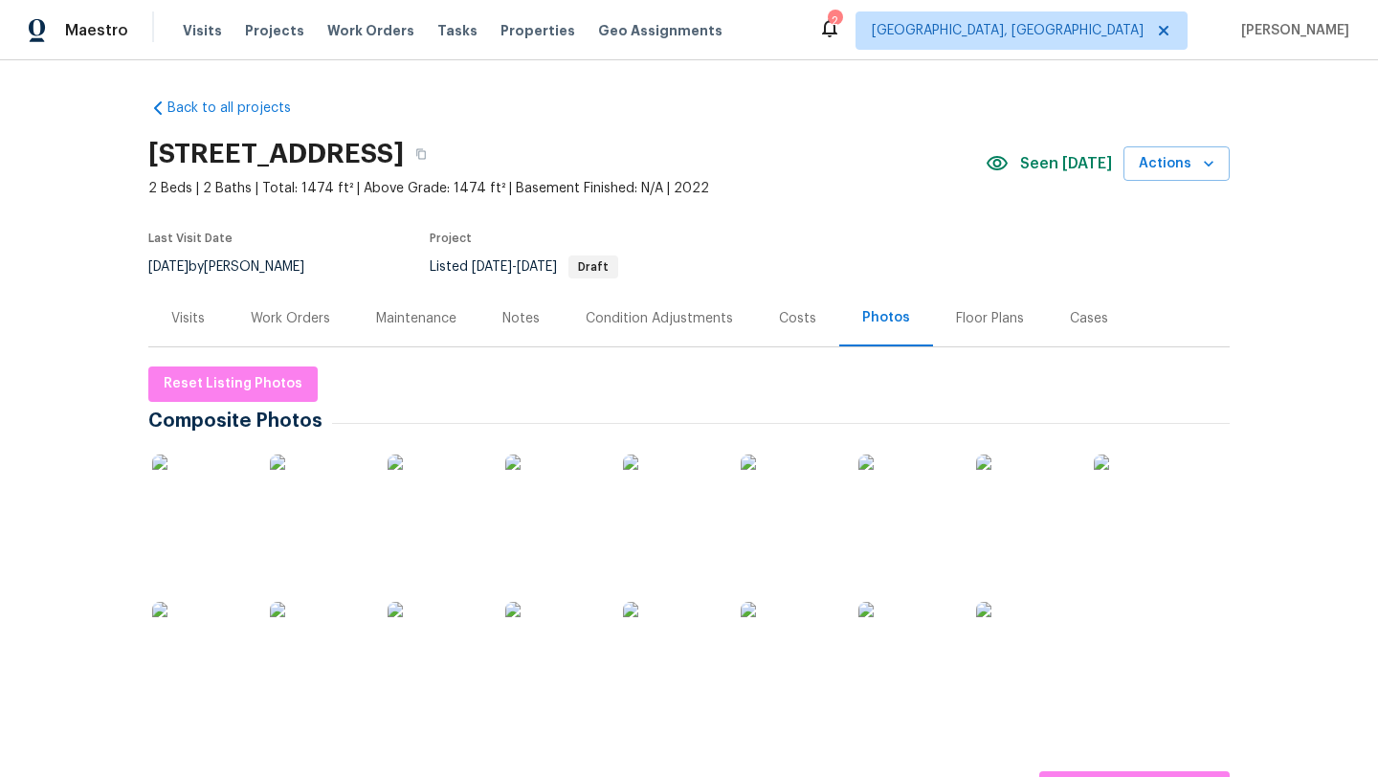
click at [187, 321] on div "Visits" at bounding box center [187, 318] width 33 height 19
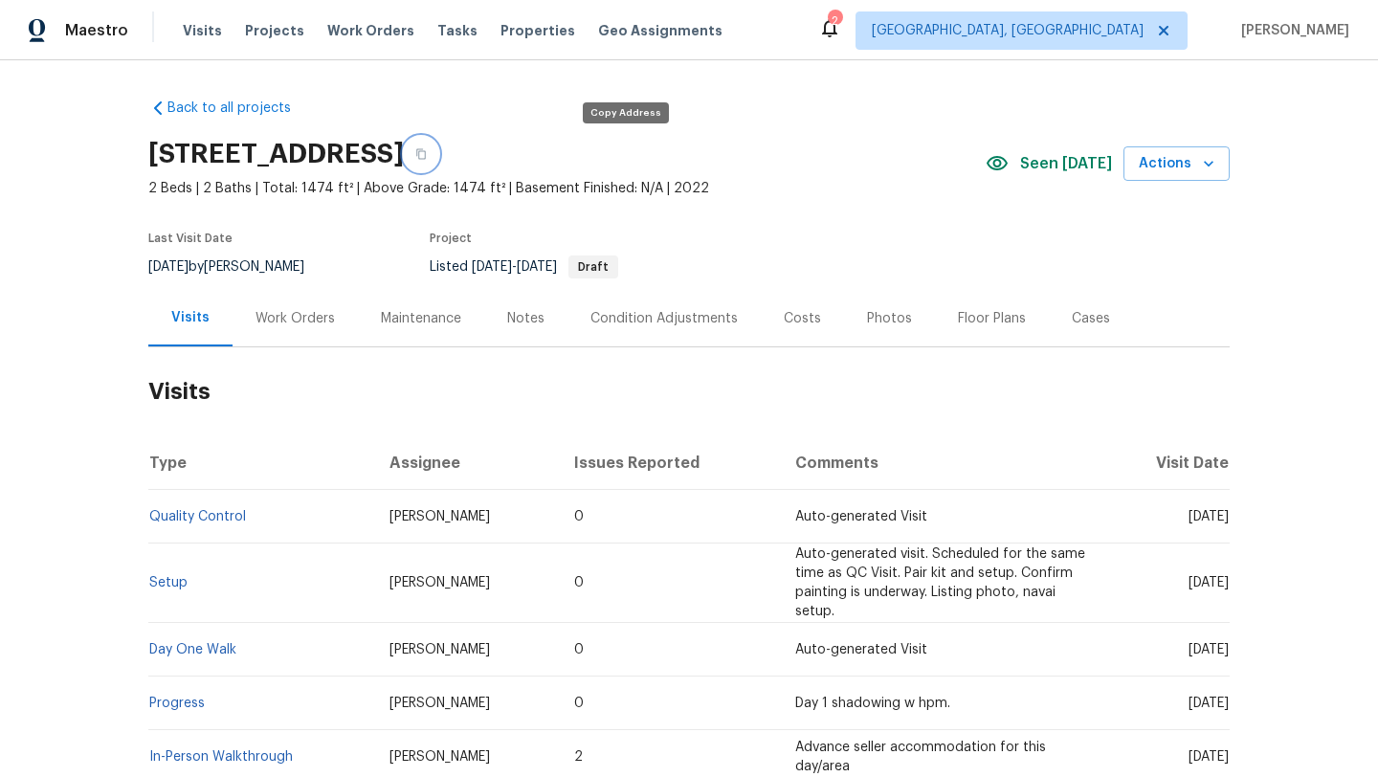
click at [427, 155] on icon "button" at bounding box center [420, 153] width 11 height 11
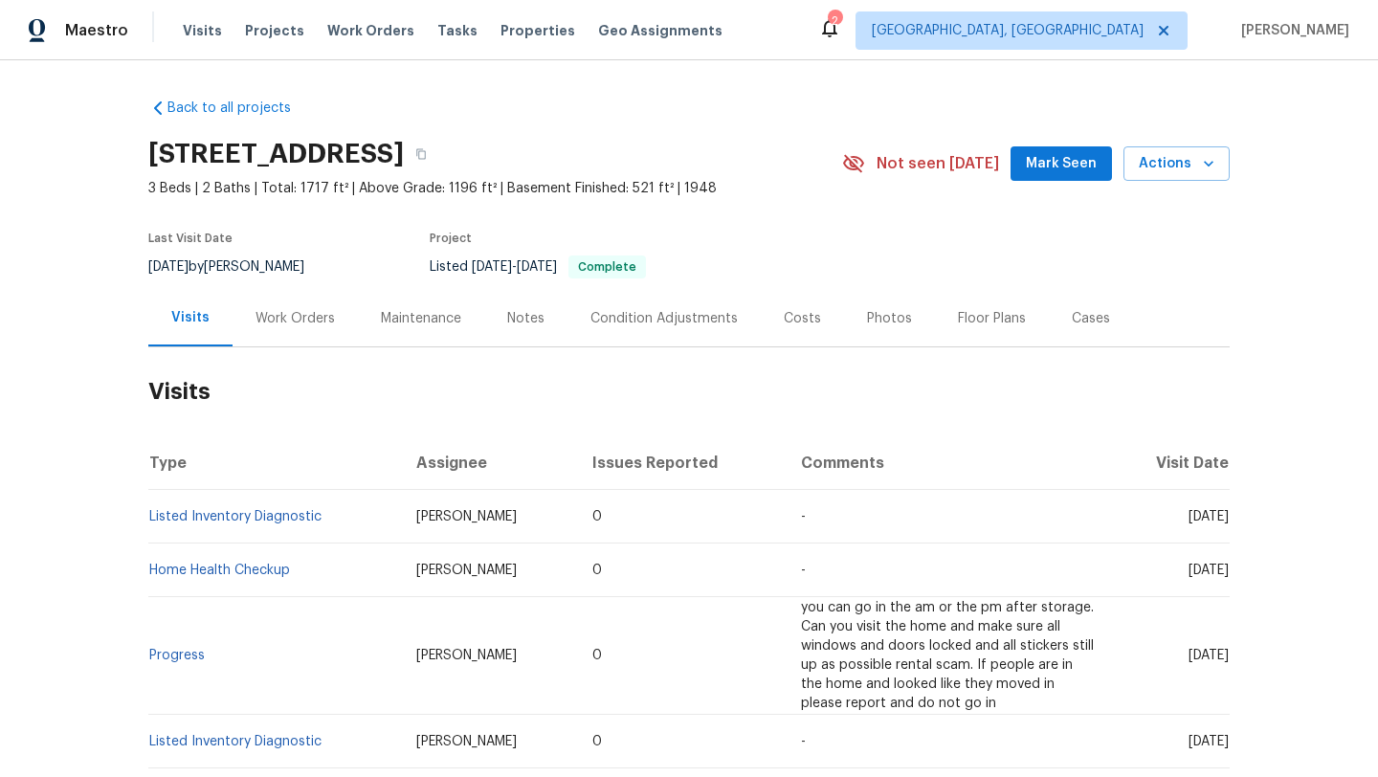
click at [1074, 162] on span "Mark Seen" at bounding box center [1061, 164] width 71 height 24
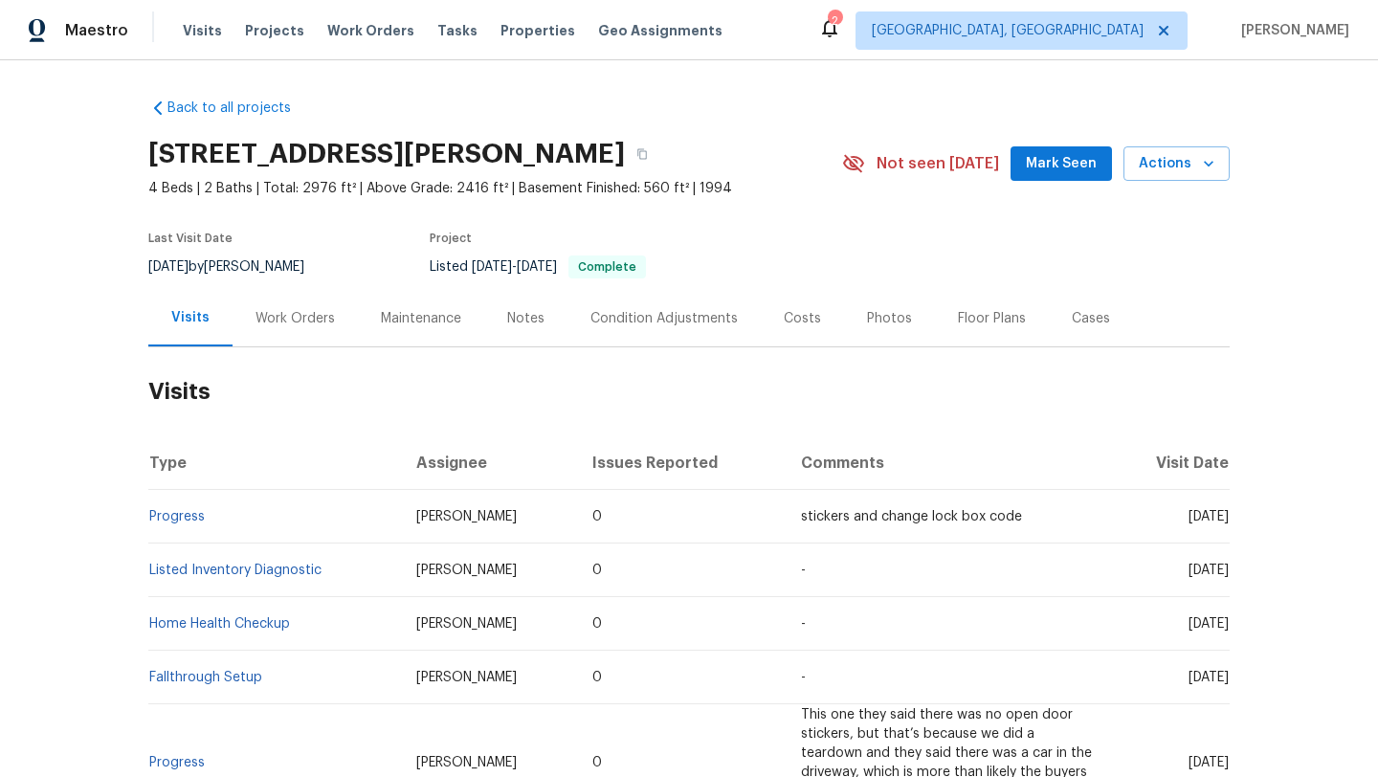
click at [1085, 169] on span "Mark Seen" at bounding box center [1061, 164] width 71 height 24
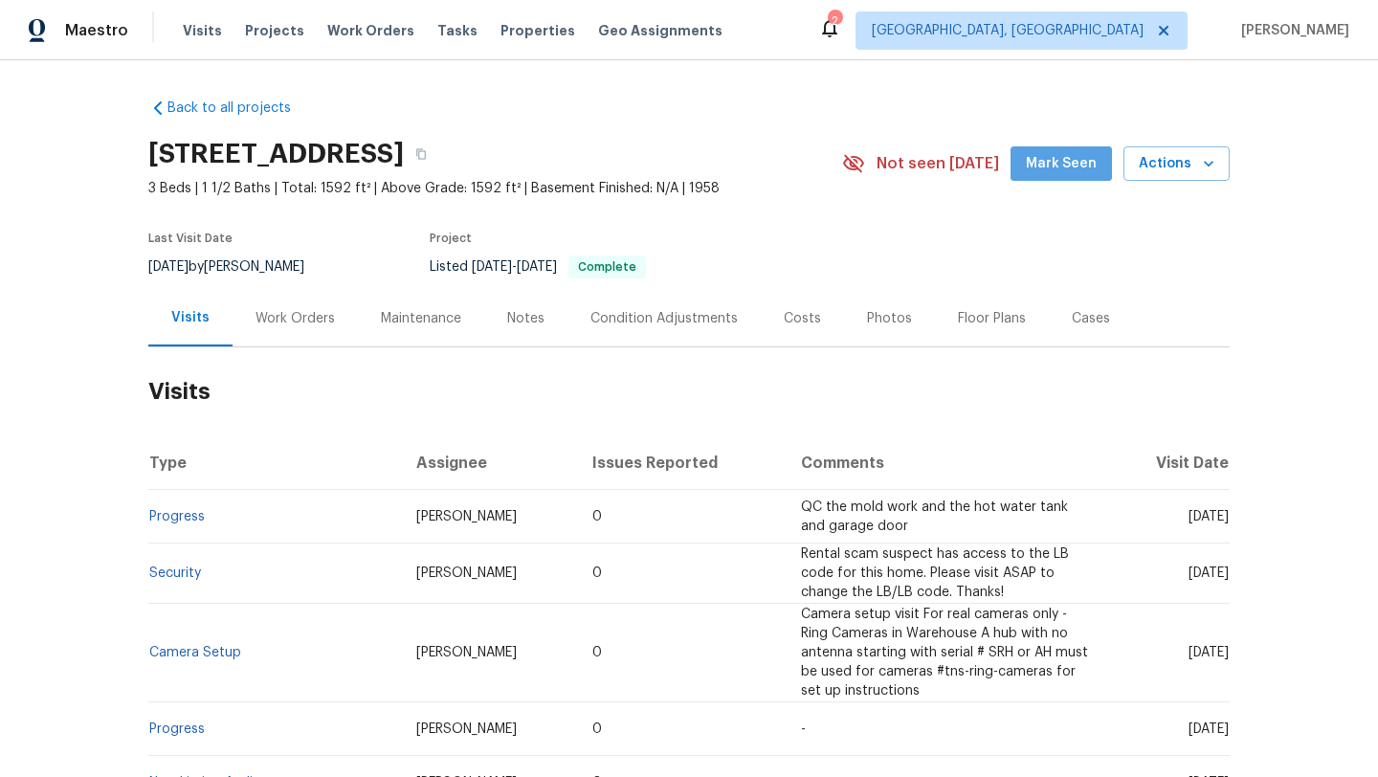
click at [1072, 160] on span "Mark Seen" at bounding box center [1061, 164] width 71 height 24
click at [281, 309] on div "Work Orders" at bounding box center [294, 318] width 79 height 19
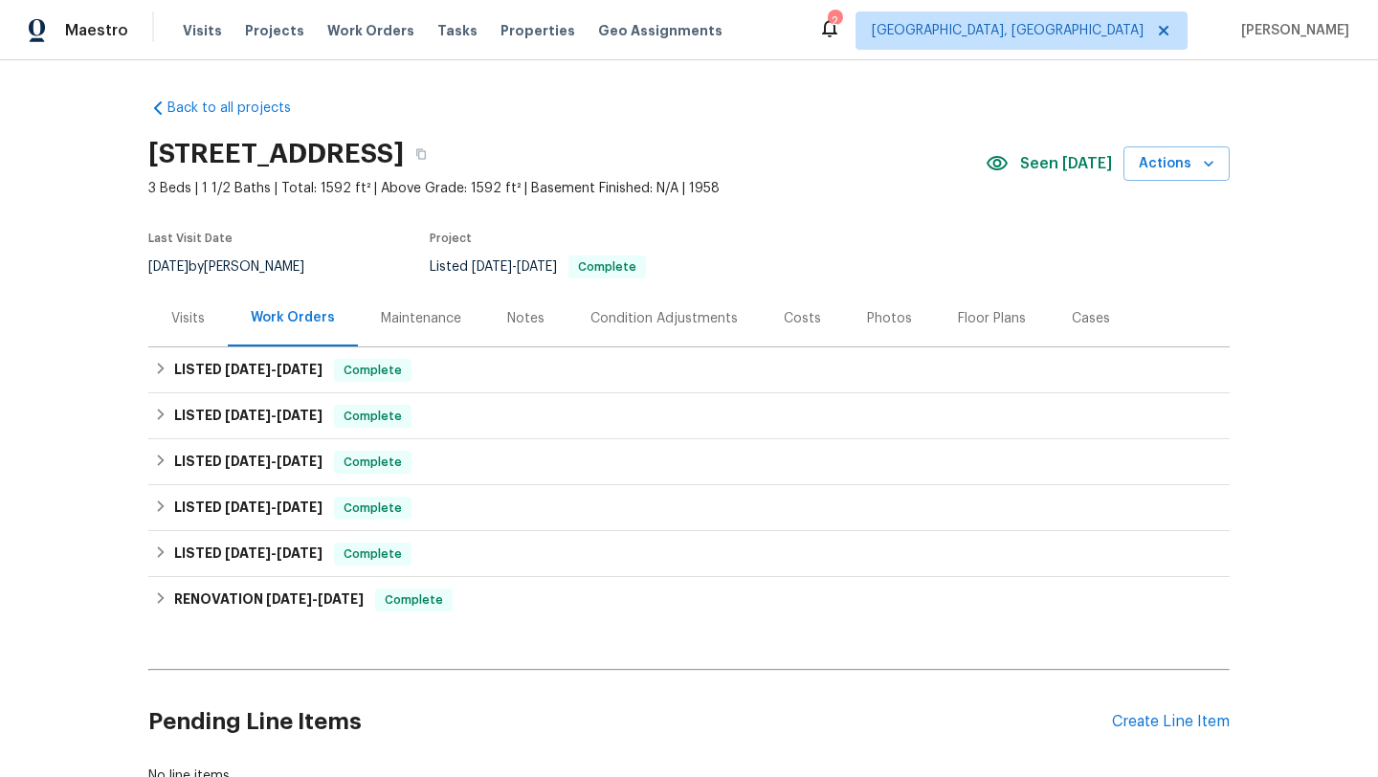
click at [187, 323] on div "Visits" at bounding box center [187, 318] width 33 height 19
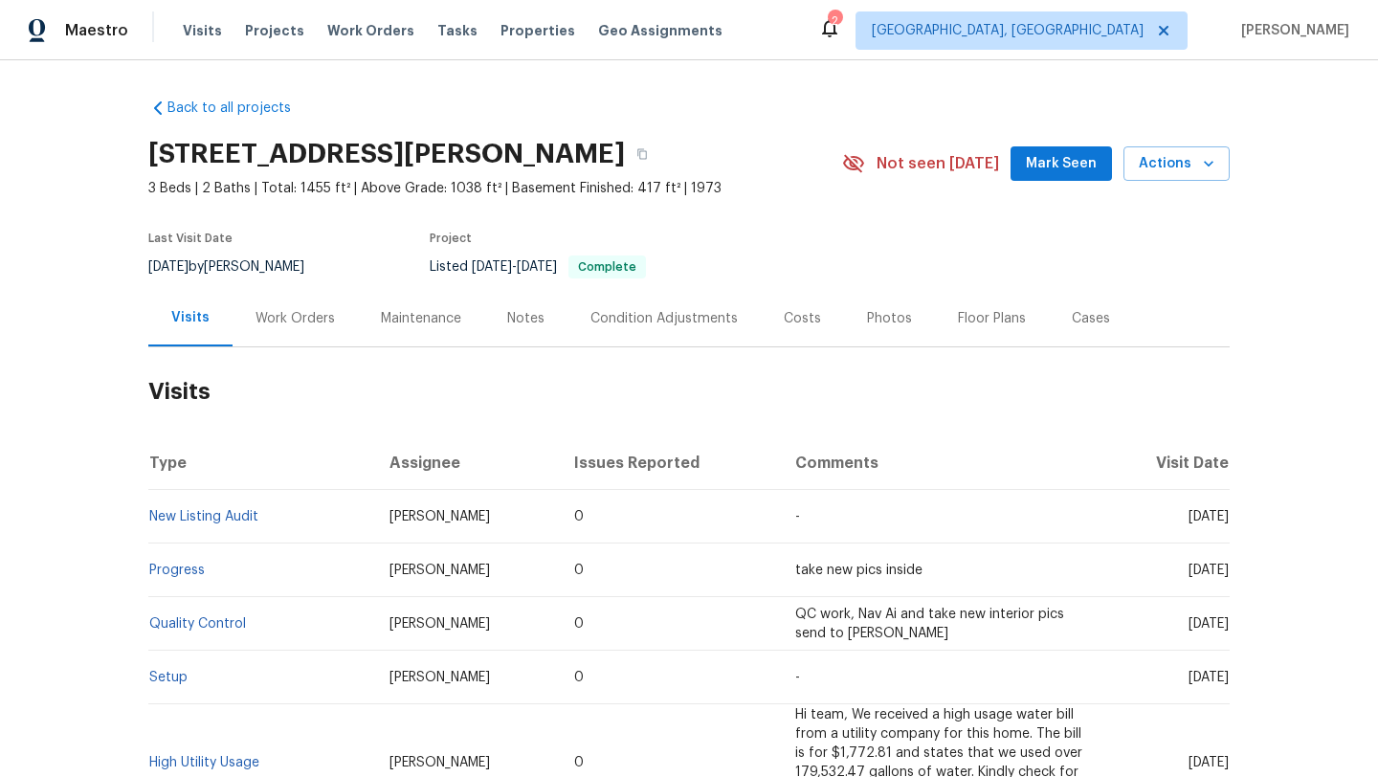
click at [1029, 182] on div "[STREET_ADDRESS][PERSON_NAME] 3 Beds | 2 Baths | Total: 1455 ft² | Above Grade:…" at bounding box center [688, 163] width 1081 height 69
click at [1031, 172] on button "Mark Seen" at bounding box center [1060, 163] width 101 height 35
click at [283, 310] on div "Work Orders" at bounding box center [294, 318] width 79 height 19
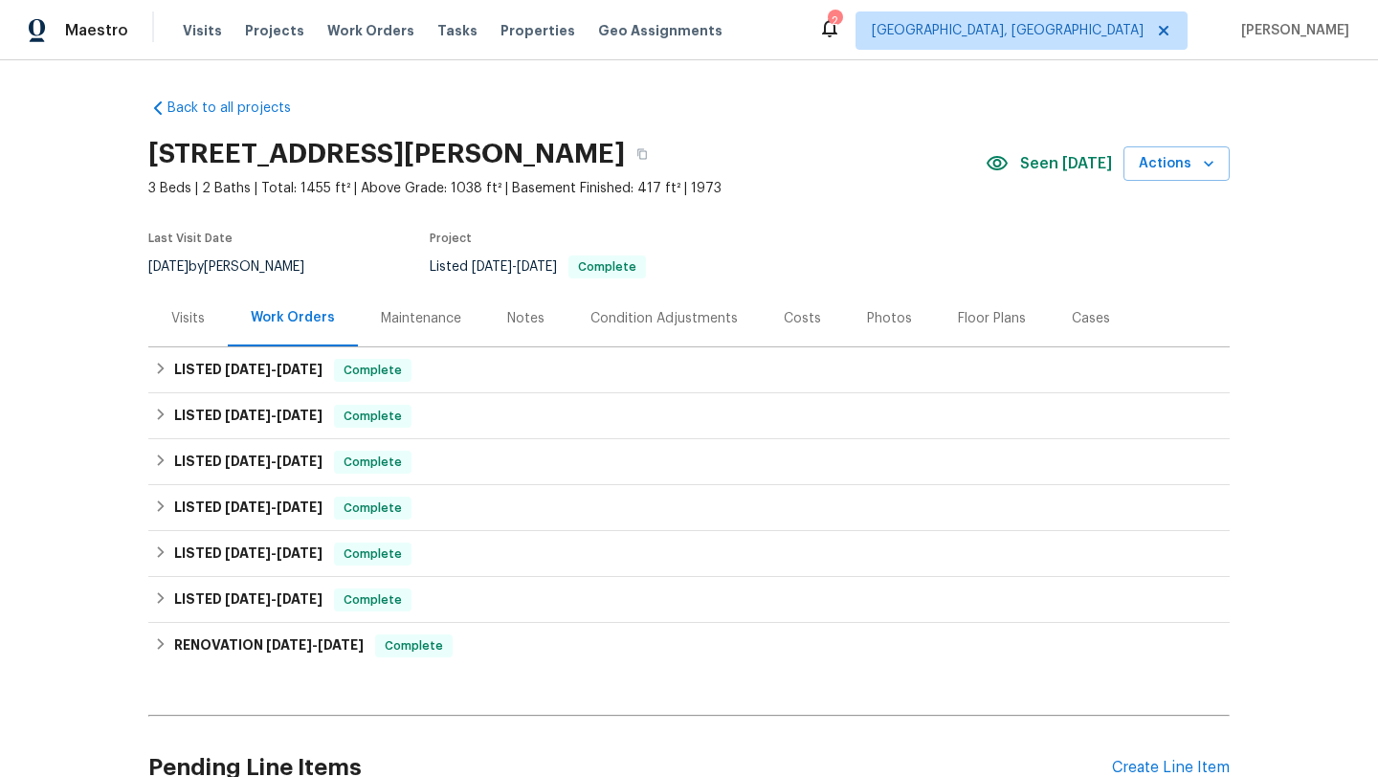
click at [178, 323] on div "Visits" at bounding box center [187, 318] width 33 height 19
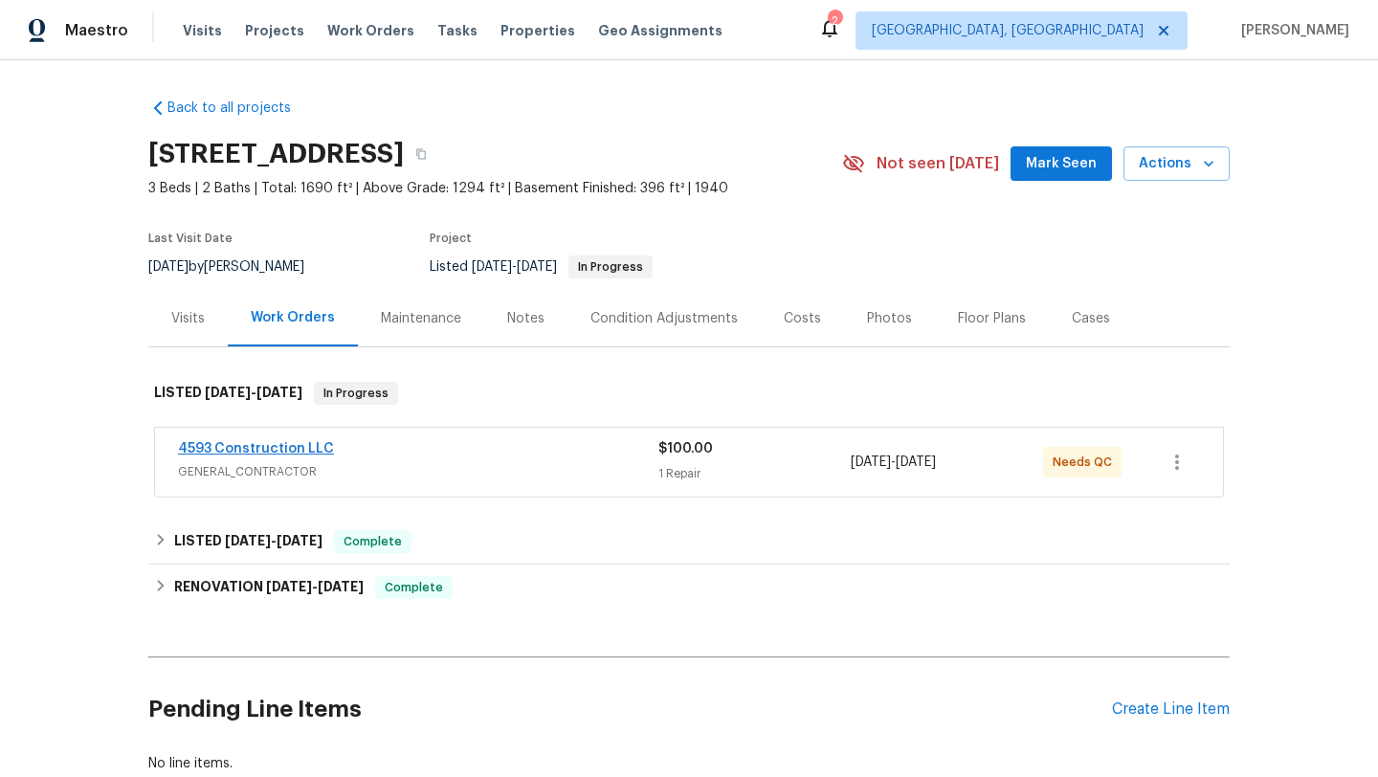
click at [257, 441] on span "4593 Construction LLC" at bounding box center [256, 448] width 156 height 19
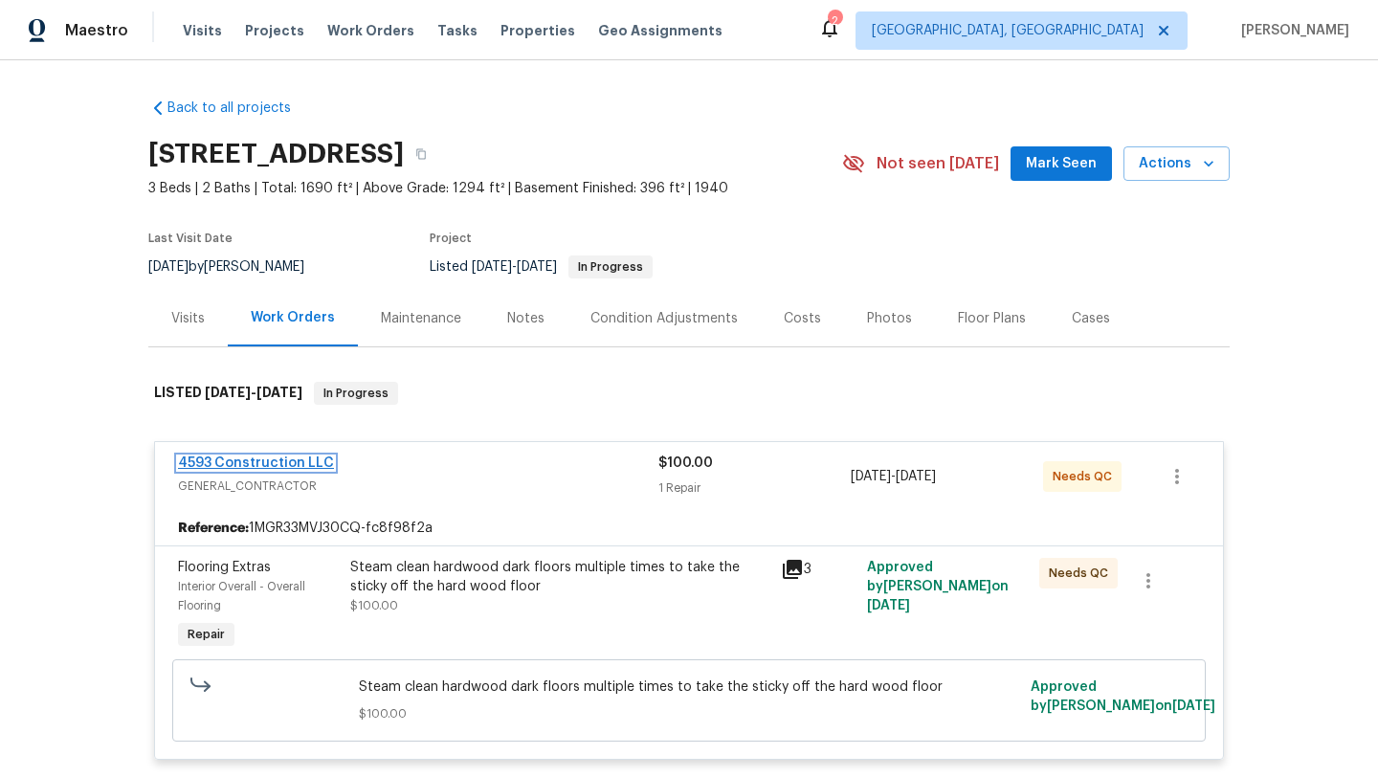
click at [257, 462] on link "4593 Construction LLC" at bounding box center [256, 462] width 156 height 13
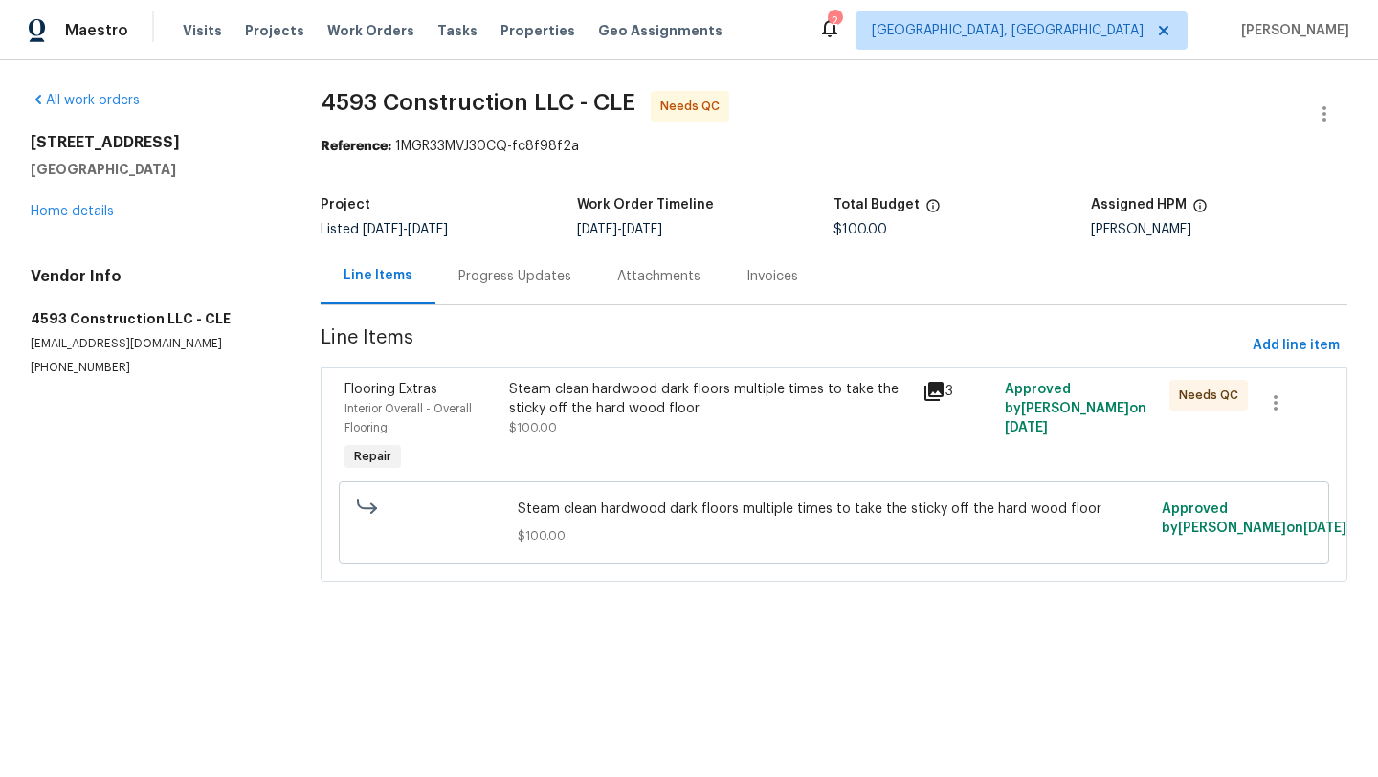
click at [665, 377] on div "Steam clean hardwood dark floors multiple times to take the sticky off the hard…" at bounding box center [709, 427] width 412 height 107
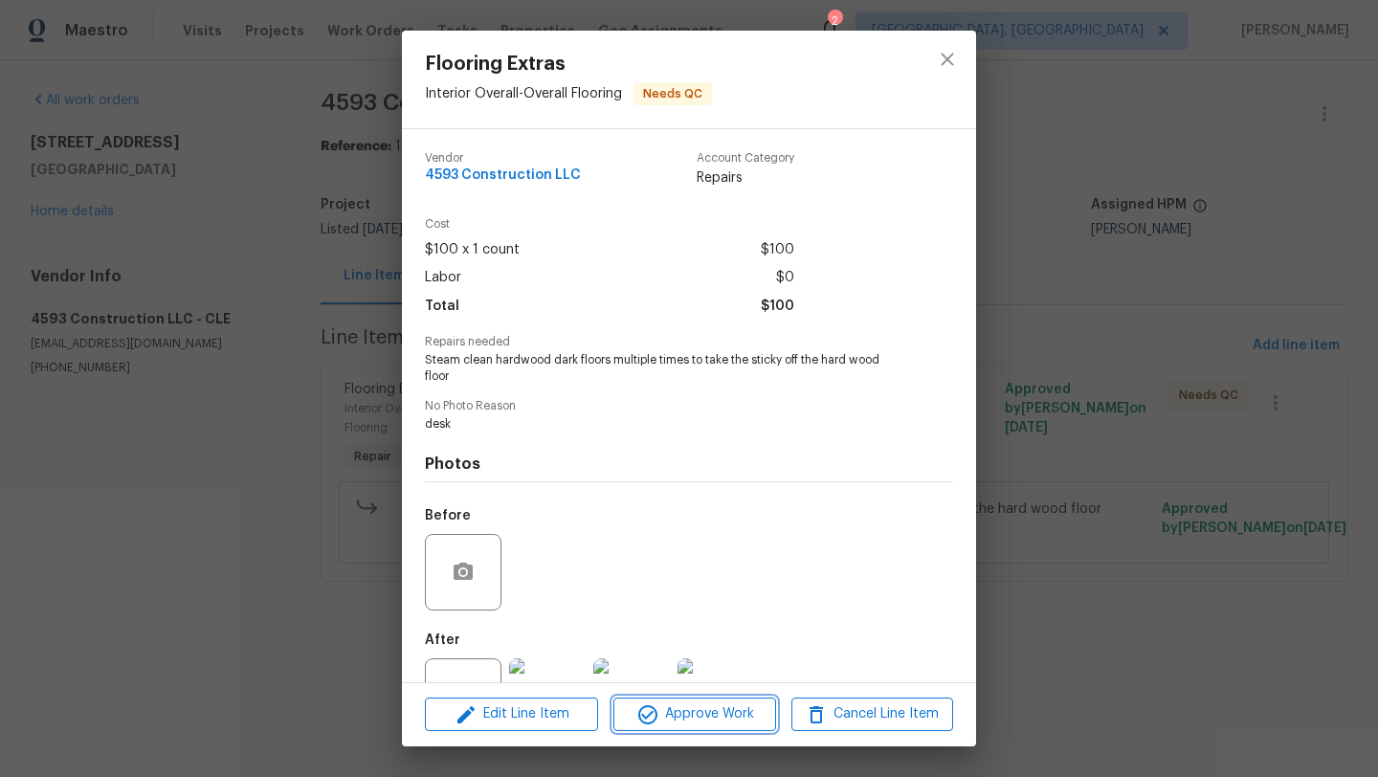
click at [642, 714] on icon "button" at bounding box center [647, 714] width 19 height 19
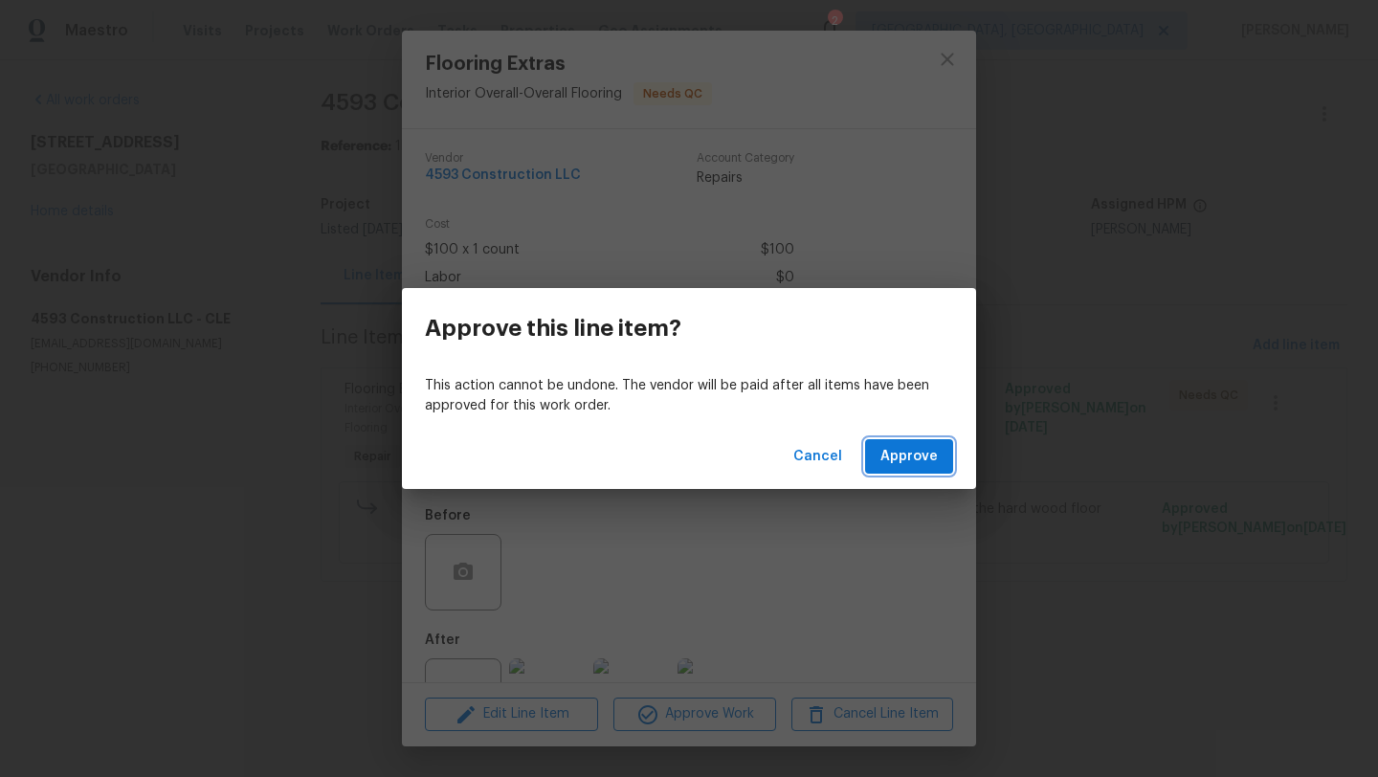
click at [919, 455] on span "Approve" at bounding box center [908, 457] width 57 height 24
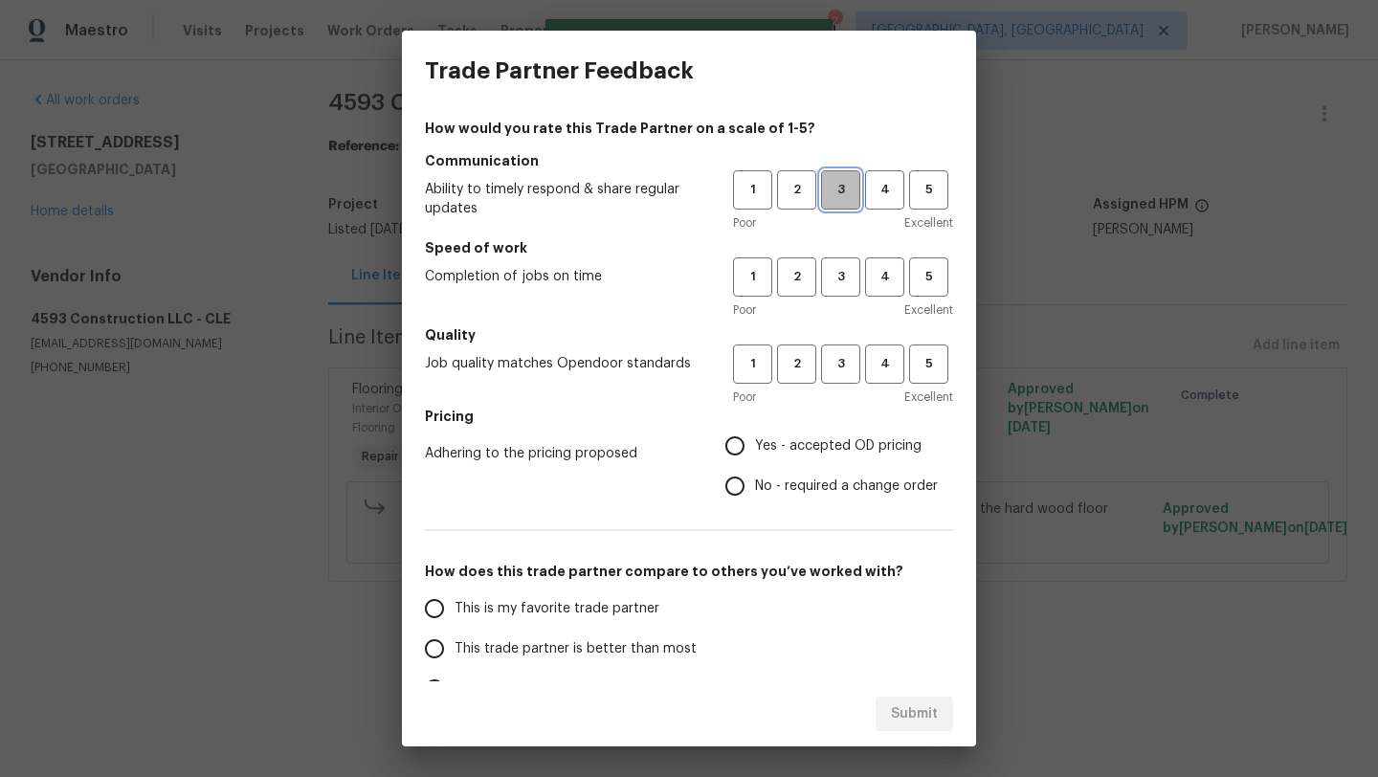
click at [845, 200] on button "3" at bounding box center [840, 189] width 39 height 39
click at [820, 287] on div "1 2 3 4 5" at bounding box center [843, 276] width 220 height 39
click at [836, 291] on button "3" at bounding box center [840, 276] width 39 height 39
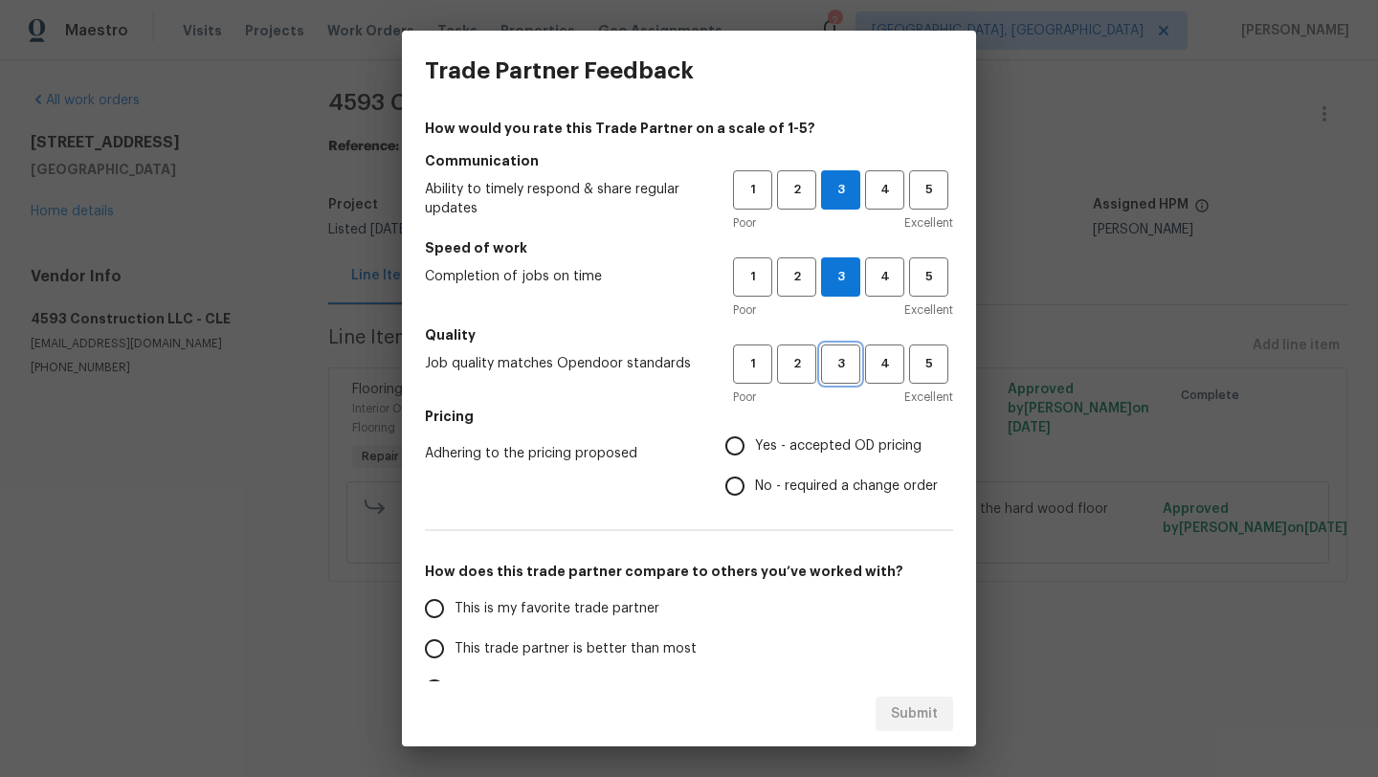
click at [830, 373] on span "3" at bounding box center [840, 364] width 35 height 22
click at [737, 448] on input "Yes - accepted OD pricing" at bounding box center [735, 446] width 40 height 40
radio input "true"
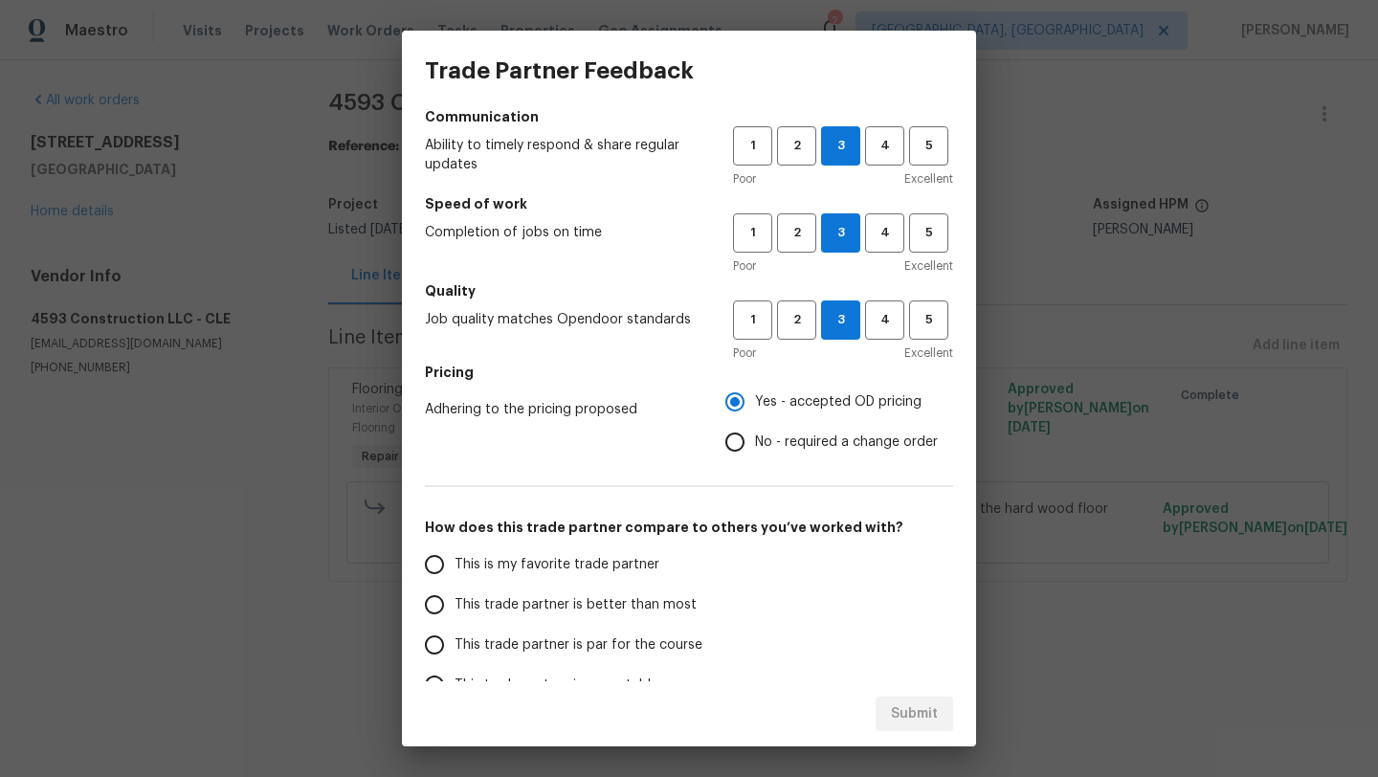
scroll to position [58, 0]
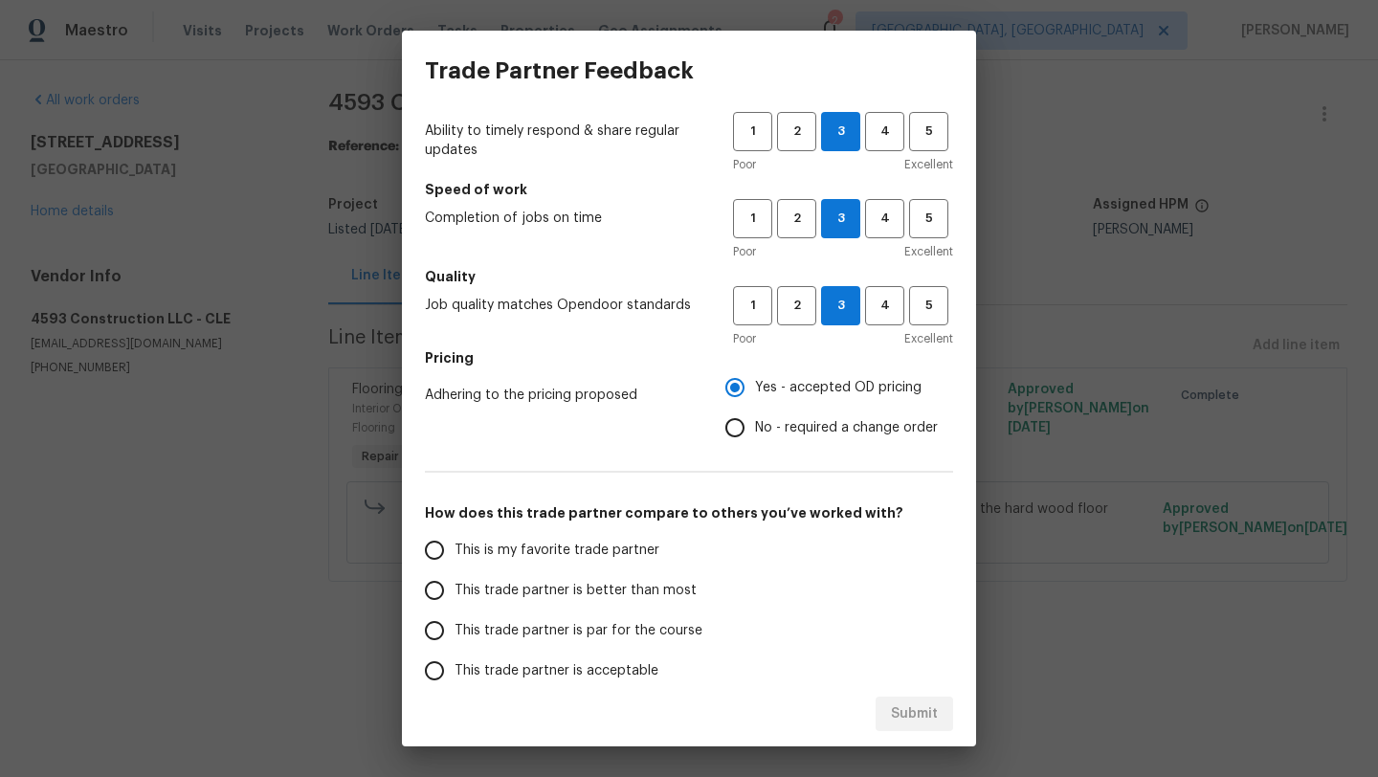
click at [579, 634] on span "This trade partner is par for the course" at bounding box center [578, 631] width 248 height 20
click at [454, 634] on input "This trade partner is par for the course" at bounding box center [434, 630] width 40 height 40
click at [926, 719] on span "Submit" at bounding box center [914, 714] width 47 height 24
radio input "true"
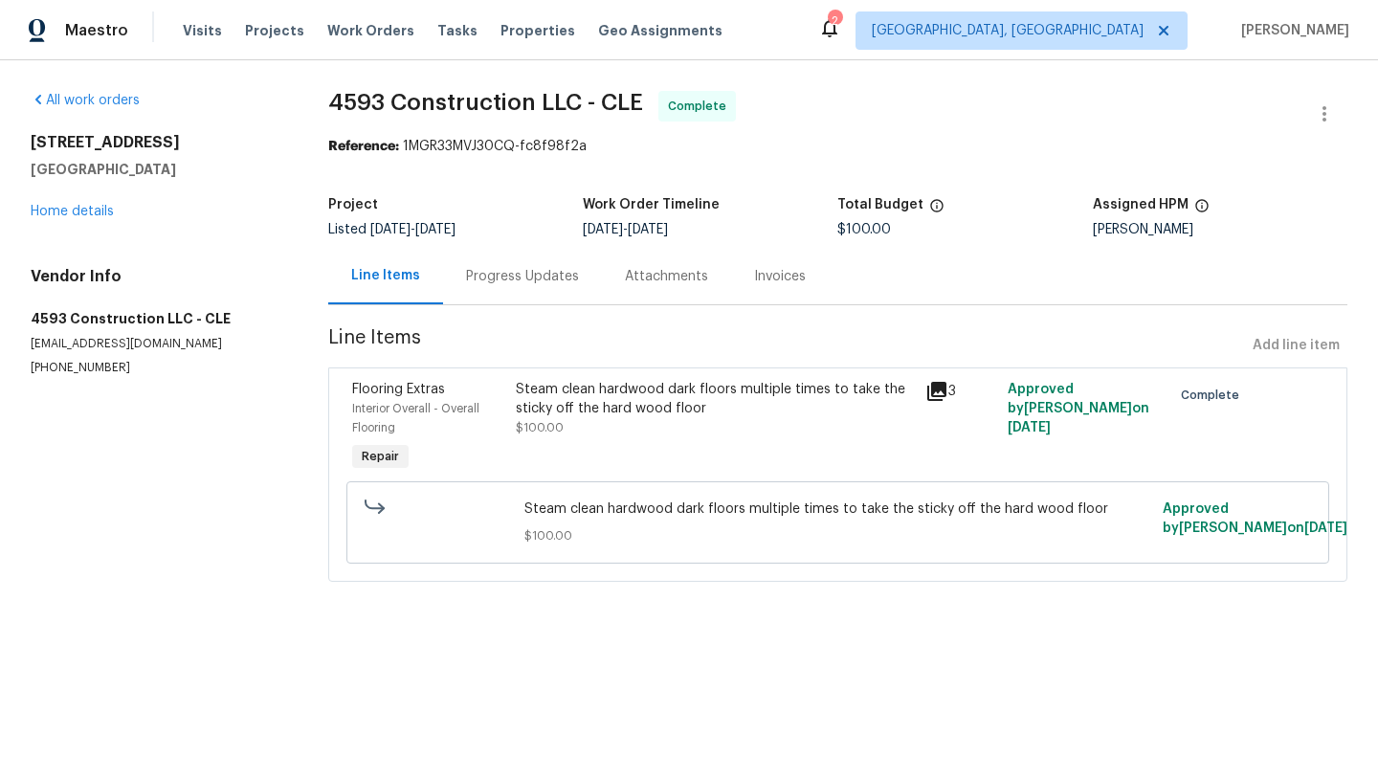
radio input "false"
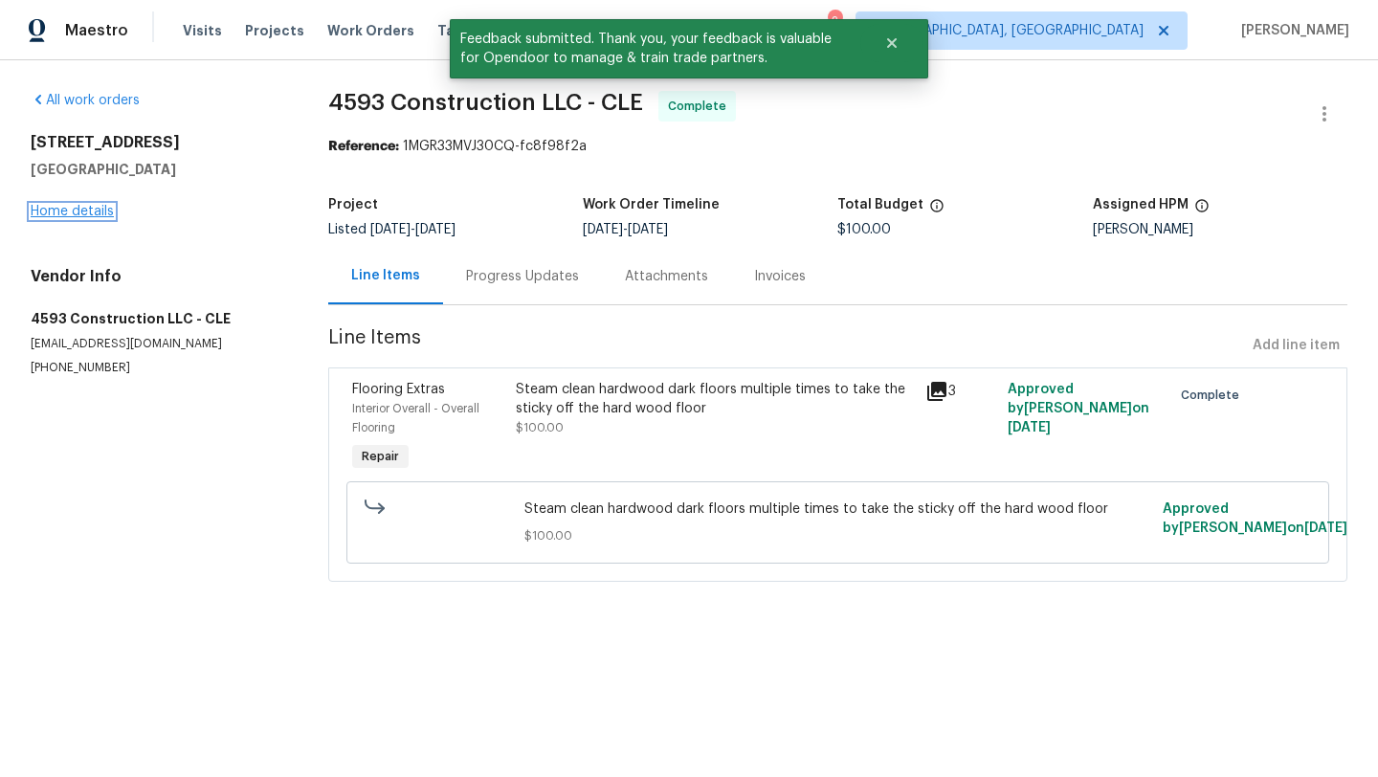
click at [106, 207] on link "Home details" at bounding box center [72, 211] width 83 height 13
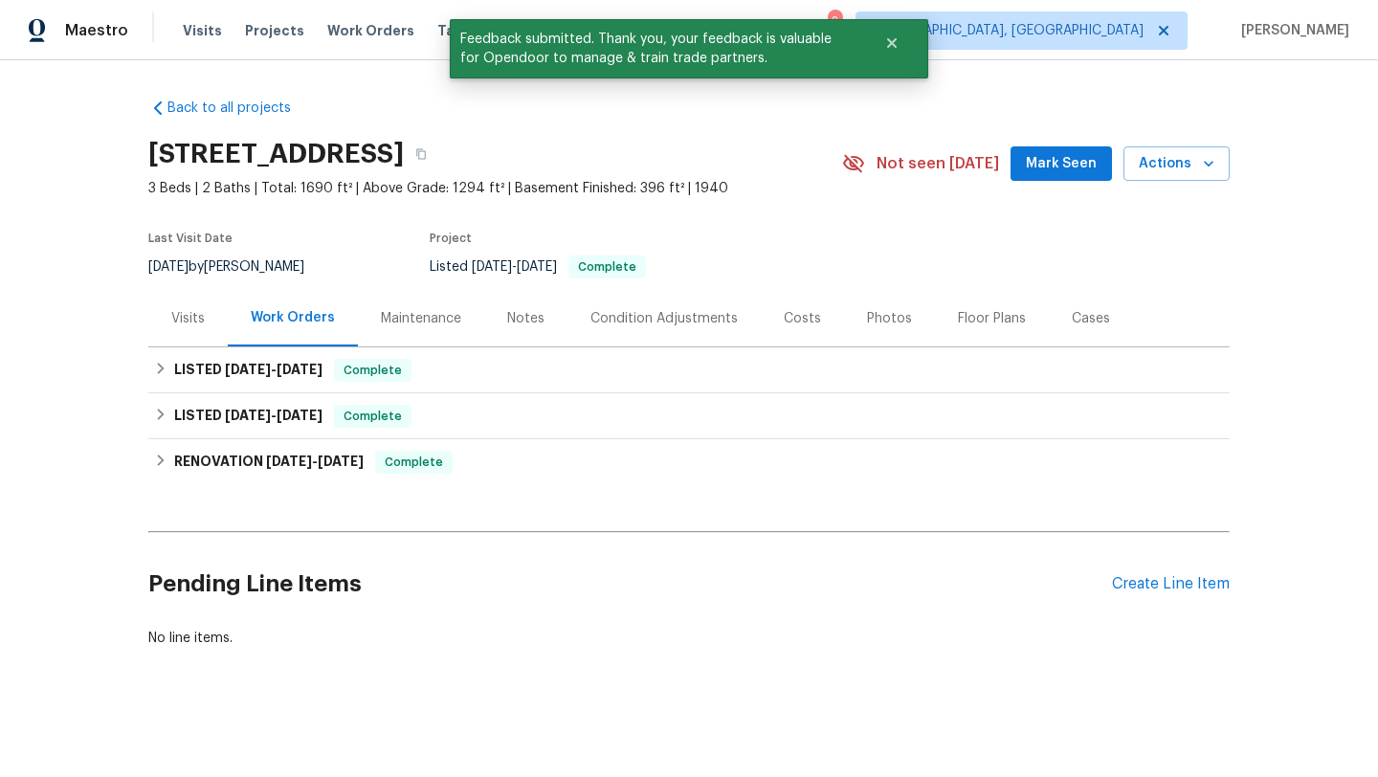
click at [179, 312] on div "Visits" at bounding box center [187, 318] width 33 height 19
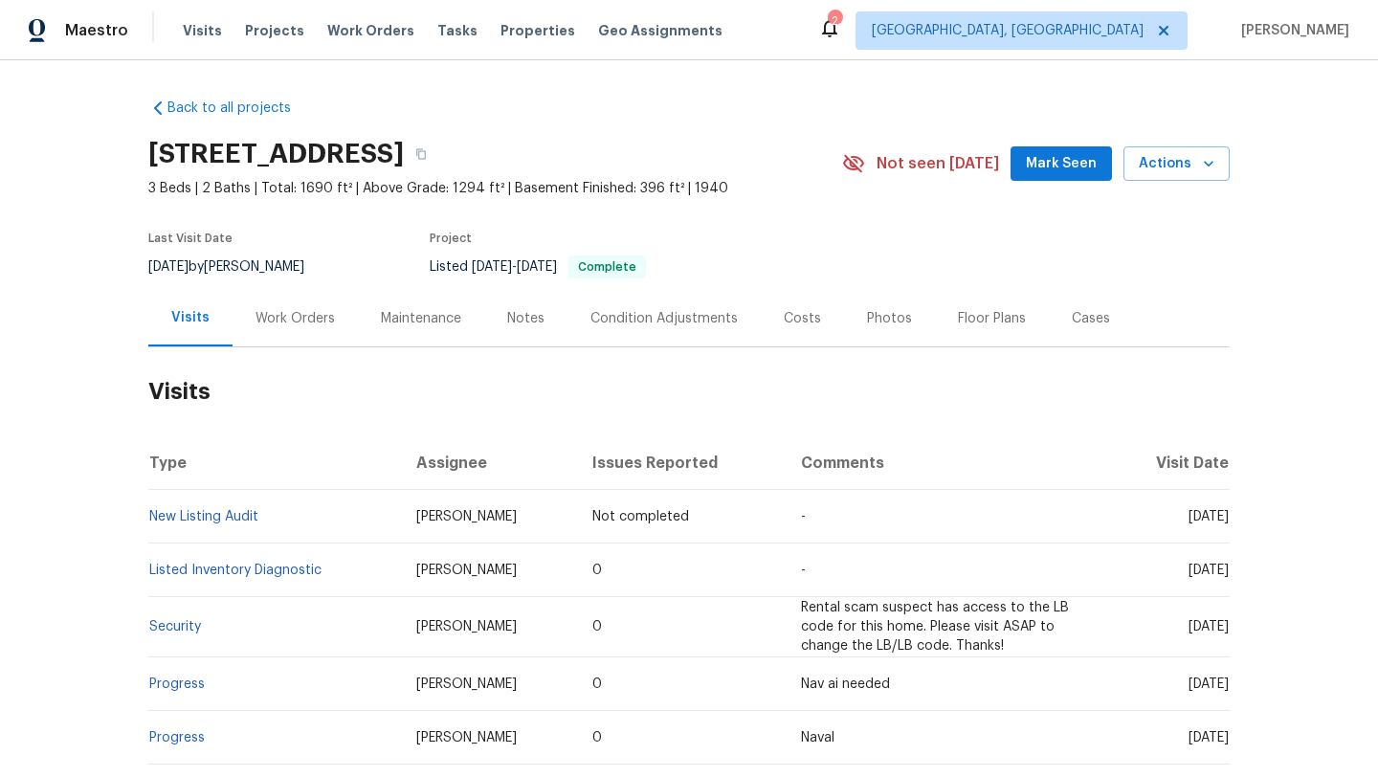
click at [1061, 160] on span "Mark Seen" at bounding box center [1061, 164] width 71 height 24
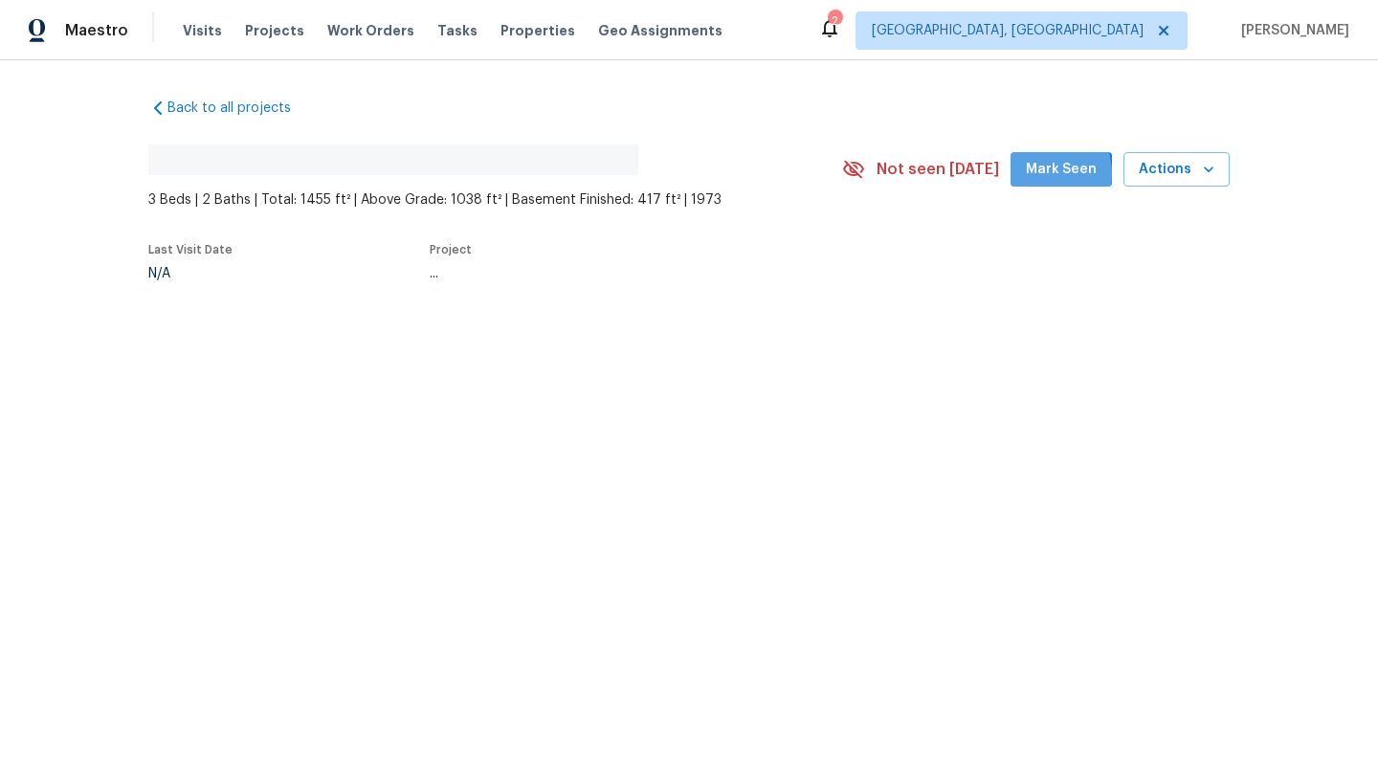
click at [1030, 174] on button "Mark Seen" at bounding box center [1060, 169] width 101 height 35
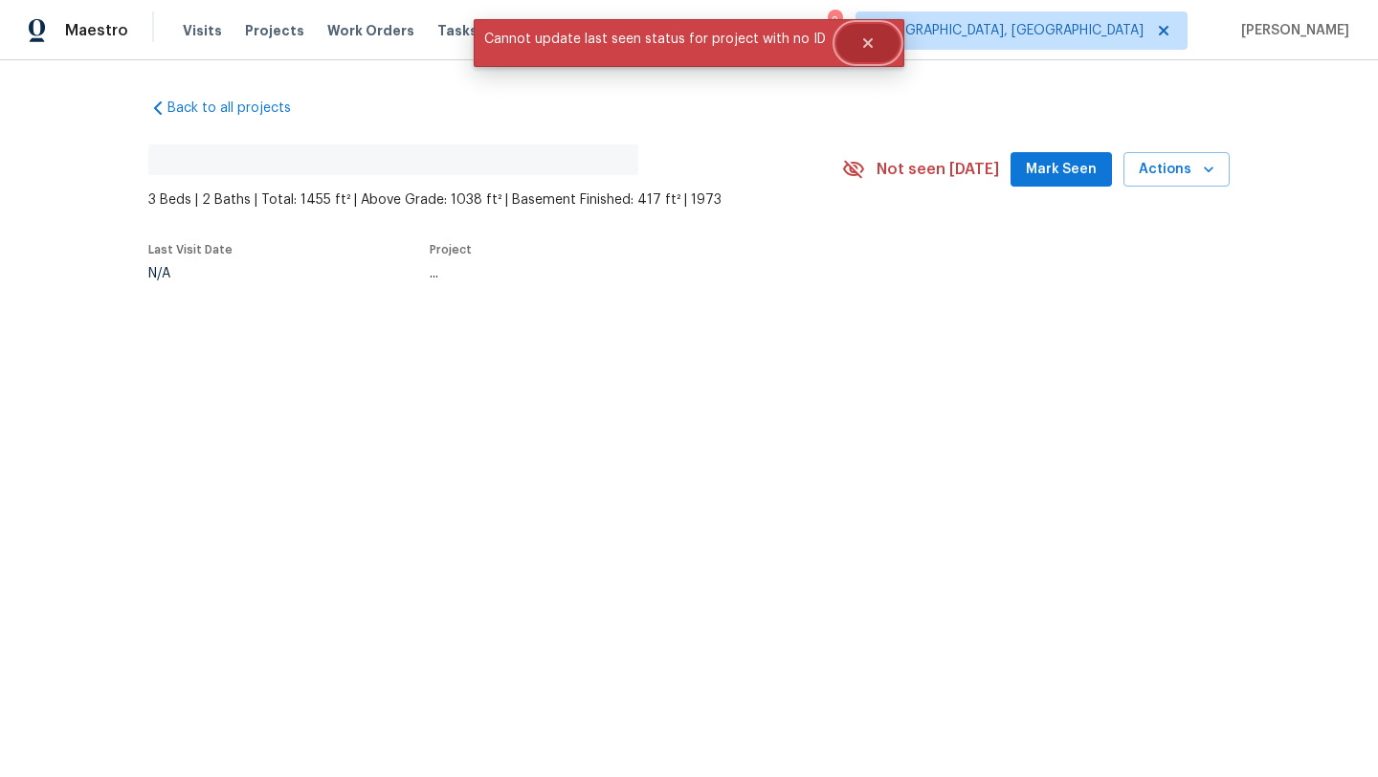
click at [866, 49] on icon "Close" at bounding box center [867, 42] width 15 height 15
